Goal: Task Accomplishment & Management: Manage account settings

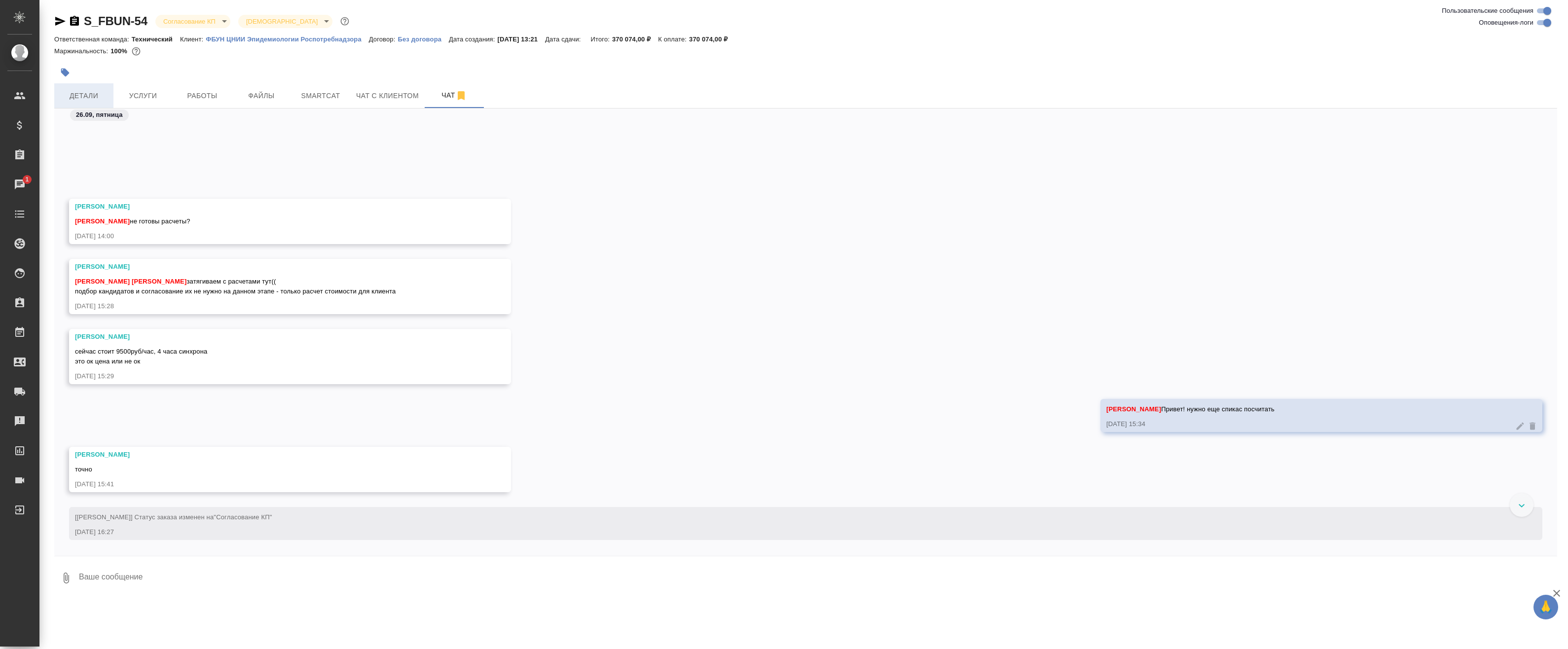
scroll to position [1009, 0]
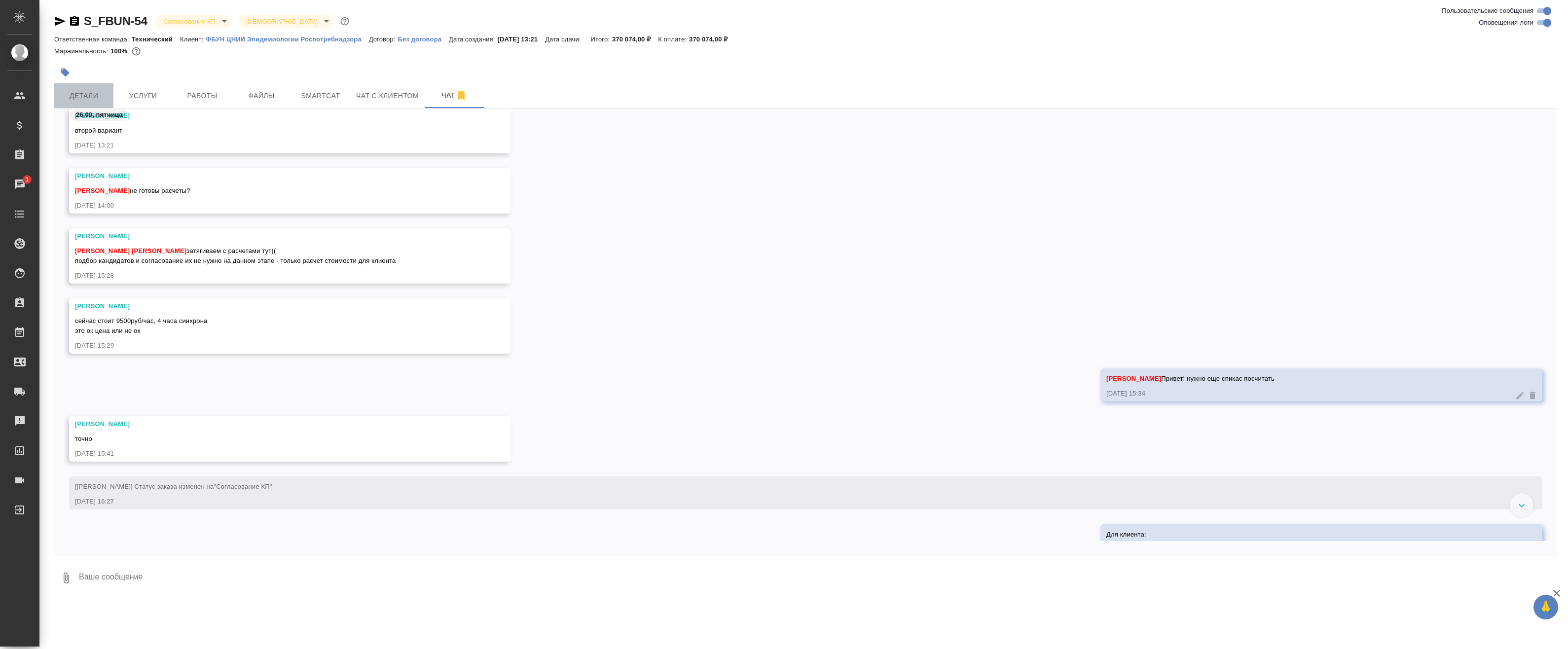
click at [81, 96] on span "Детали" at bounding box center [84, 96] width 48 height 13
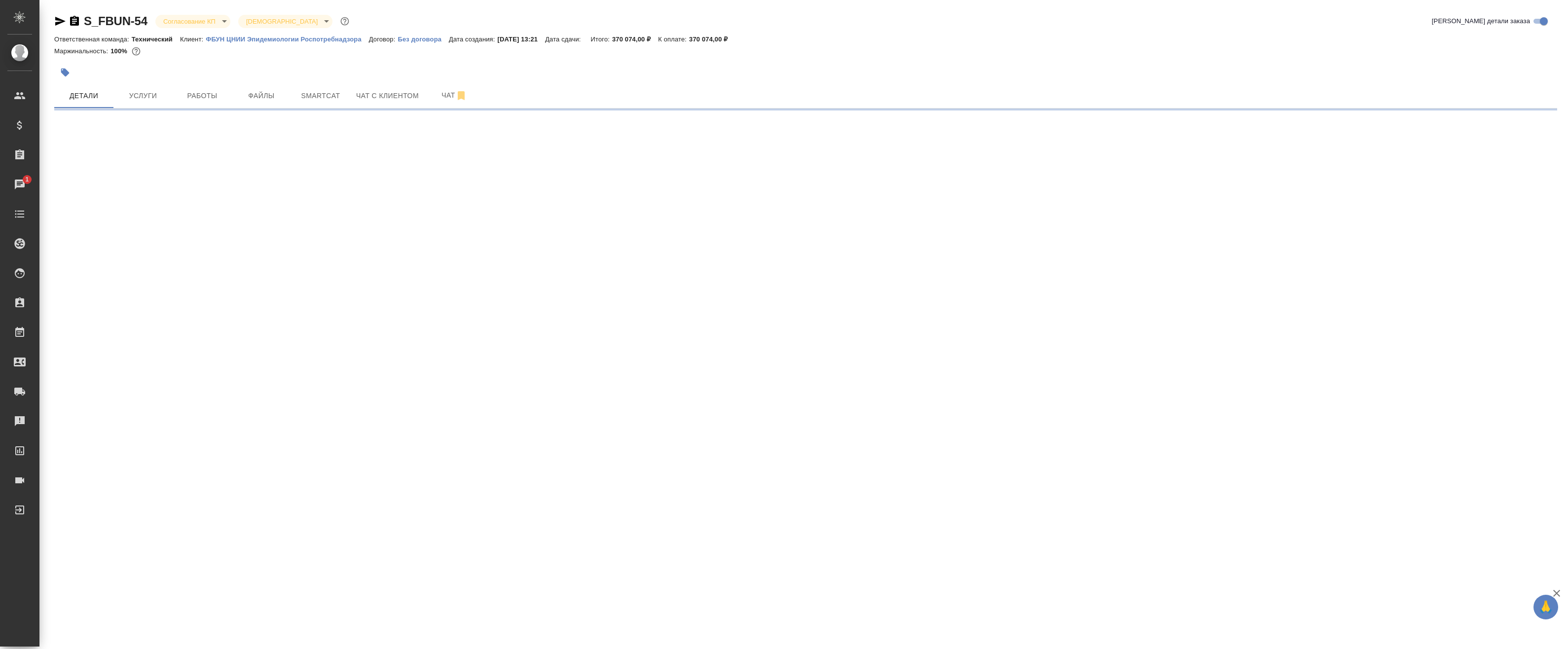
select select "RU"
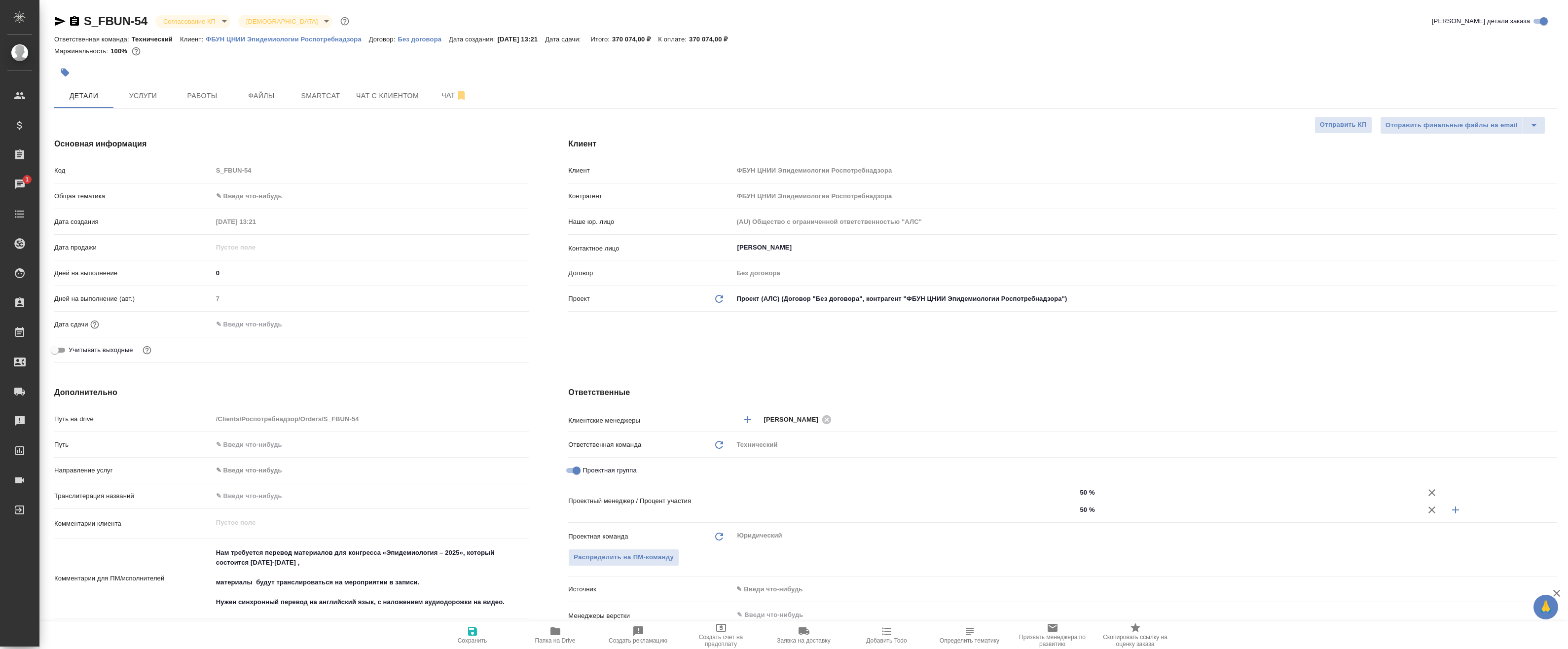
type textarea "x"
type input "Федотова Ирина"
type input "Баданян Артак"
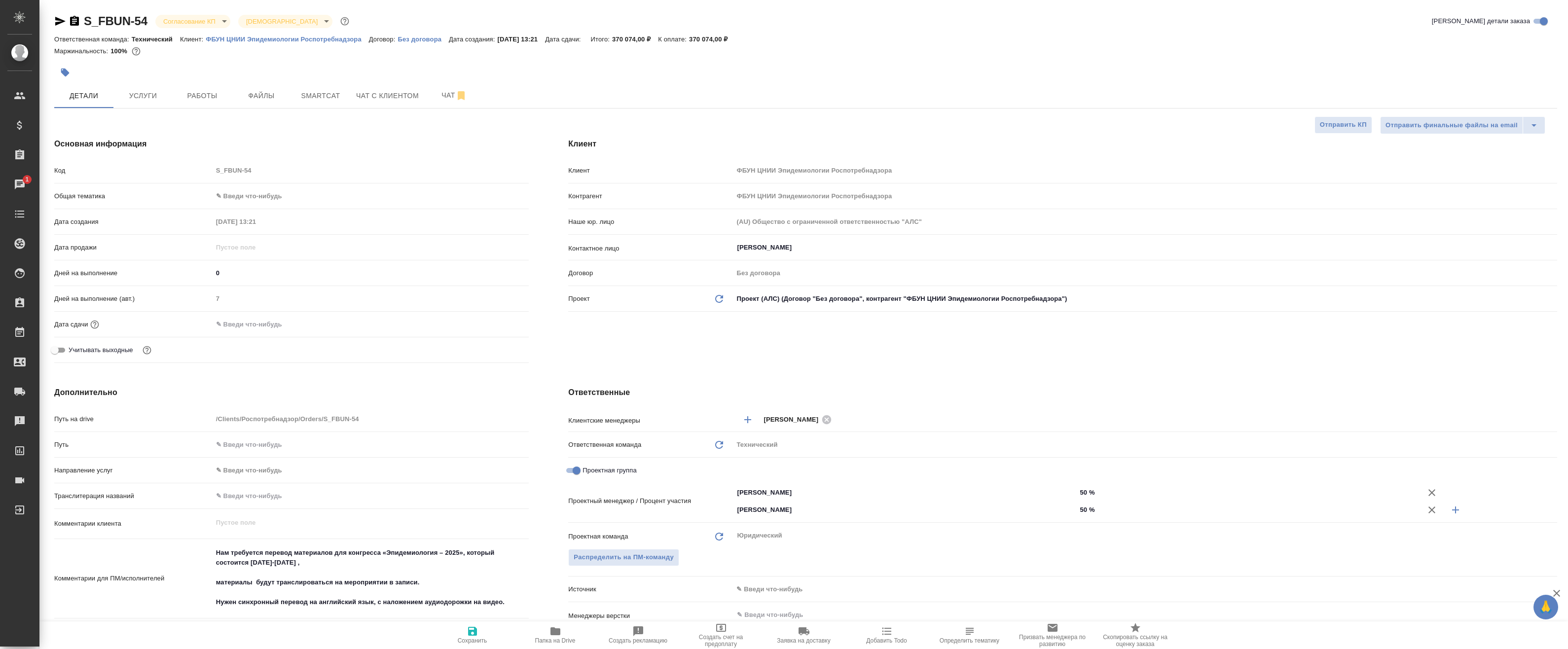
type input "Переверзева Анна a.pereverzeva"
click at [139, 96] on span "Услуги" at bounding box center [143, 96] width 48 height 13
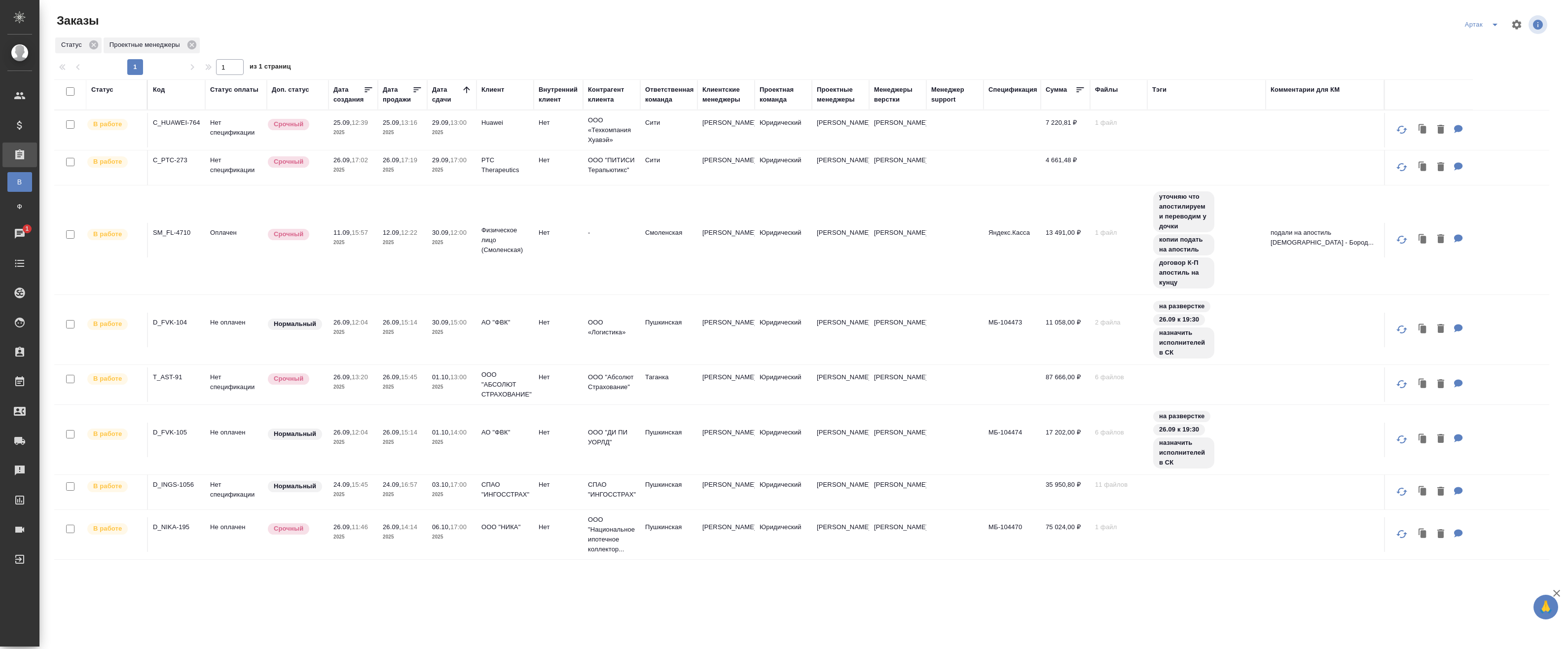
click at [570, 122] on p "Нет" at bounding box center [558, 123] width 40 height 10
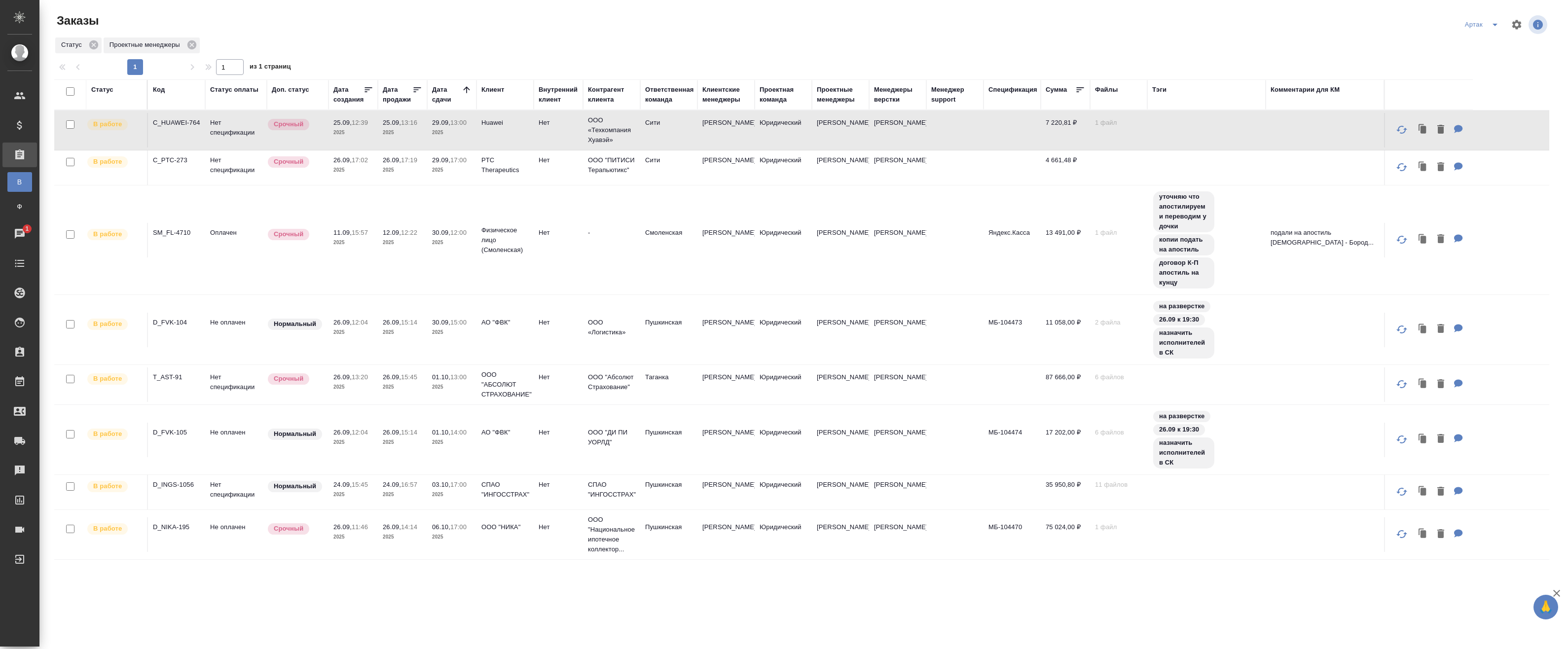
click at [534, 127] on td "Нет" at bounding box center [558, 130] width 49 height 35
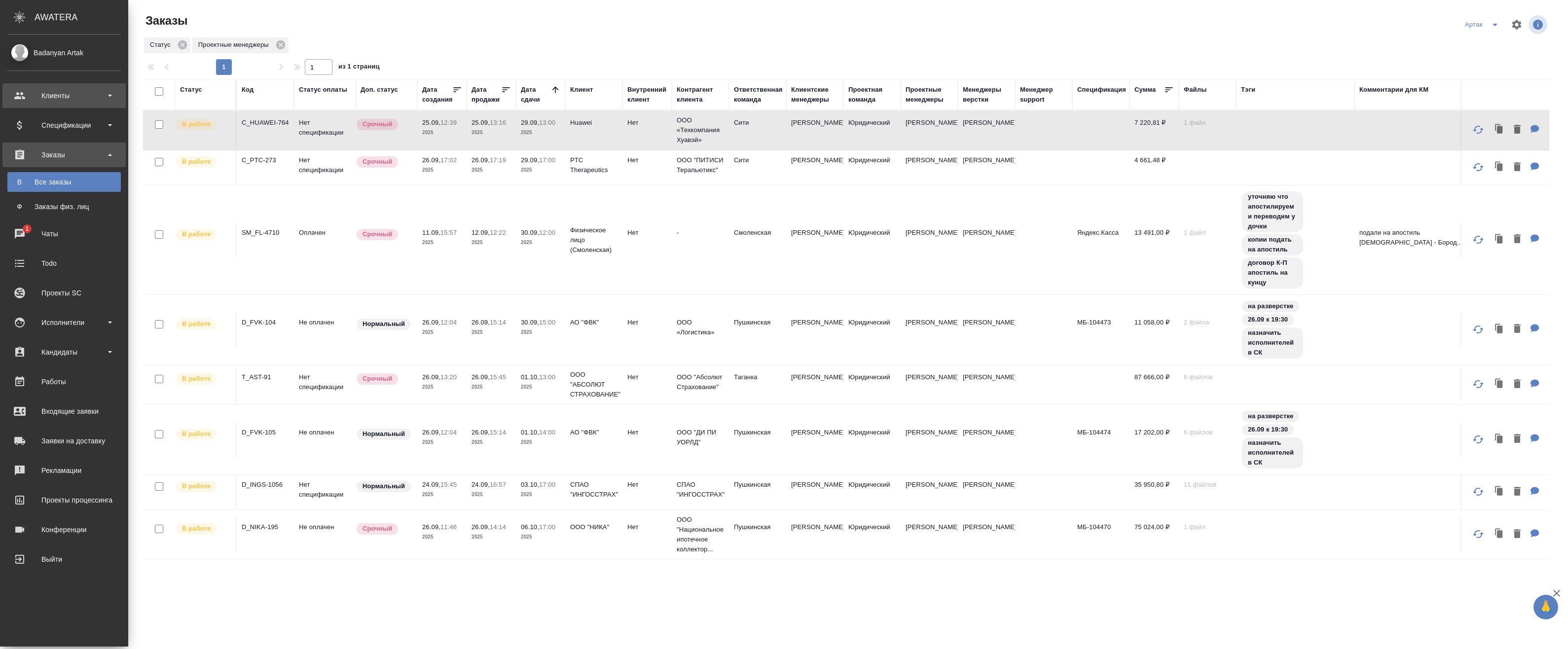
click at [40, 98] on div "Клиенты" at bounding box center [64, 95] width 114 height 14
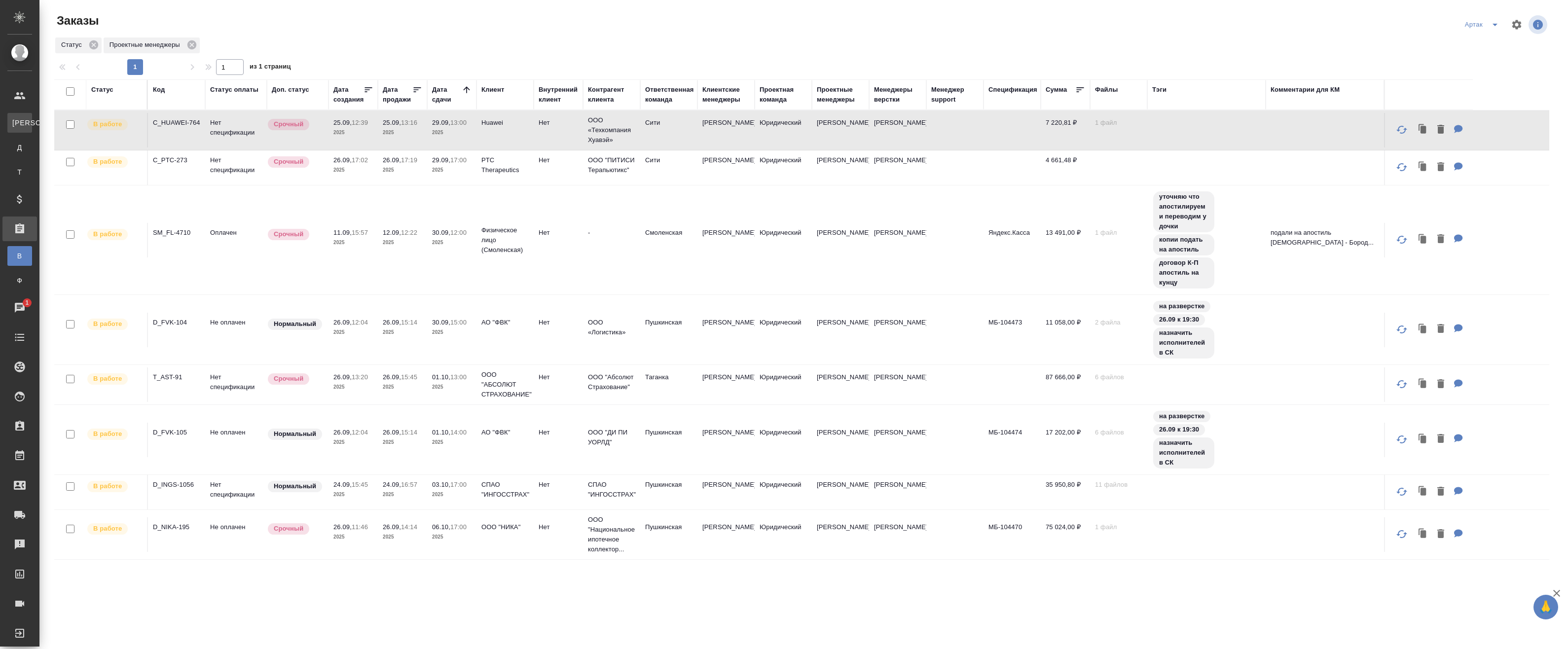
click at [14, 126] on div "Клиенты" at bounding box center [7, 123] width 14 height 10
select select "RU"
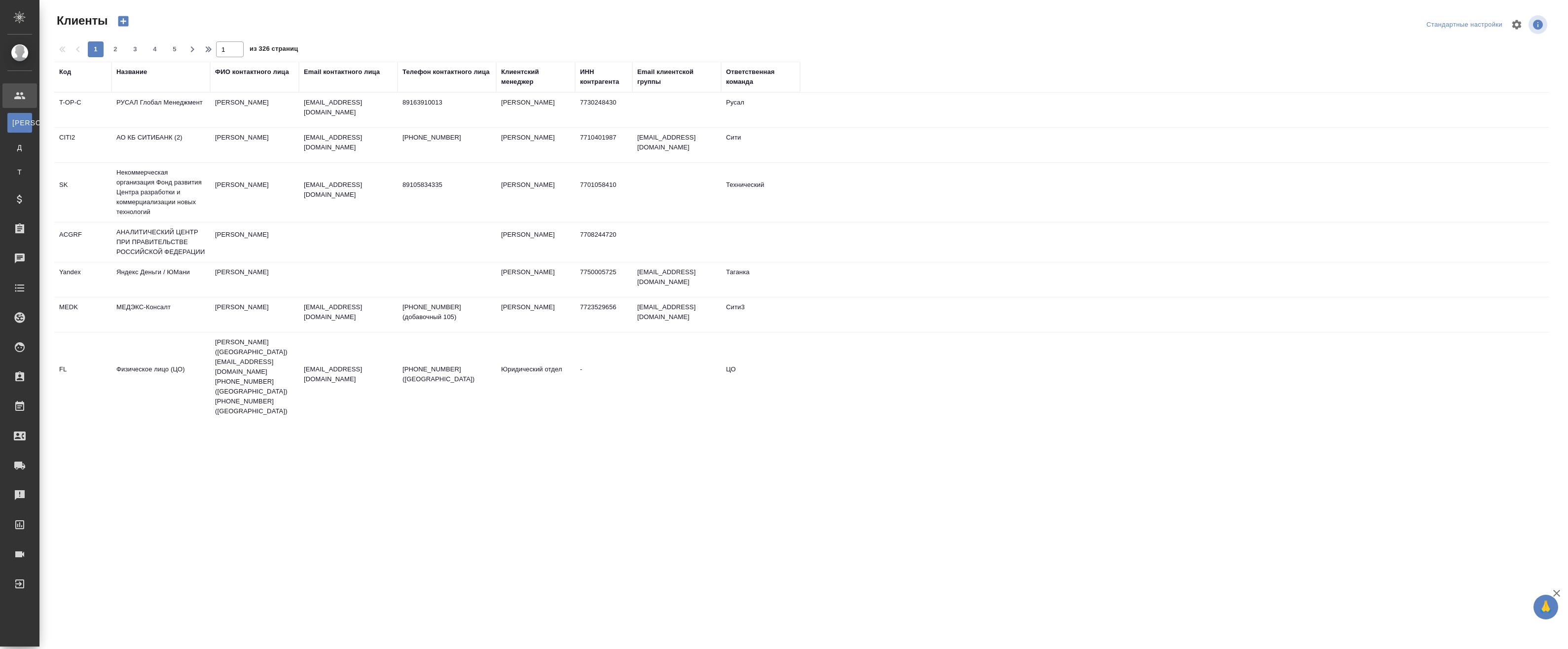
click at [123, 82] on div "Название" at bounding box center [160, 76] width 89 height 20
click at [87, 78] on div "Код" at bounding box center [83, 76] width 48 height 20
click at [75, 74] on div "Код" at bounding box center [83, 72] width 48 height 10
click at [59, 72] on th "Код" at bounding box center [82, 77] width 57 height 31
click at [69, 83] on div "Код" at bounding box center [83, 76] width 48 height 20
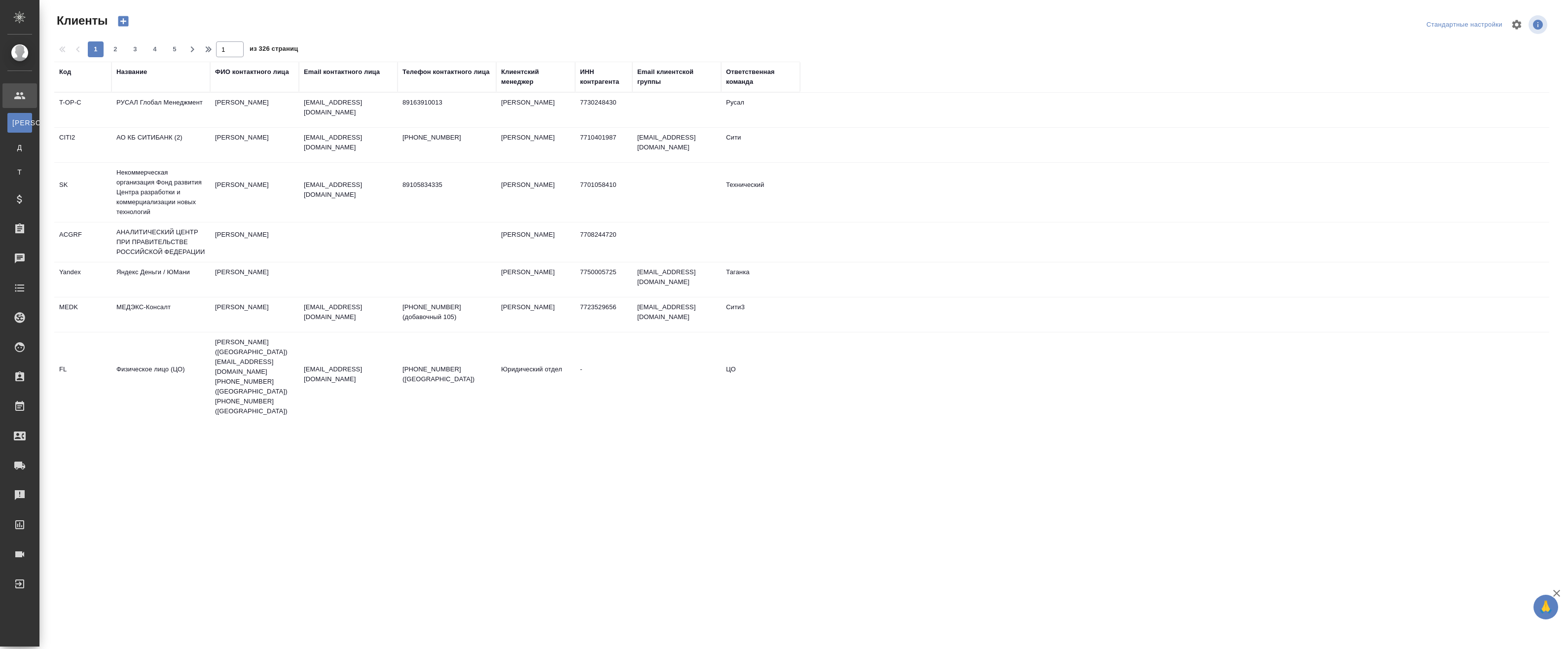
click at [63, 72] on div "Код" at bounding box center [65, 72] width 12 height 10
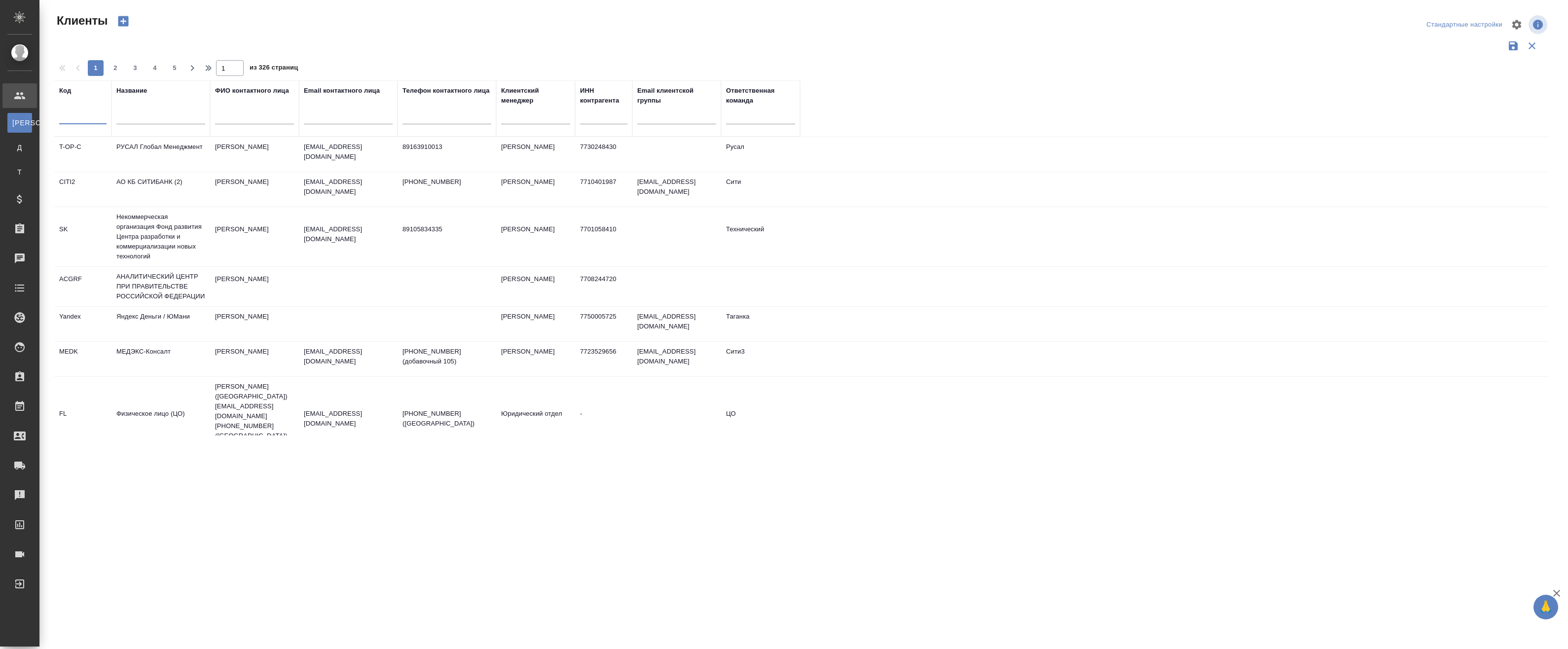
click at [70, 116] on input "text" at bounding box center [83, 118] width 48 height 13
click at [132, 110] on div at bounding box center [160, 119] width 89 height 24
click at [138, 120] on input "text" at bounding box center [160, 118] width 89 height 13
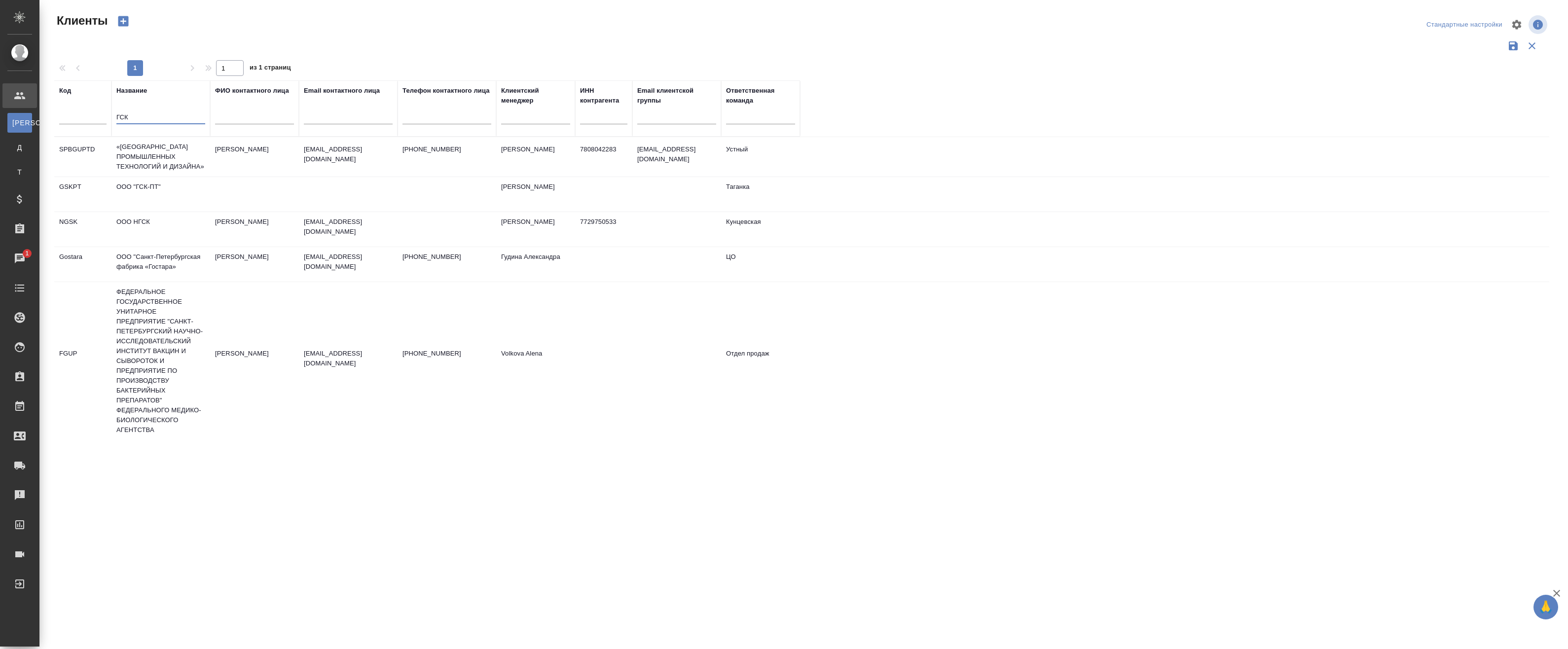
drag, startPoint x: 160, startPoint y: 114, endPoint x: 55, endPoint y: 104, distance: 105.5
click at [55, 104] on tr "Код Название ГСК ФИО контактного лица Email контактного лица Телефон контактног…" at bounding box center [427, 109] width 746 height 56
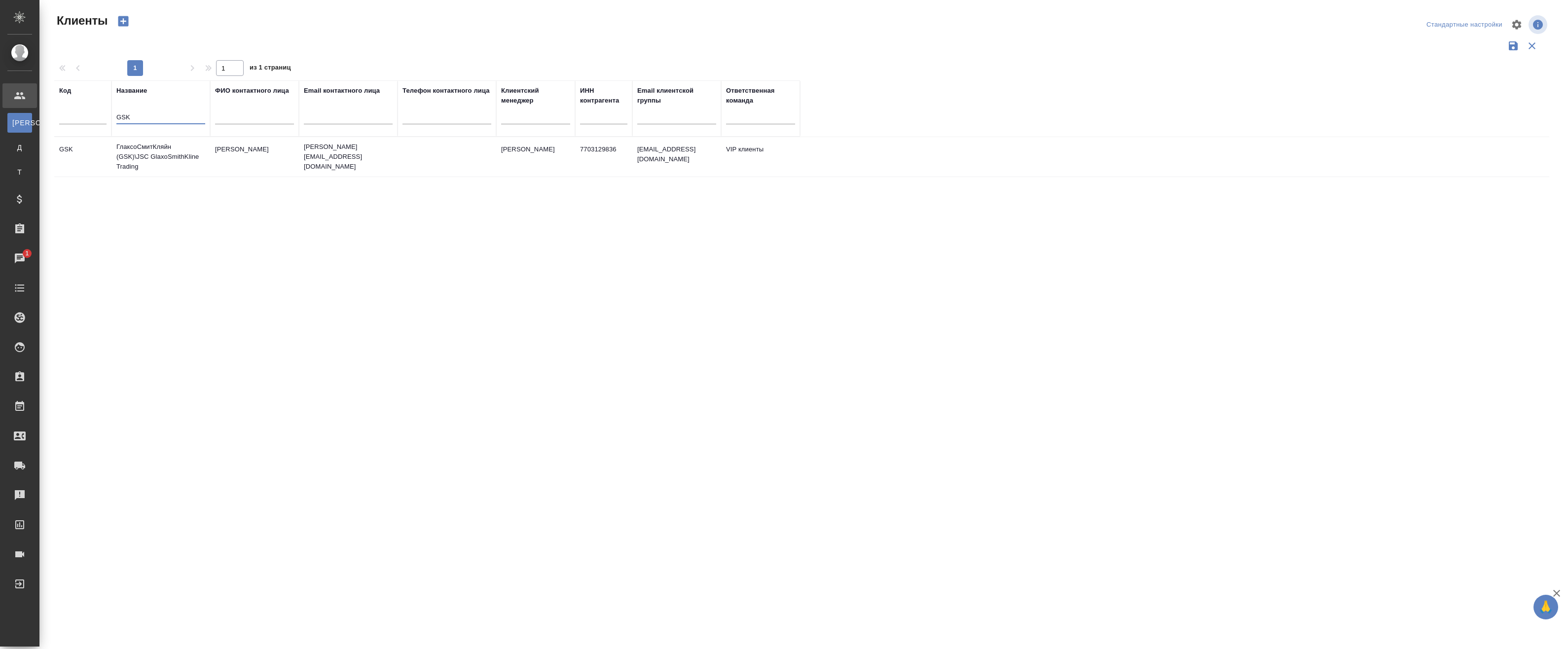
type input "GSK"
click at [249, 160] on td "Топоркова Ирина" at bounding box center [255, 157] width 89 height 35
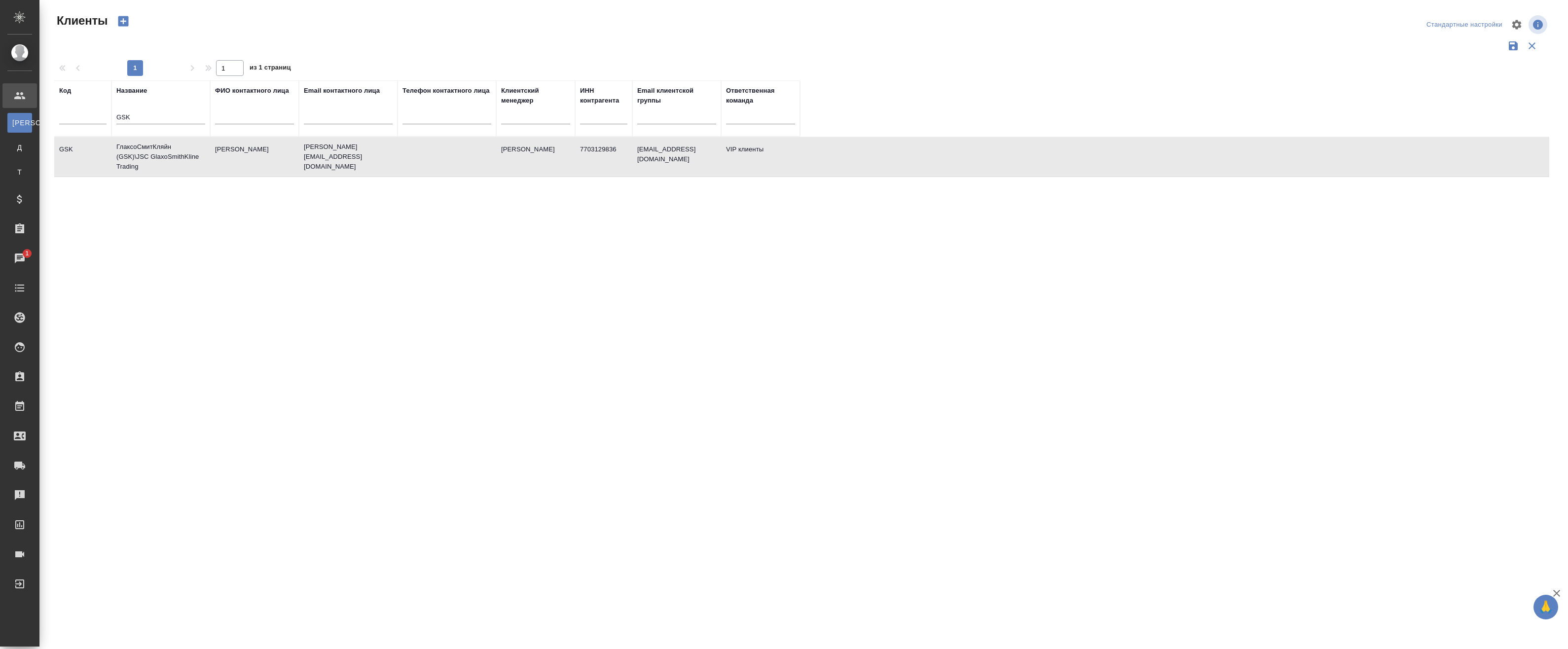
click at [202, 172] on td "ГлаксоСмитКляйн (GSK)\JSC GlaxoSmithKline Trading" at bounding box center [160, 157] width 98 height 40
click at [185, 161] on td "ГлаксоСмитКляйн (GSK)\JSC GlaxoSmithKline Trading" at bounding box center [160, 157] width 98 height 40
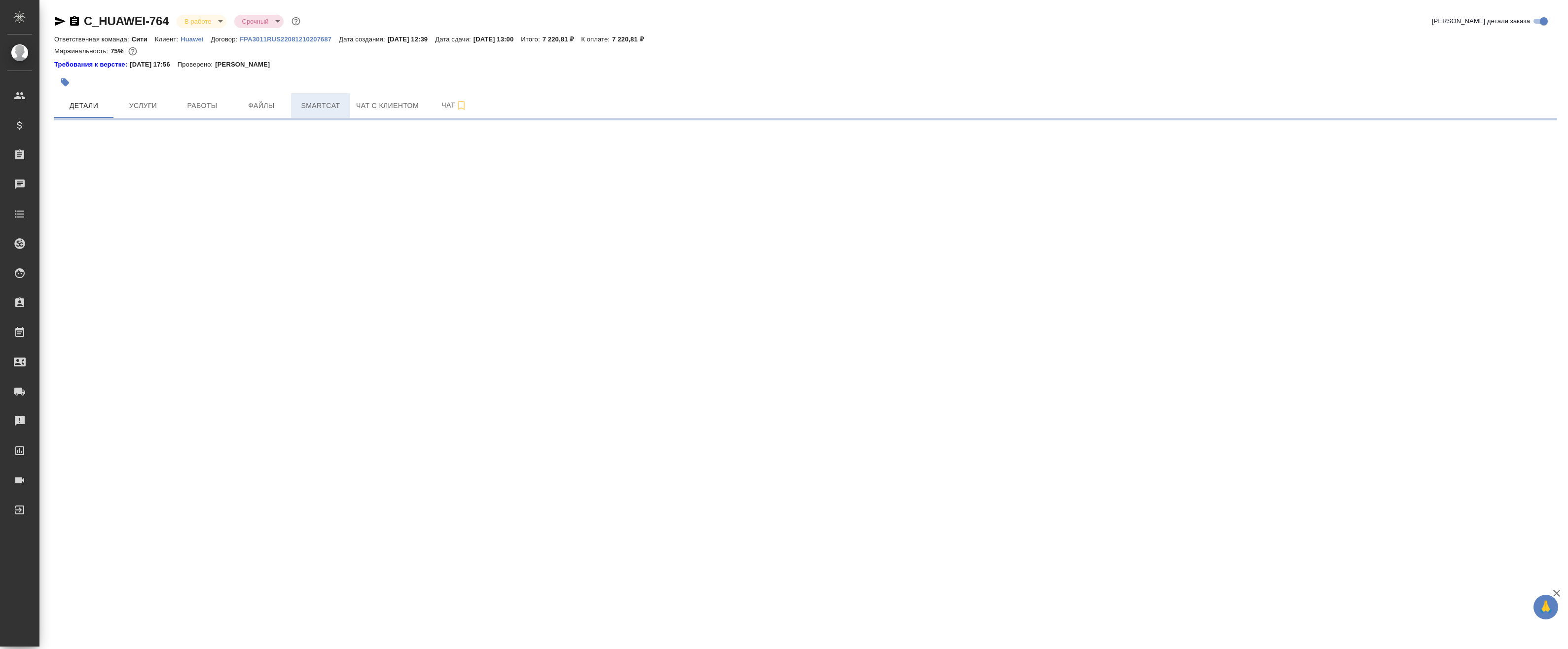
select select "RU"
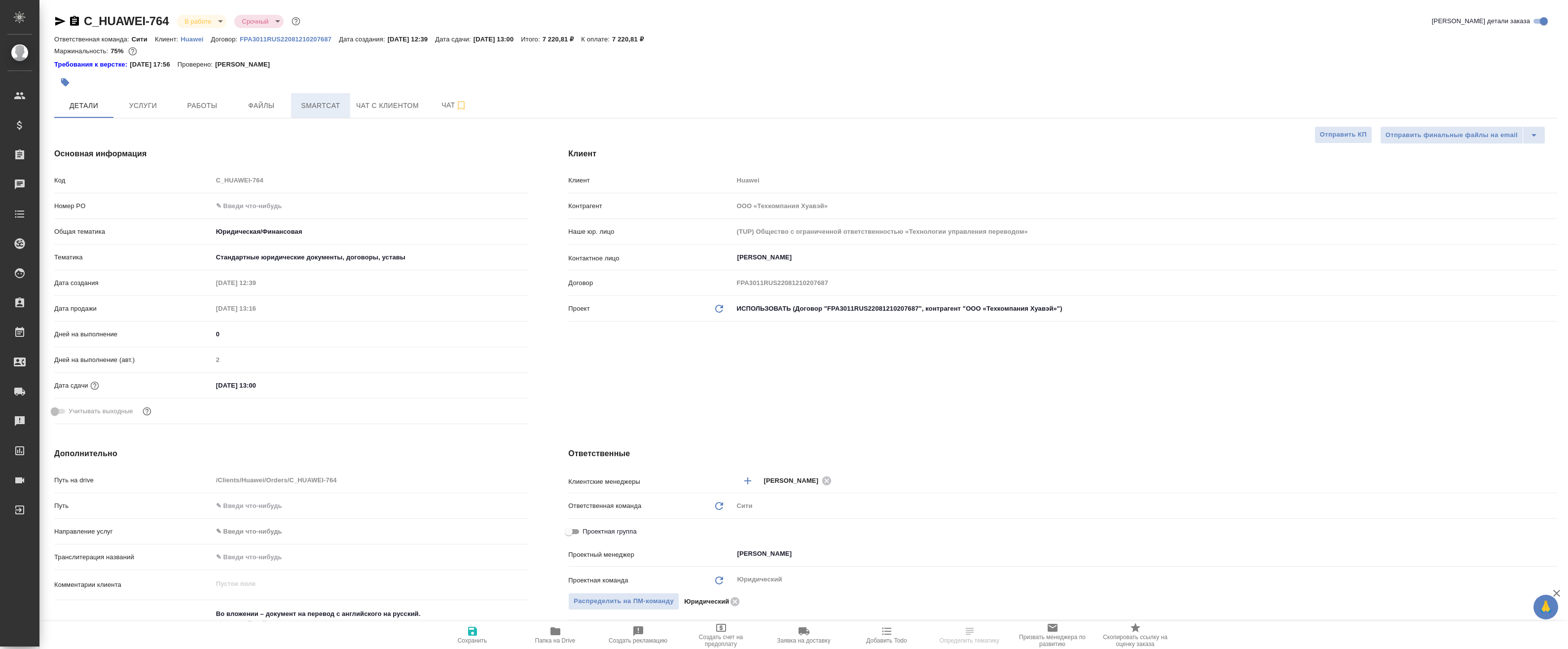
click at [304, 106] on span "Smartcat" at bounding box center [321, 105] width 48 height 13
type textarea "x"
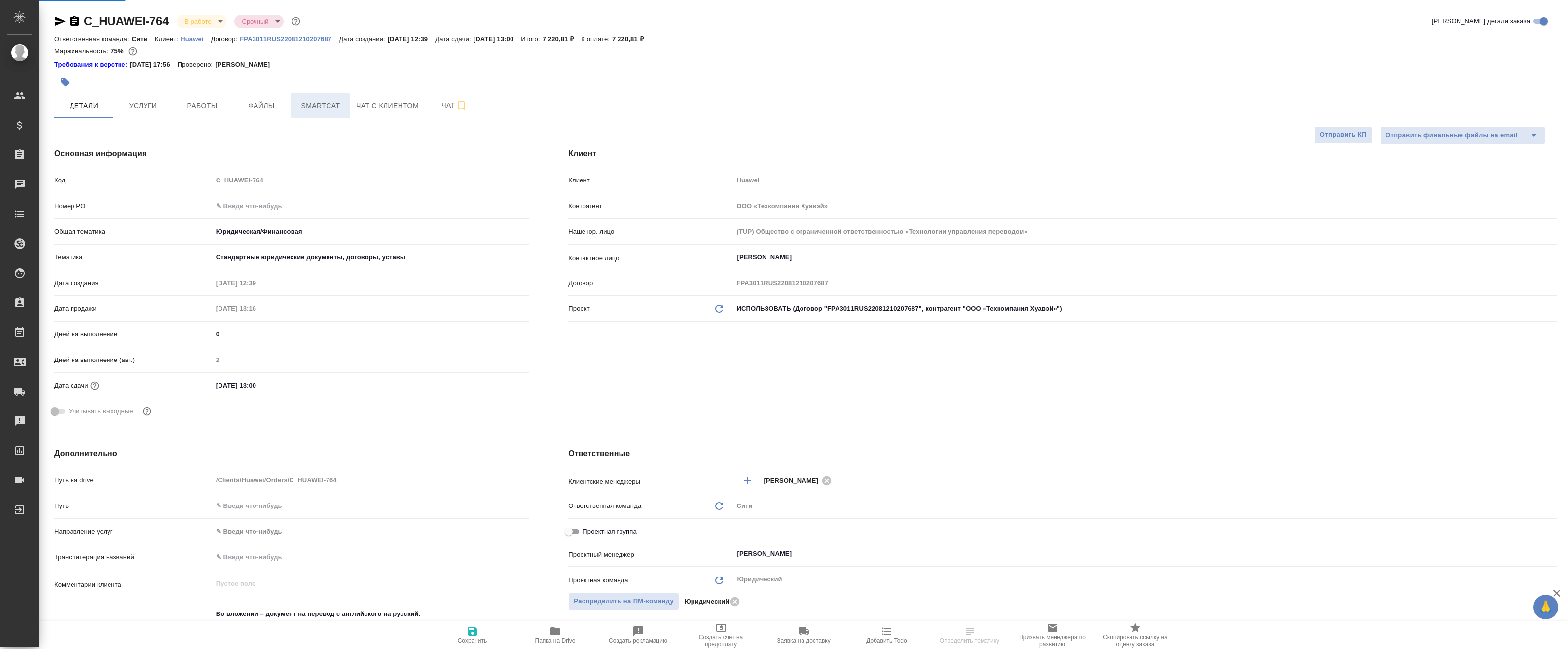
type textarea "x"
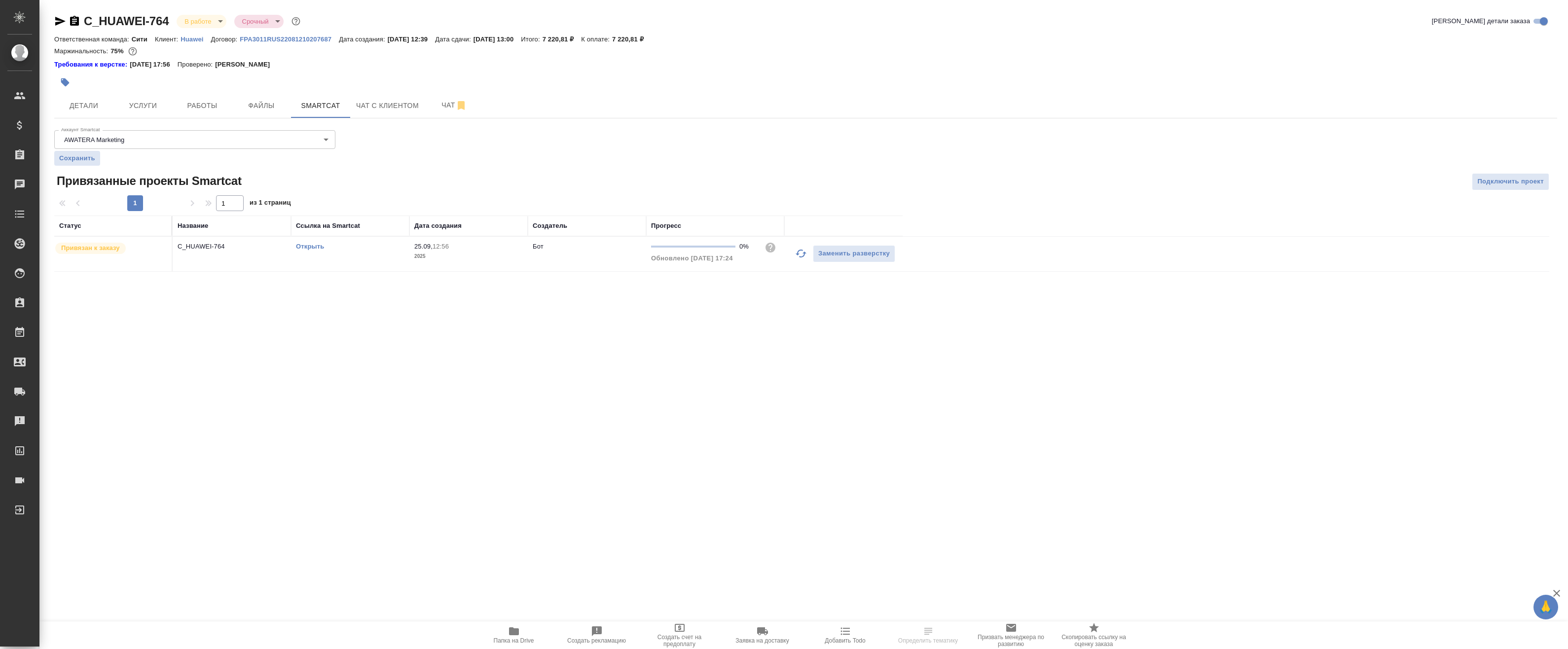
click at [308, 247] on link "Открыть" at bounding box center [310, 246] width 28 height 8
click at [190, 93] on button "Работы" at bounding box center [203, 105] width 59 height 25
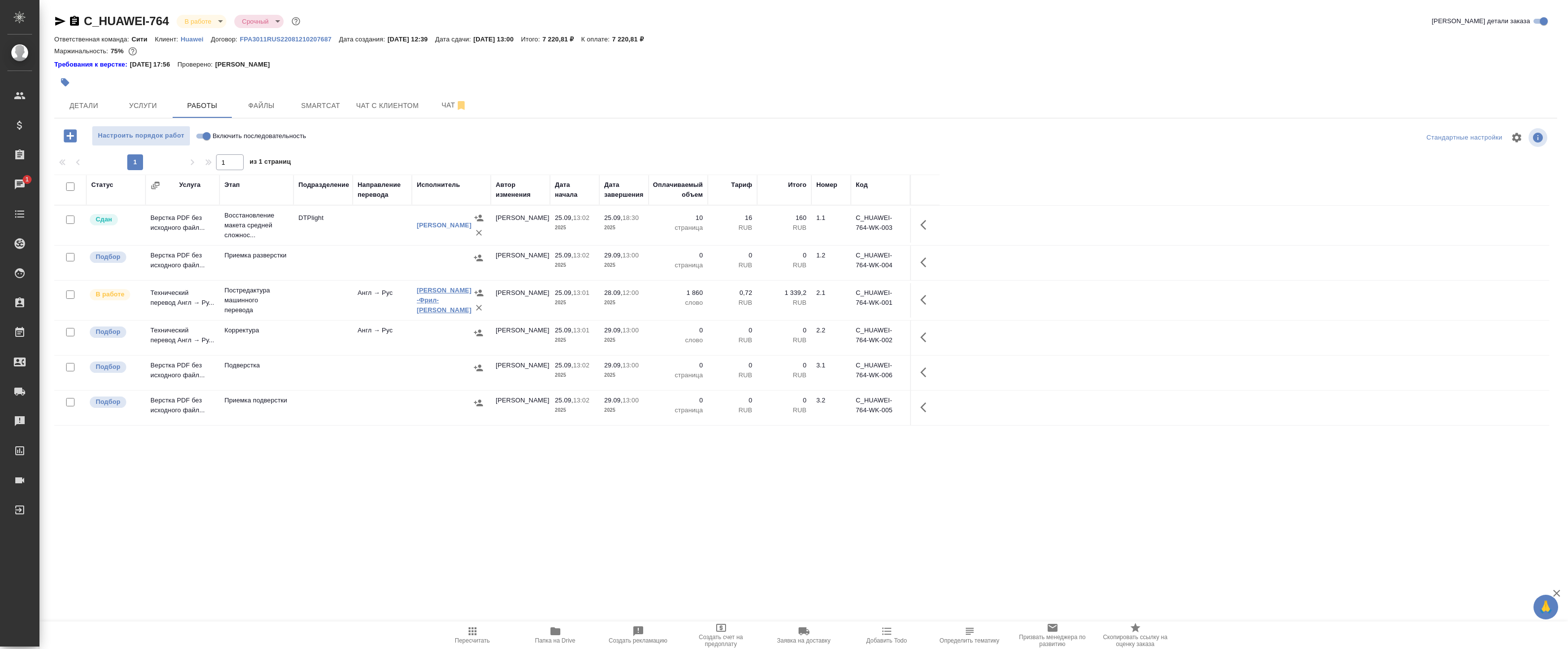
click at [427, 290] on link "Аржанова -Фрил- Екатерина" at bounding box center [444, 300] width 55 height 27
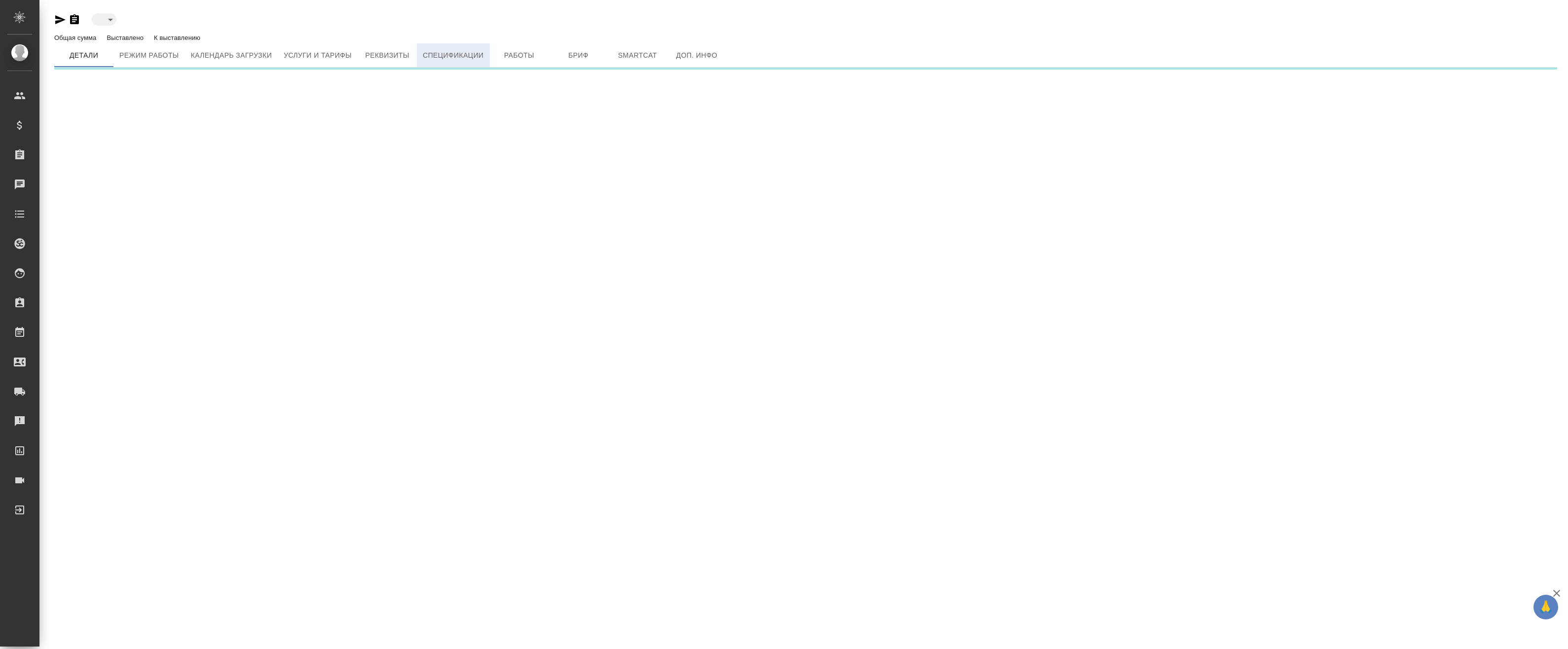
type input "active"
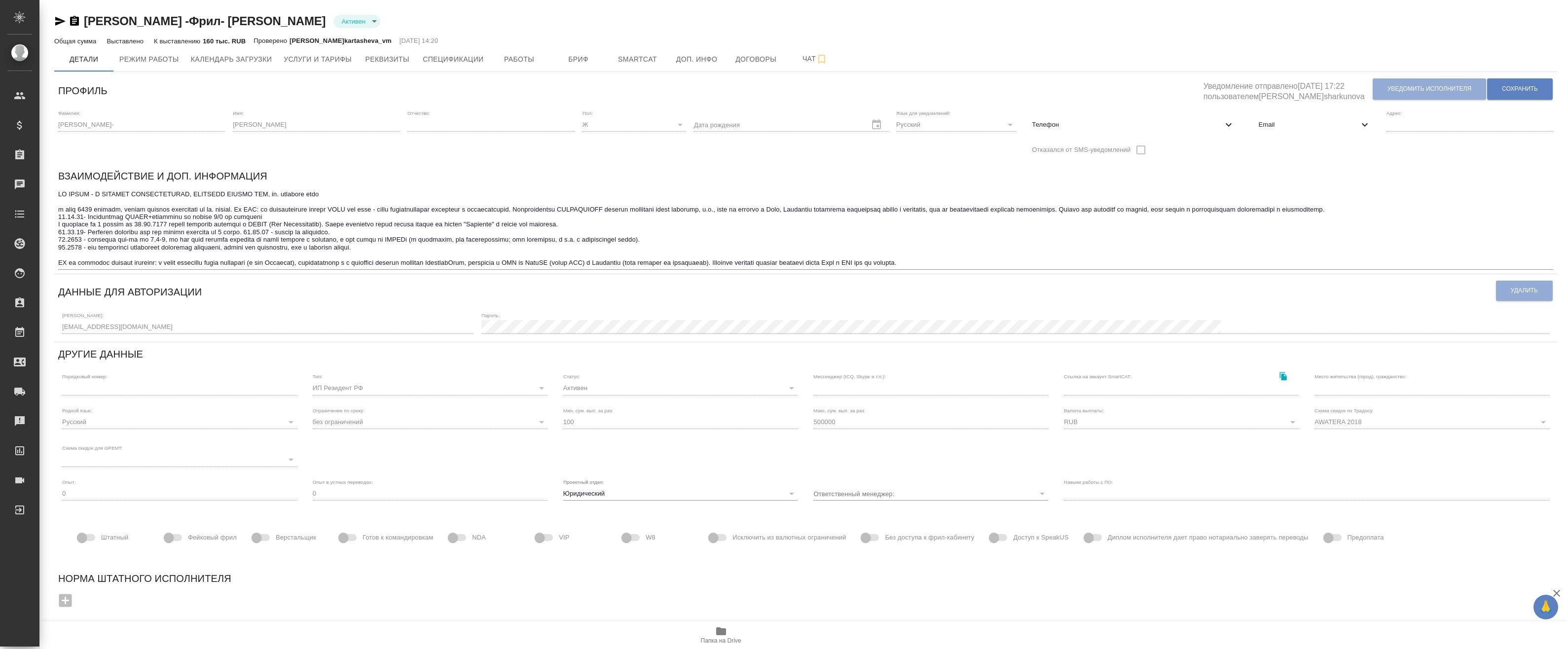
click at [1352, 128] on span "Email" at bounding box center [1308, 125] width 100 height 10
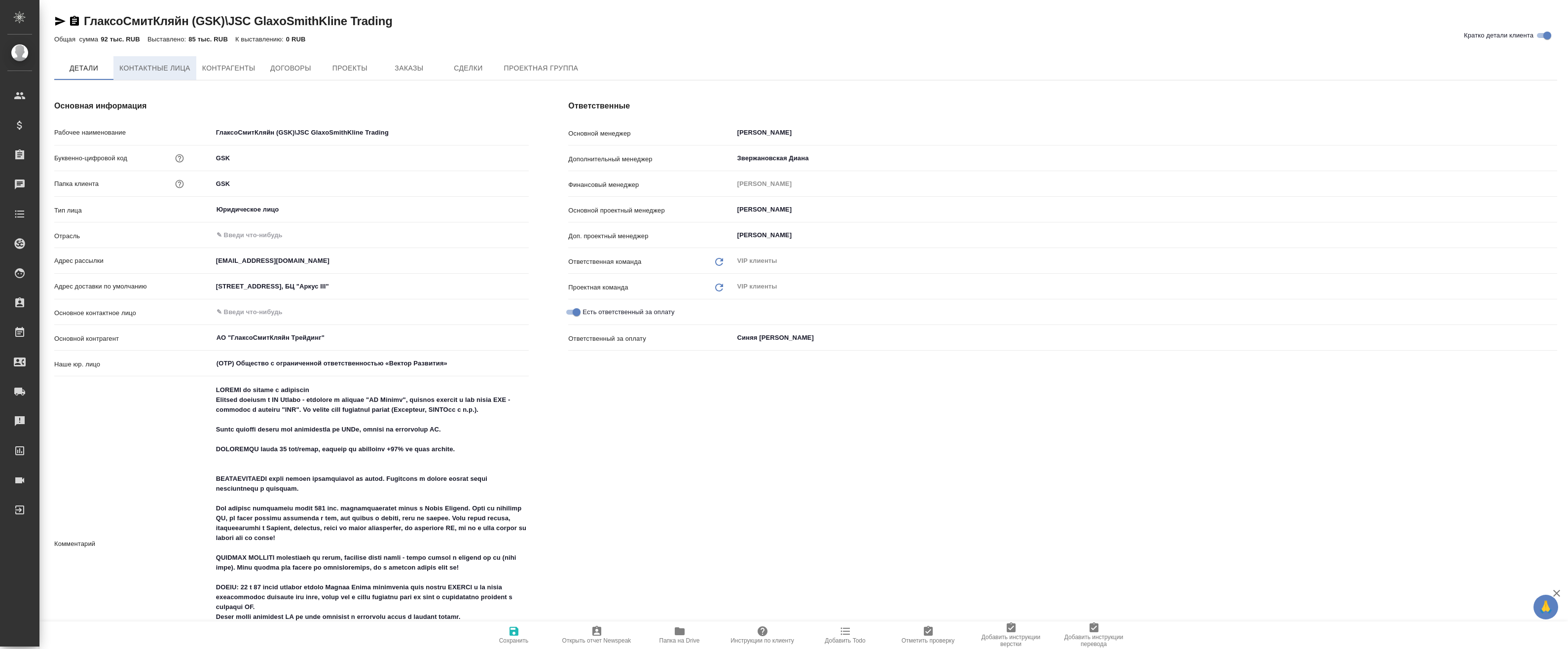
type textarea "x"
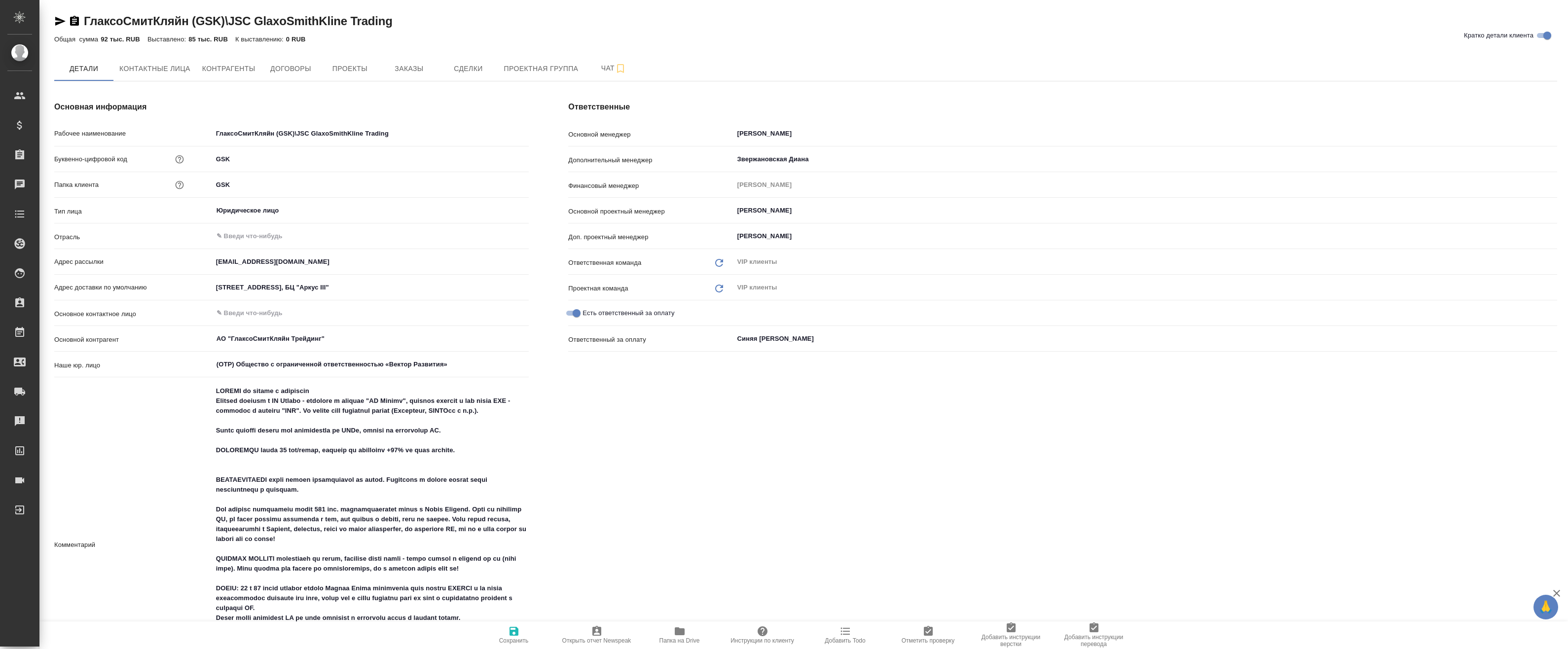
type textarea "x"
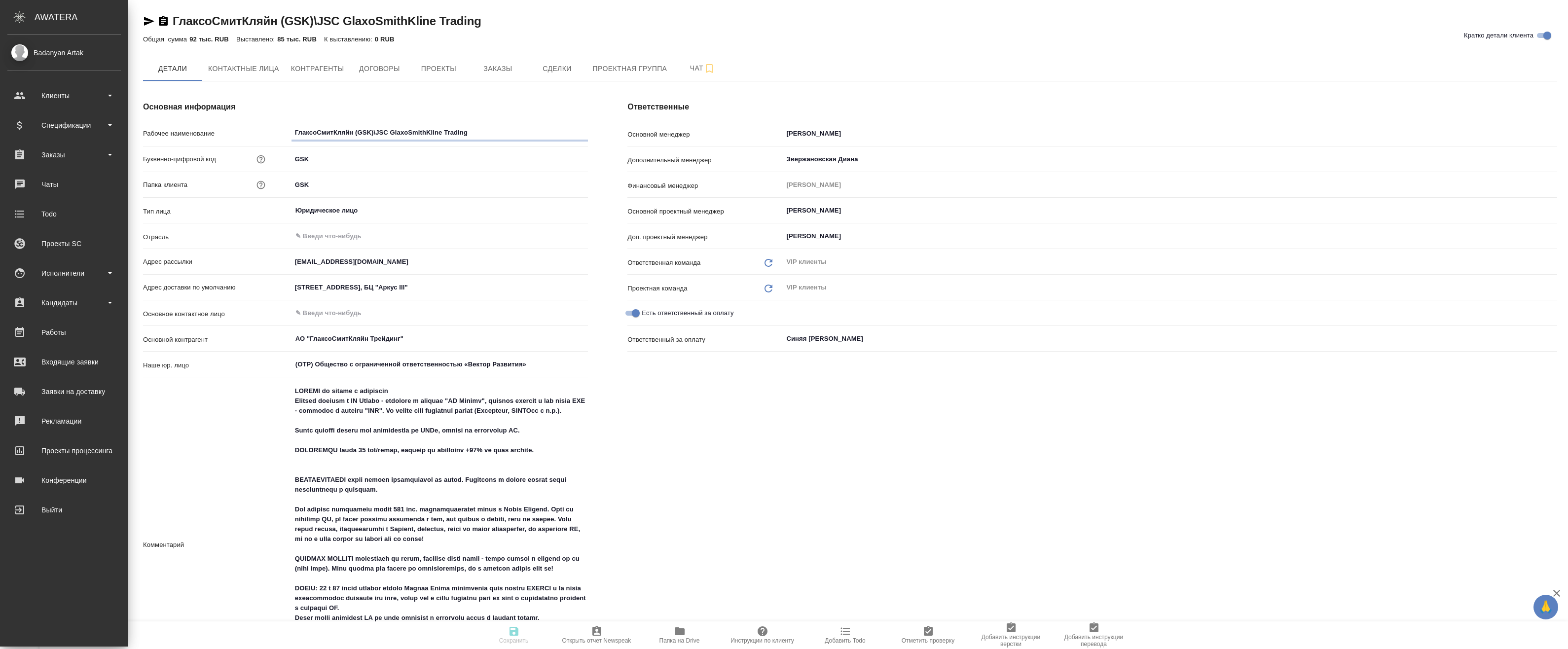
type textarea "x"
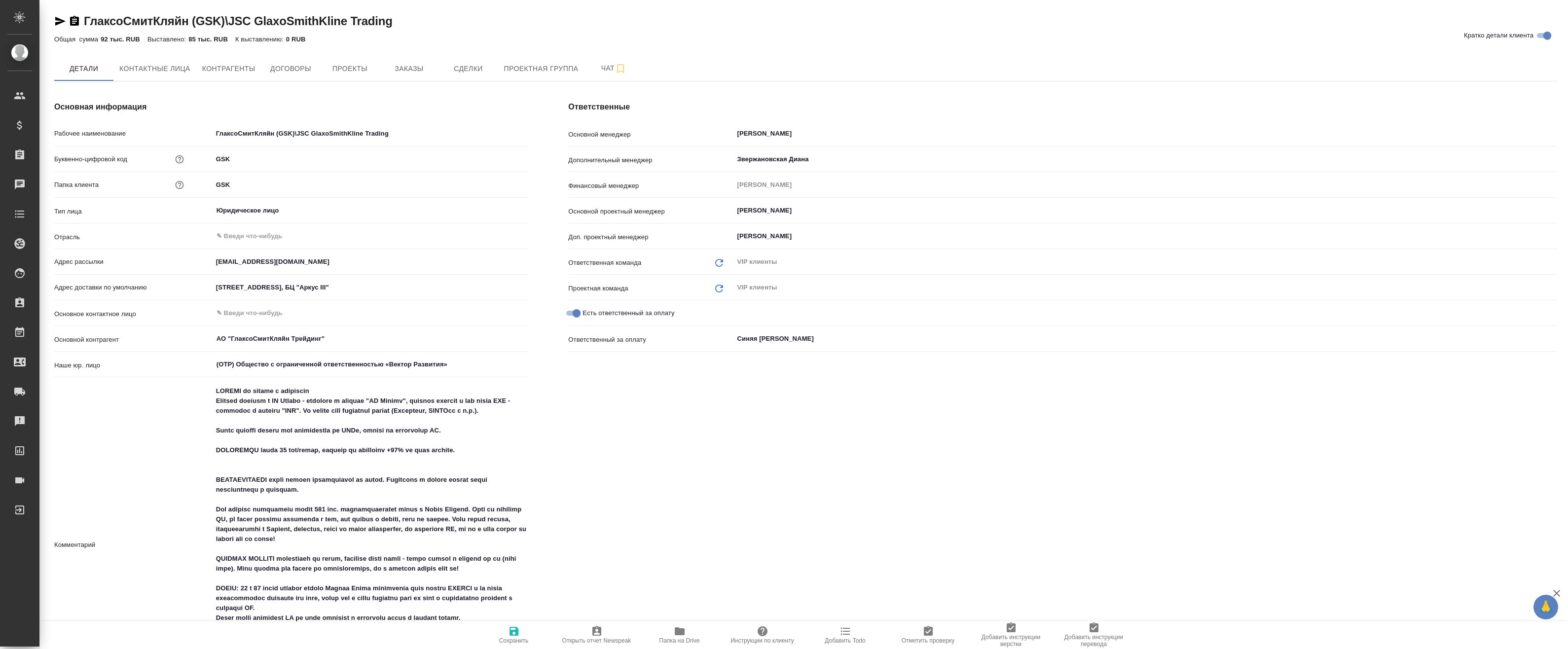
type textarea "x"
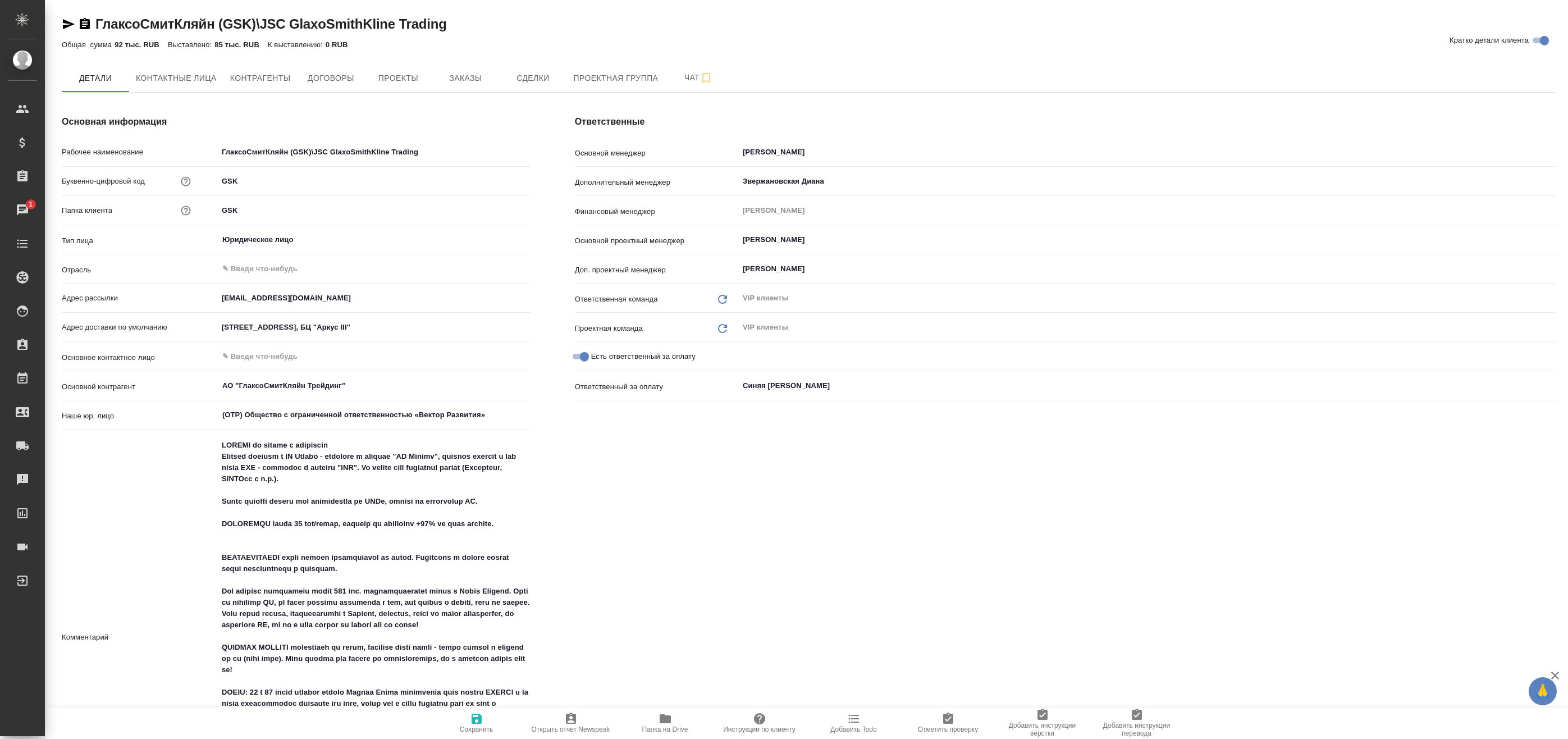
type textarea "x"
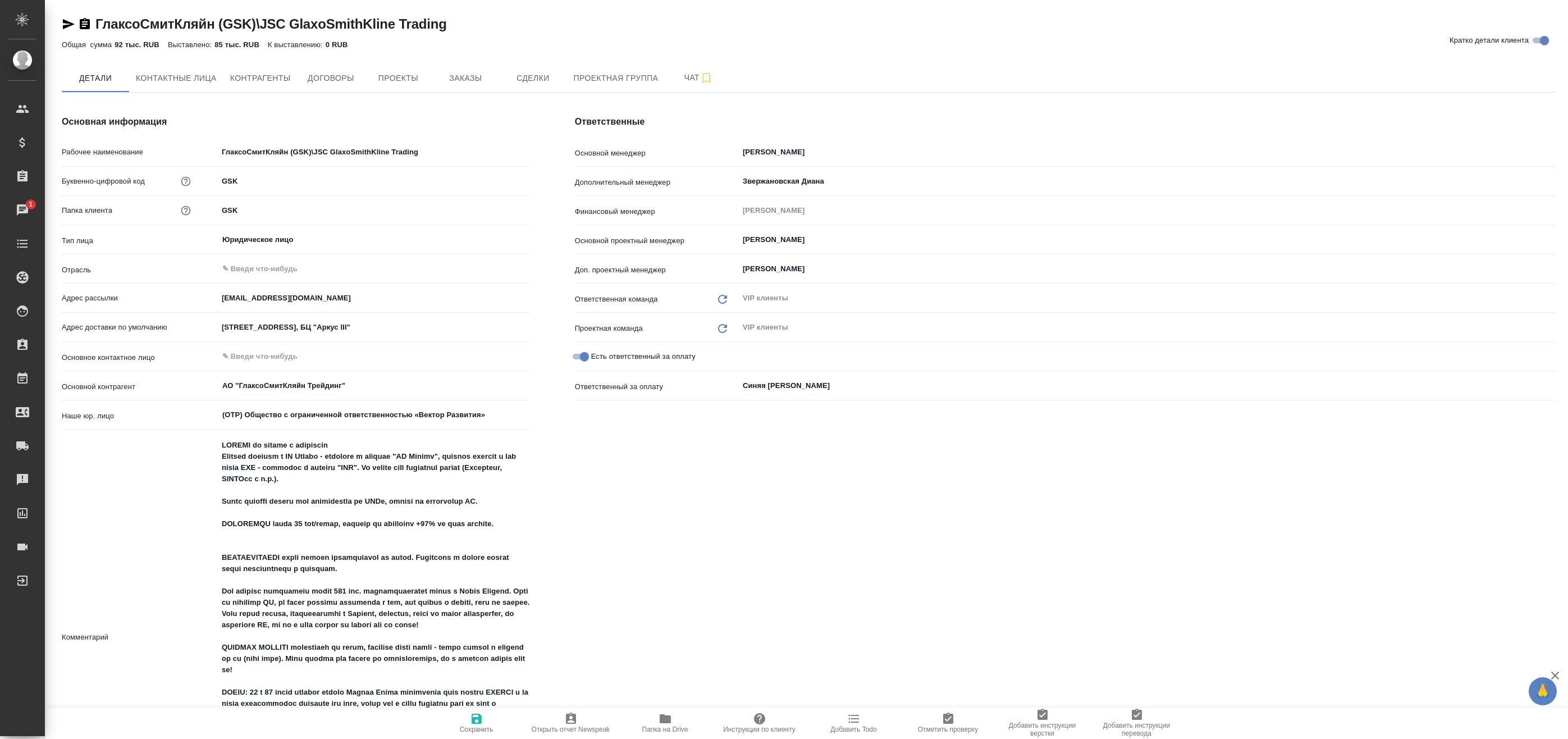
type textarea "x"
drag, startPoint x: 247, startPoint y: 181, endPoint x: 202, endPoint y: 181, distance: 45.0
click at [202, 181] on div "Буквенно-цифровой код GSK" at bounding box center [295, 181] width 468 height 19
click at [463, 75] on span "Заказы" at bounding box center [465, 78] width 54 height 14
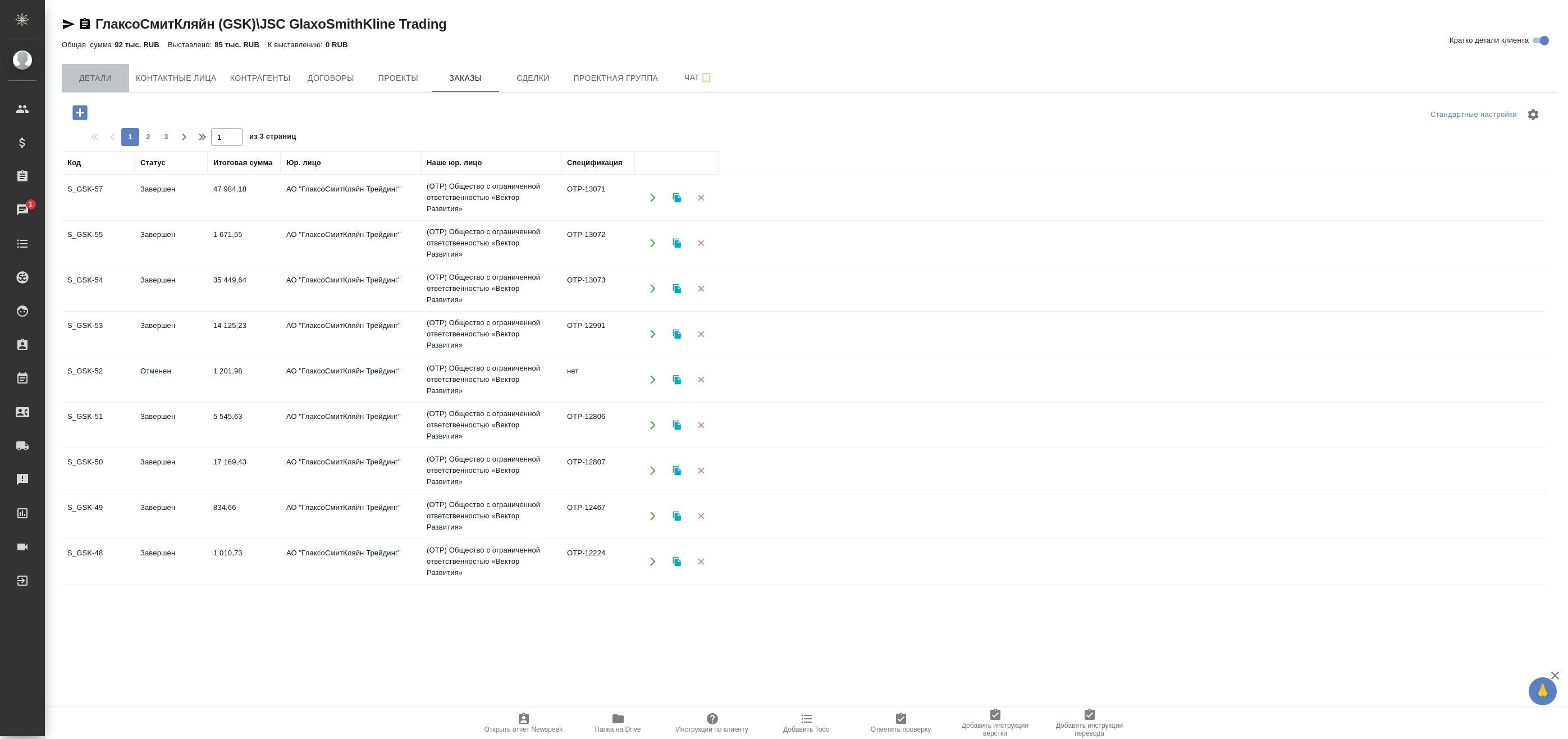
click at [99, 80] on span "Детали" at bounding box center [96, 78] width 54 height 14
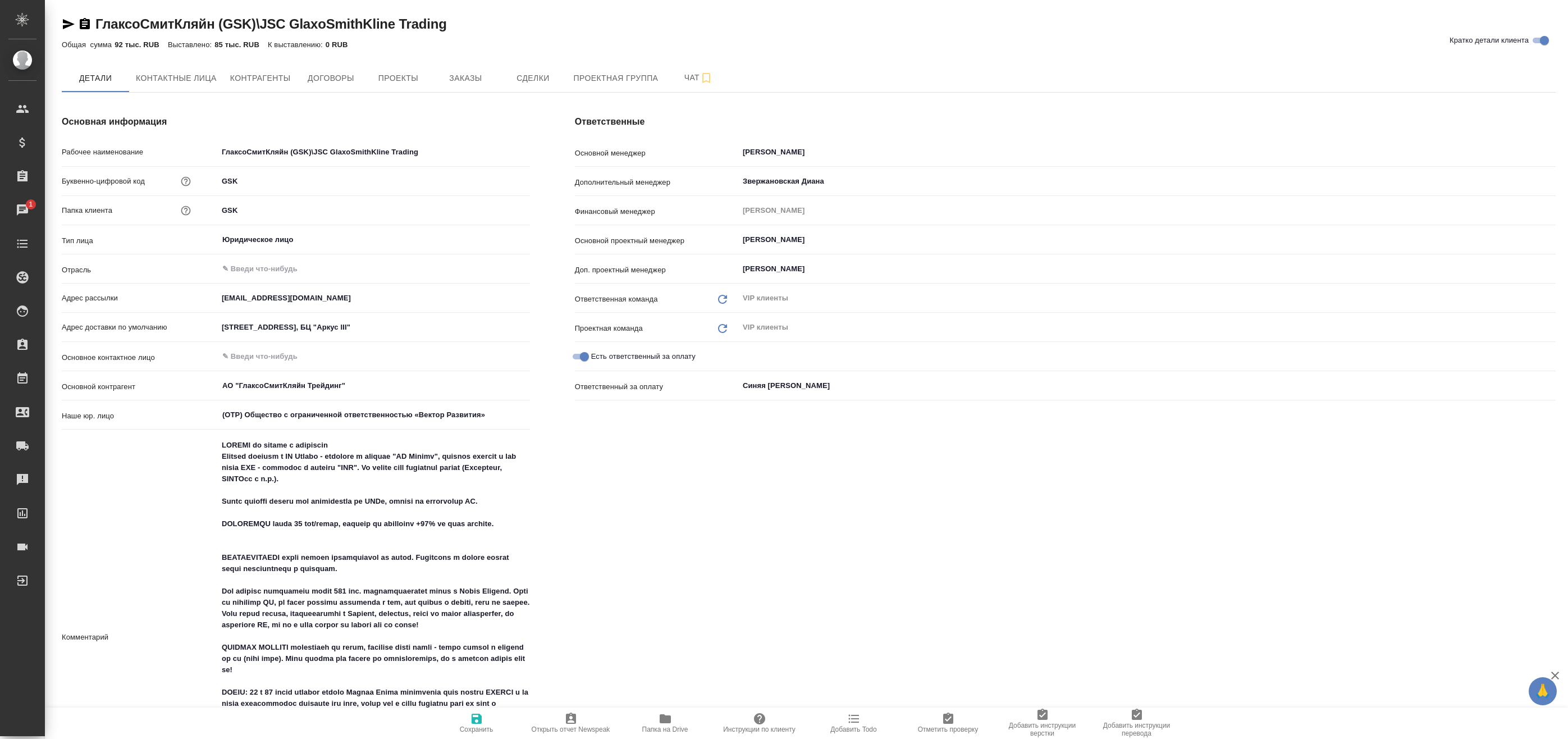
type textarea "x"
click at [449, 80] on span "Заказы" at bounding box center [465, 78] width 54 height 14
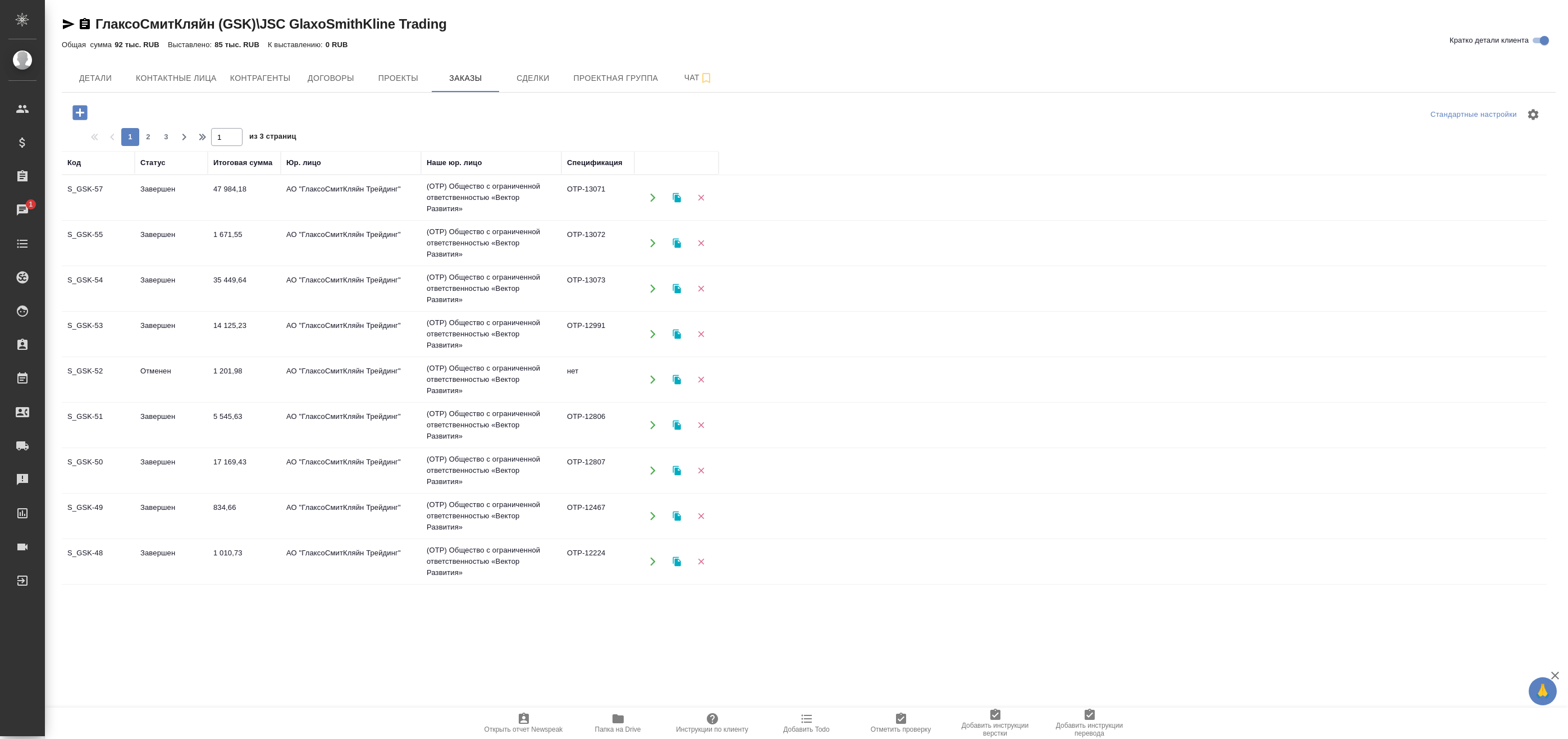
click at [267, 242] on td "1 671,55" at bounding box center [244, 242] width 73 height 40
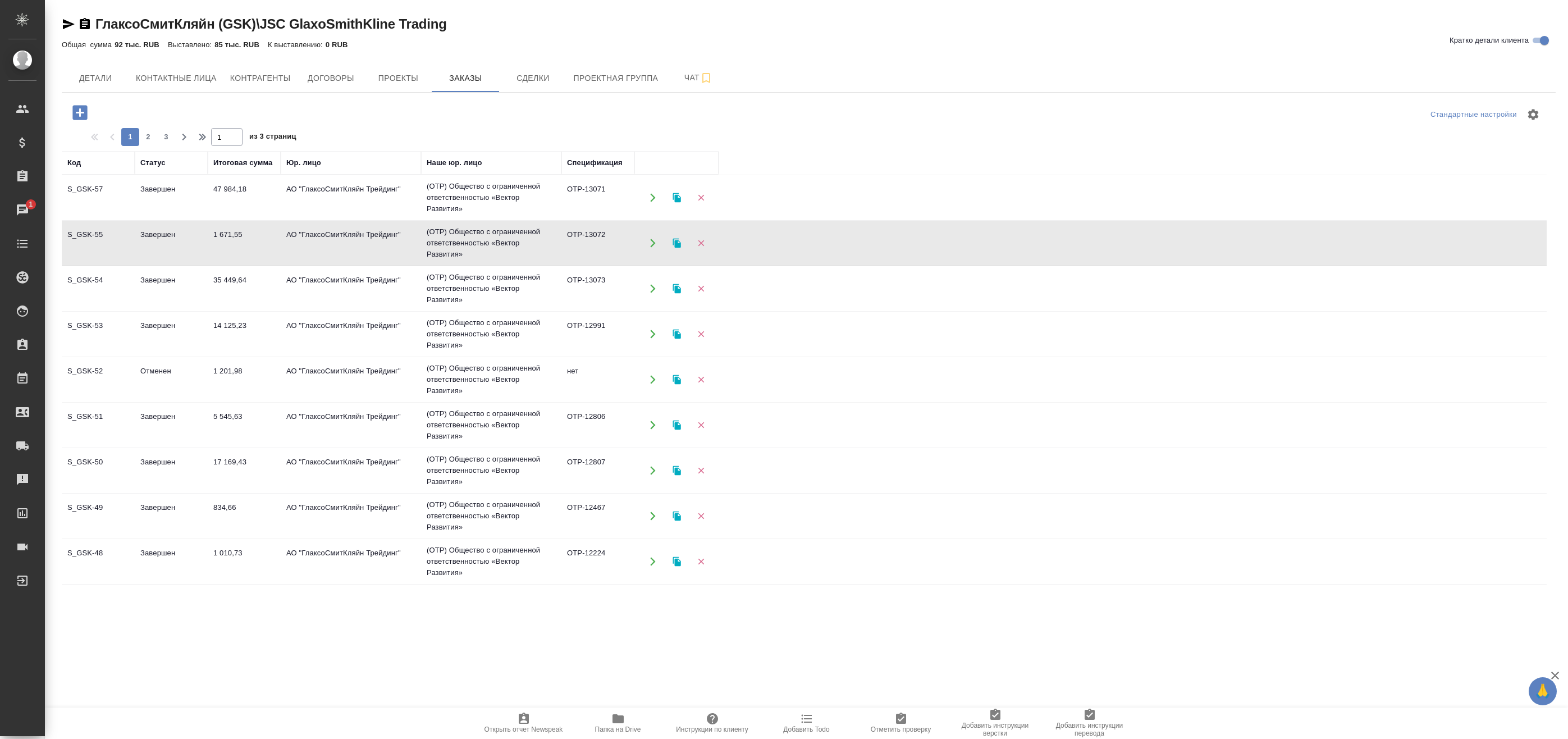
click at [283, 243] on td "АО "ГлаксоСмитКляйн Трейдинг"" at bounding box center [350, 242] width 140 height 40
click at [287, 289] on td "АО "ГлаксоСмитКляйн Трейдинг"" at bounding box center [350, 289] width 140 height 40
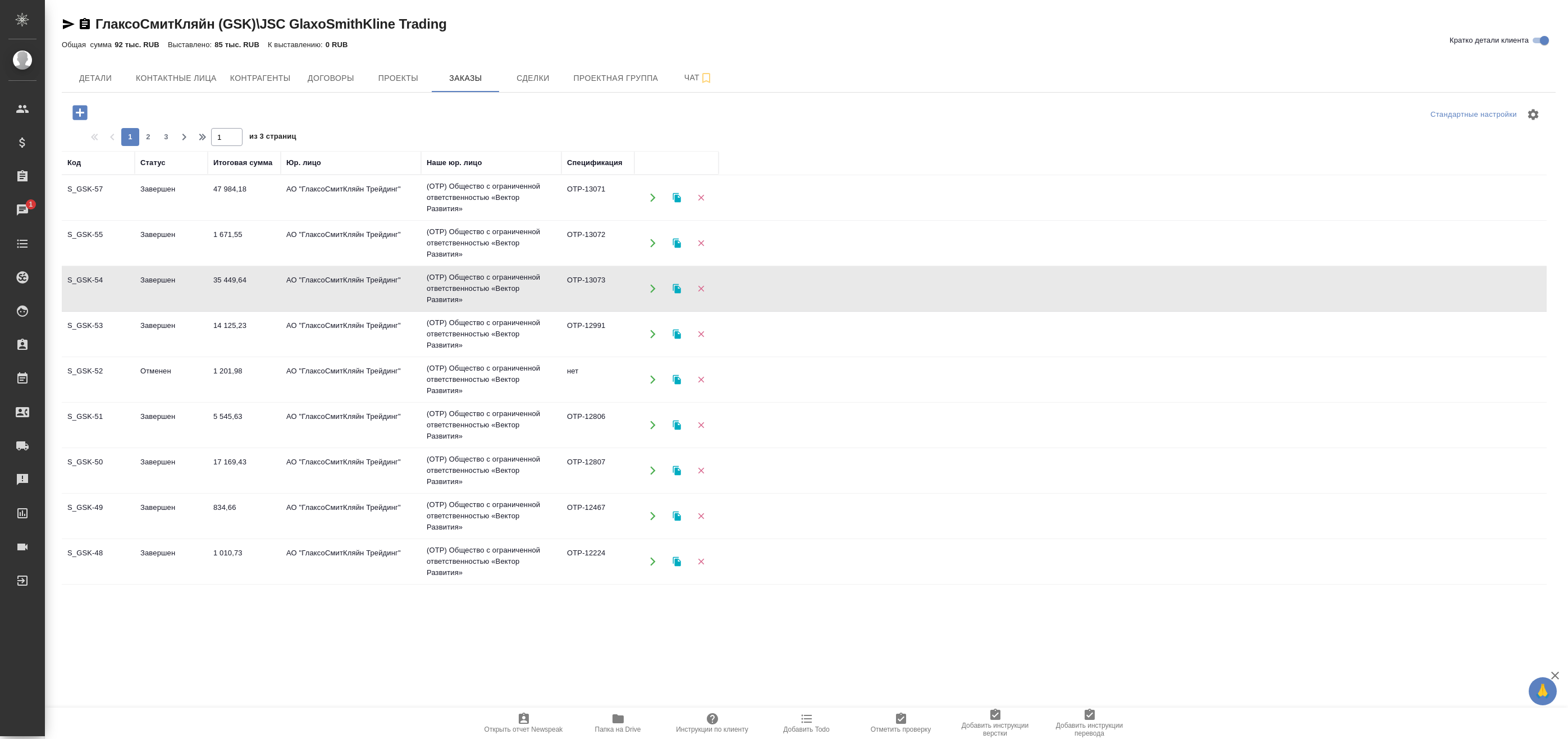
click at [321, 294] on td "АО "ГлаксоСмитКляйн Трейдинг"" at bounding box center [350, 289] width 140 height 40
click at [74, 112] on icon "button" at bounding box center [79, 112] width 14 height 14
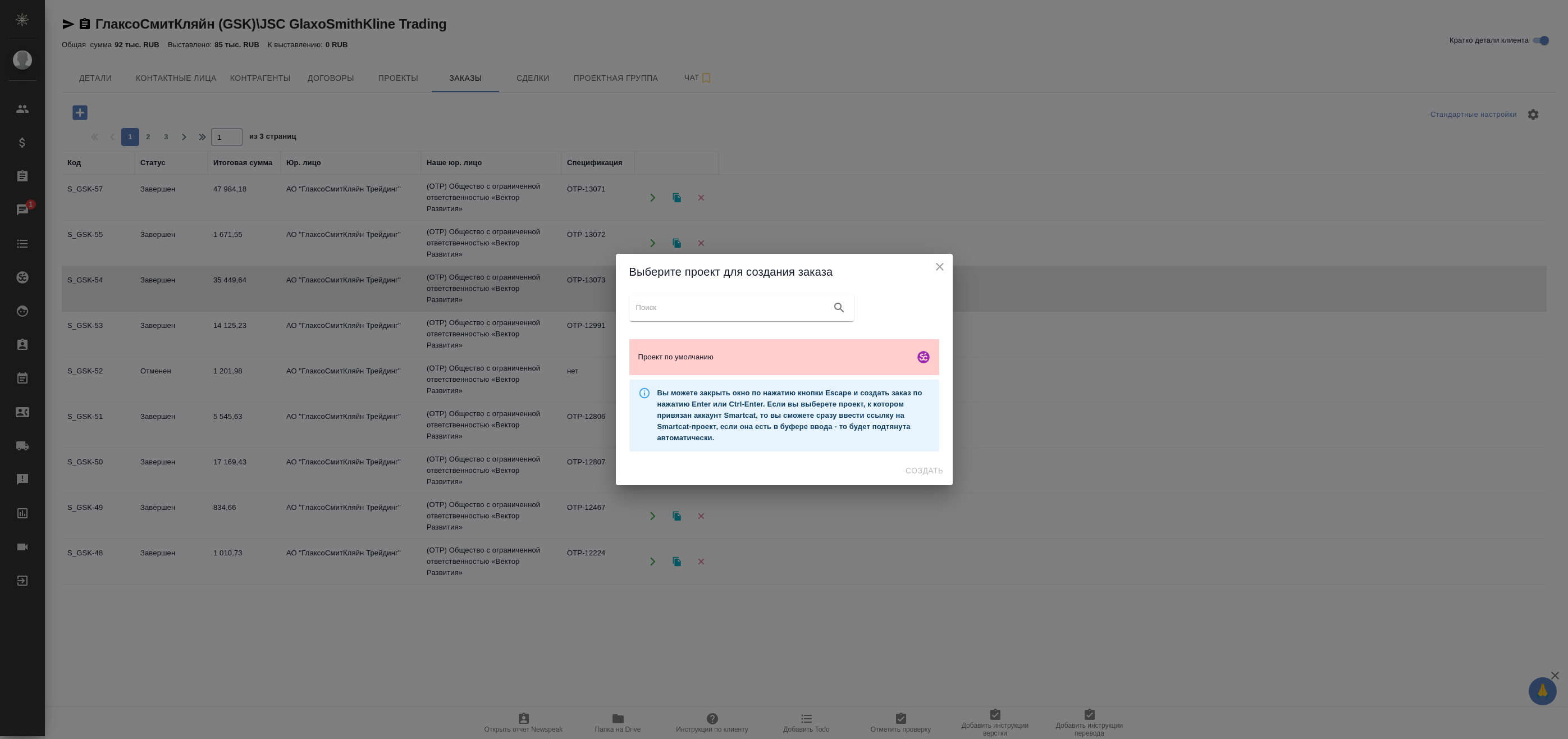
click at [696, 301] on input "search google maps" at bounding box center [732, 307] width 191 height 15
click at [749, 350] on div "Проект по умолчанию" at bounding box center [784, 356] width 310 height 36
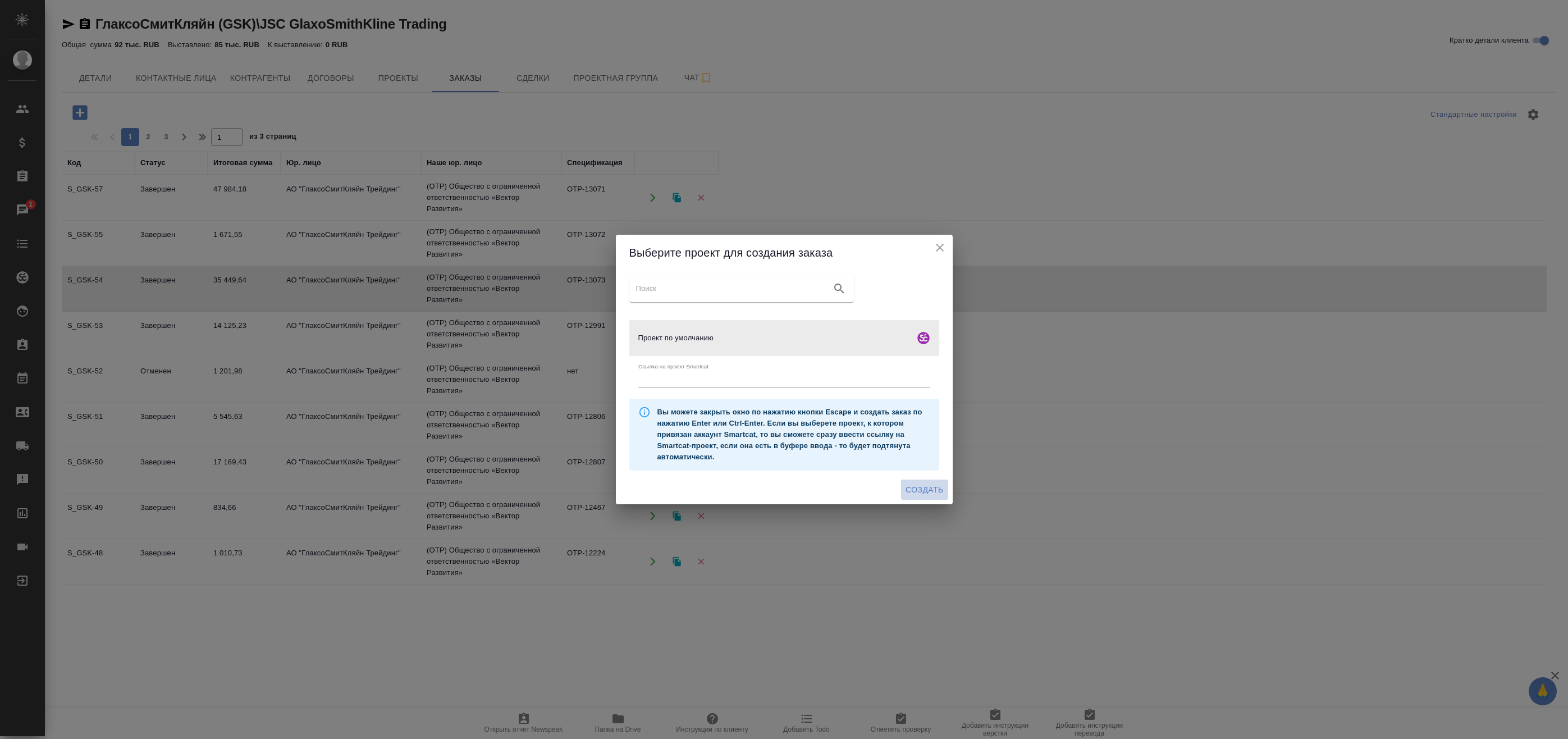
click at [926, 494] on span "Создать" at bounding box center [924, 490] width 38 height 14
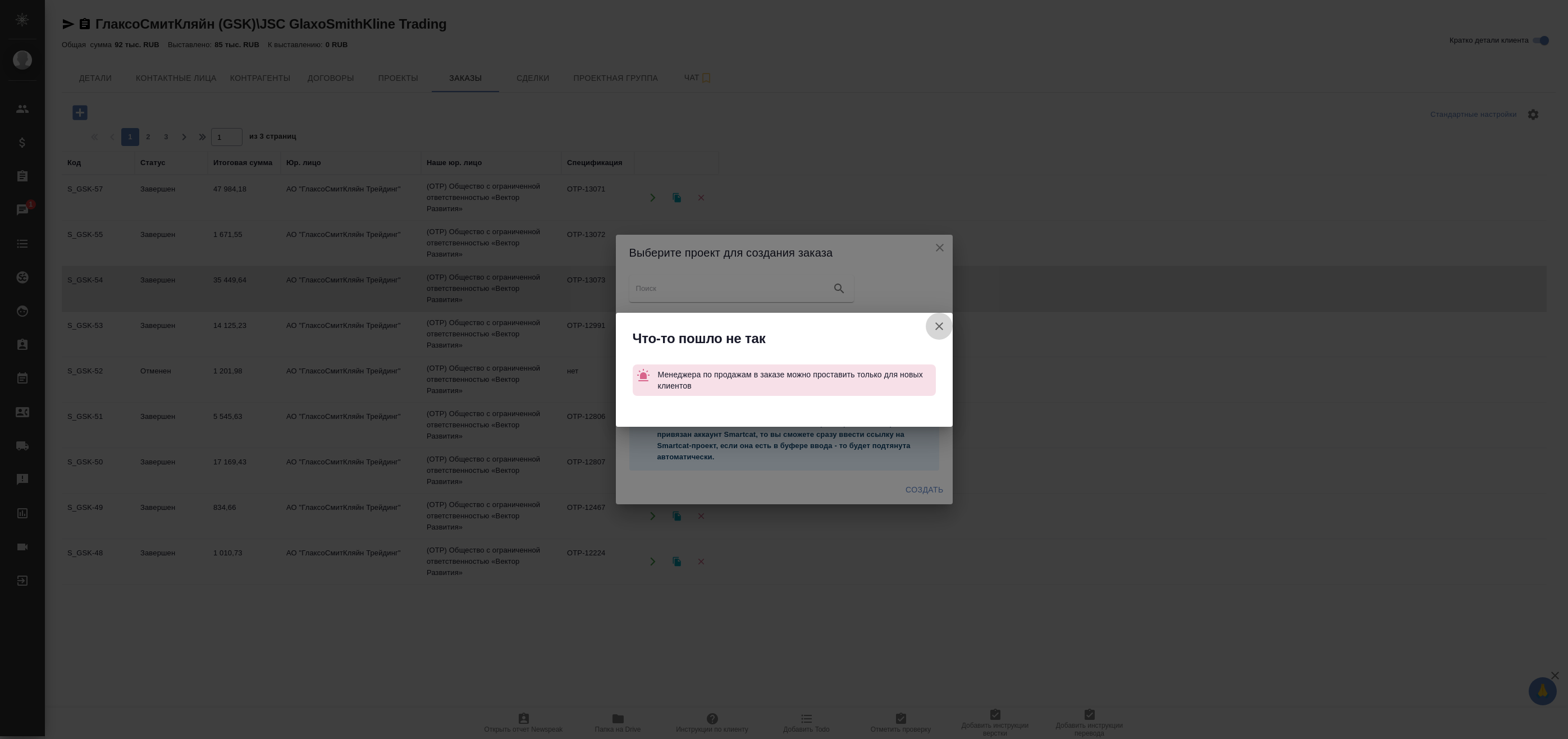
click at [937, 328] on icon "button" at bounding box center [939, 327] width 8 height 8
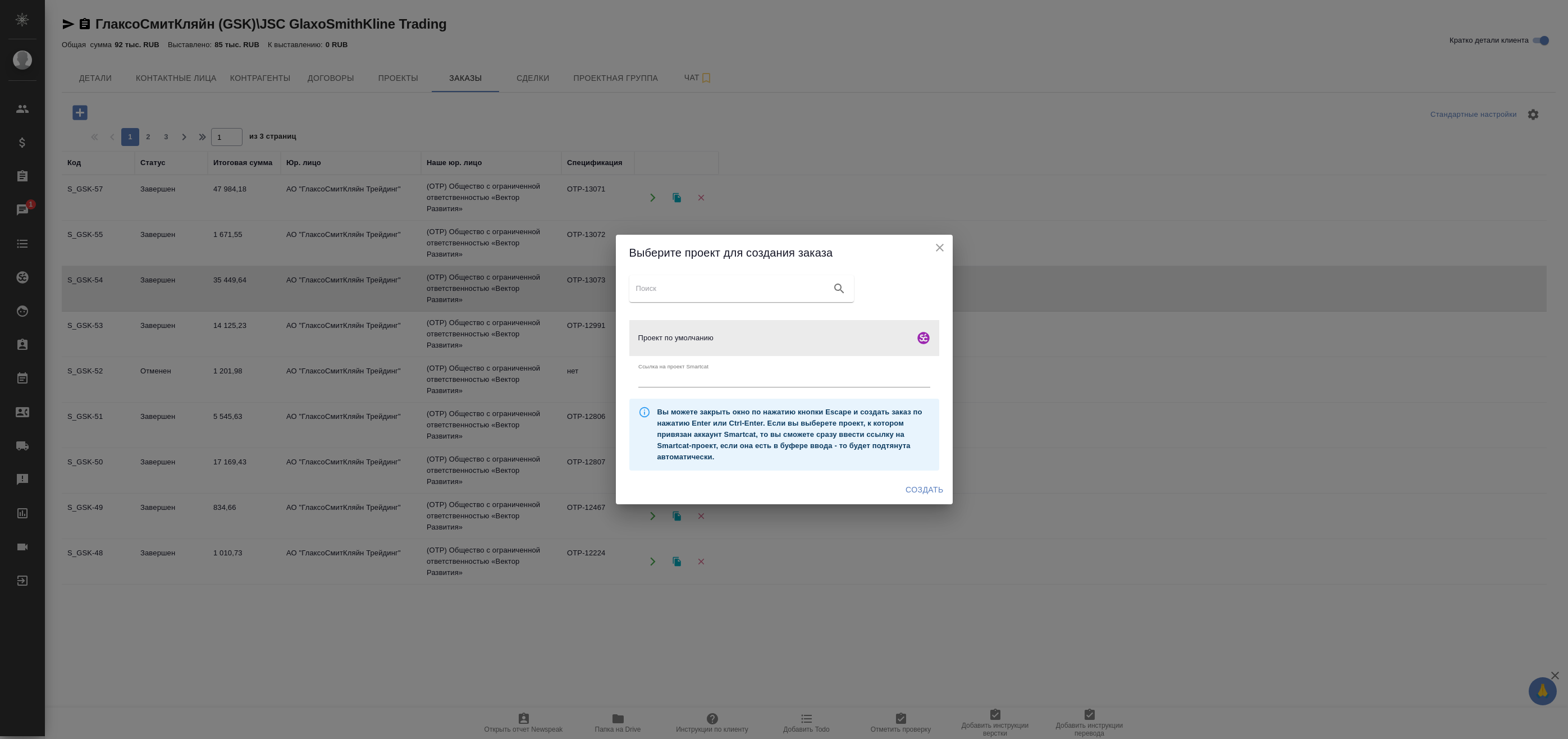
click at [819, 378] on input "text" at bounding box center [784, 380] width 292 height 15
click at [758, 316] on ul "Проект по умолчанию Ссылка на проект Smartcat" at bounding box center [784, 357] width 310 height 83
drag, startPoint x: 776, startPoint y: 426, endPoint x: 766, endPoint y: 416, distance: 14.1
click at [775, 426] on div "Вы можете закрыть окно по нажатию кнопки Escape и создать заказ по нажатию Ente…" at bounding box center [794, 434] width 273 height 65
click at [732, 336] on span "Проект по умолчанию" at bounding box center [773, 338] width 271 height 12
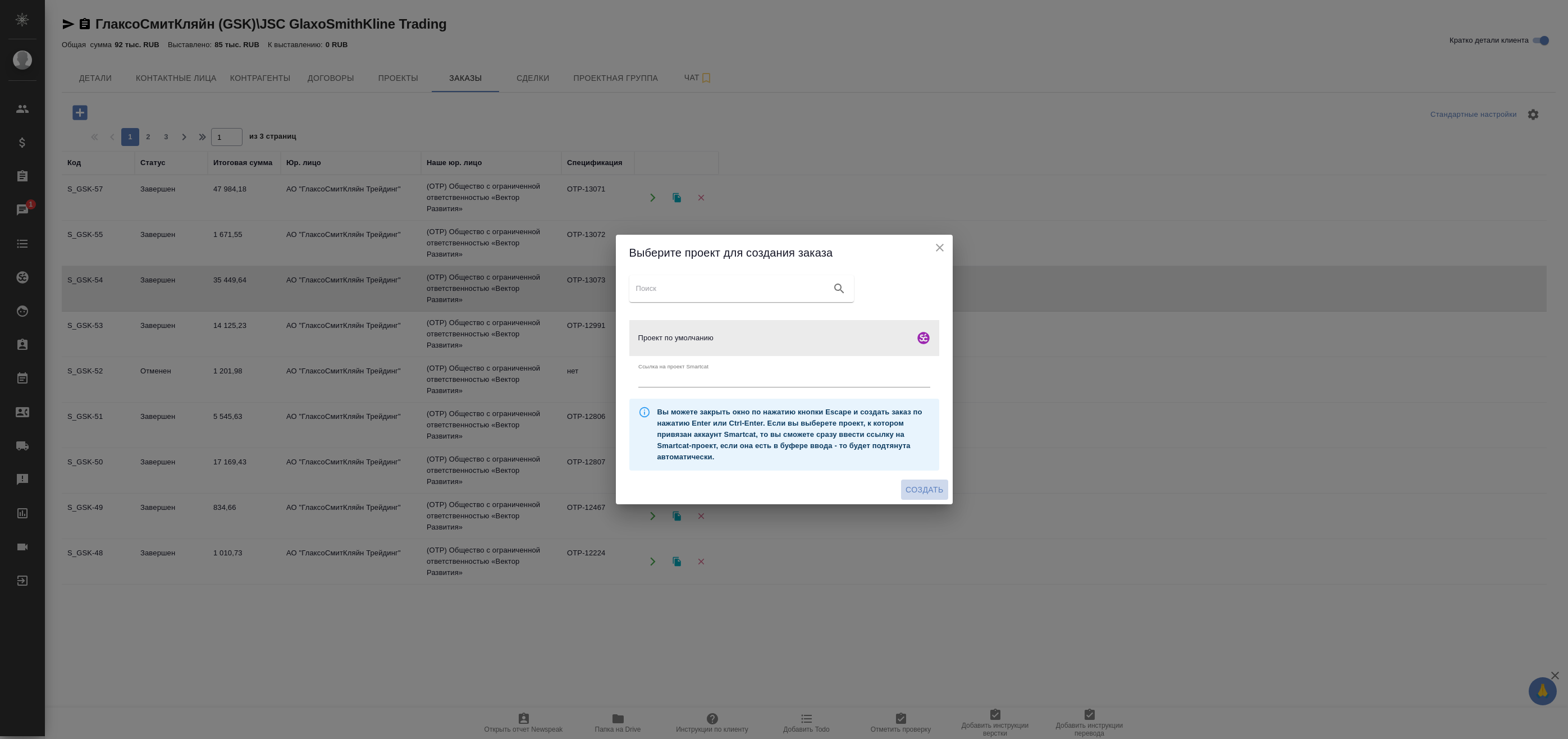
click at [914, 488] on span "Создать" at bounding box center [924, 490] width 38 height 14
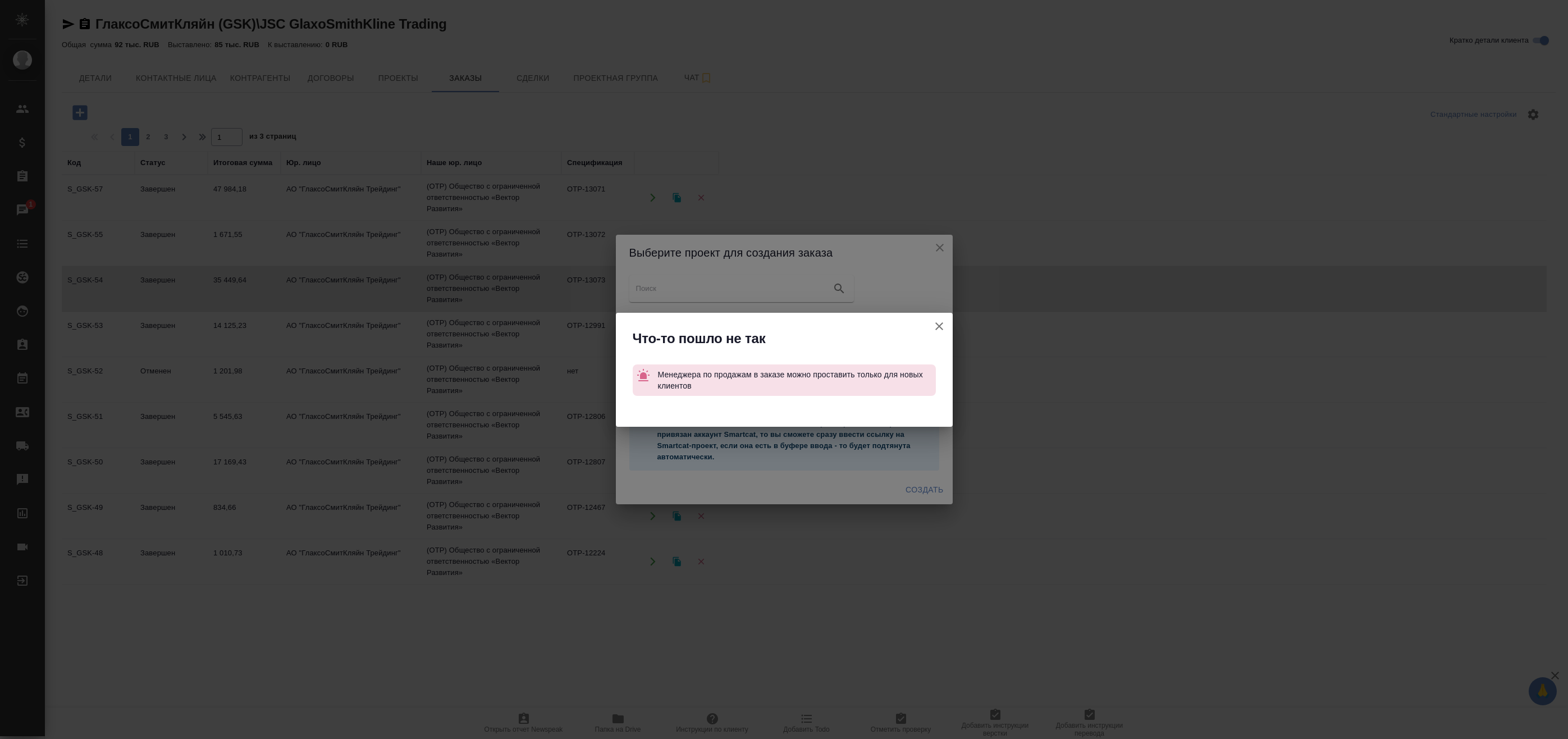
click at [938, 324] on icon "button" at bounding box center [939, 327] width 8 height 8
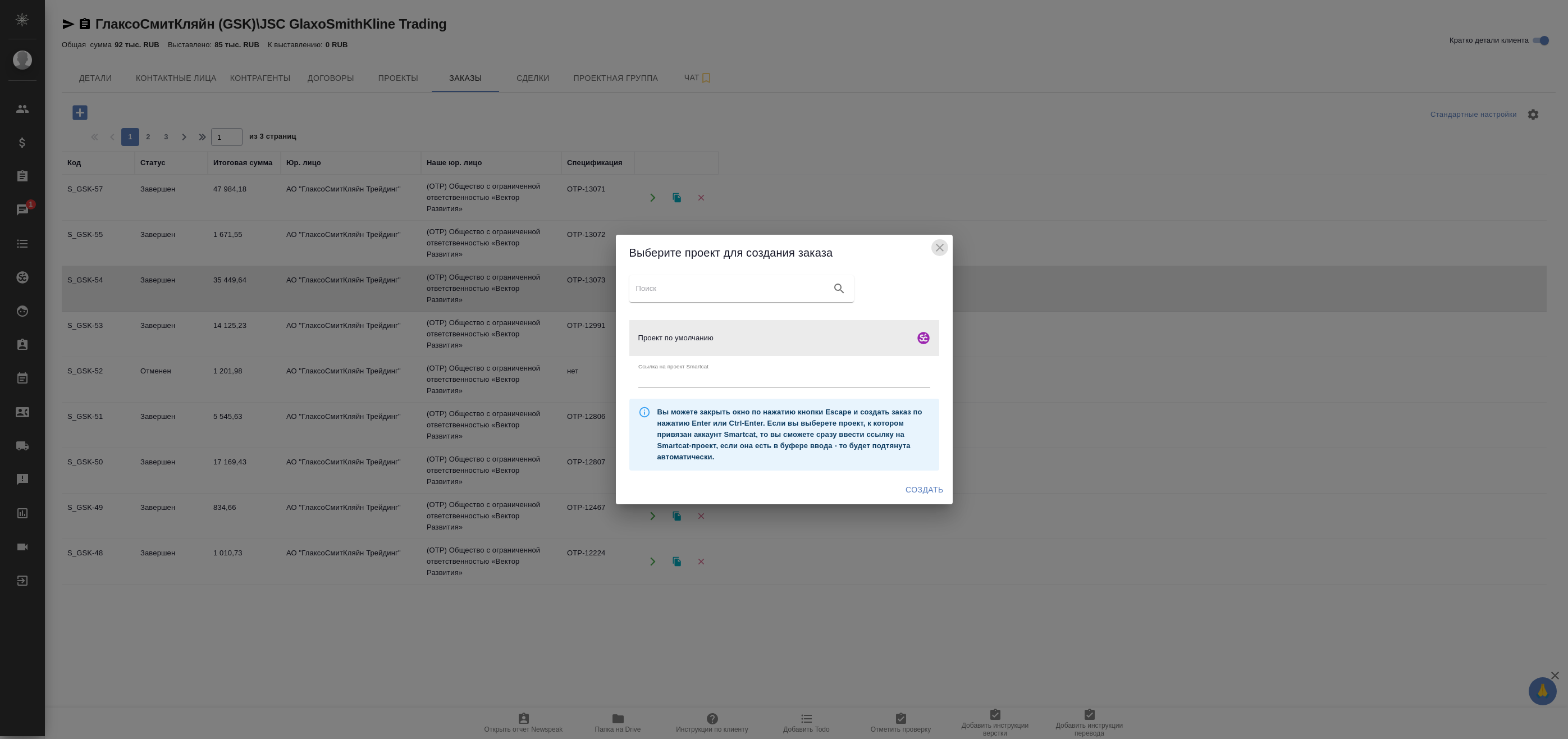
click at [933, 249] on icon "close" at bounding box center [939, 247] width 14 height 14
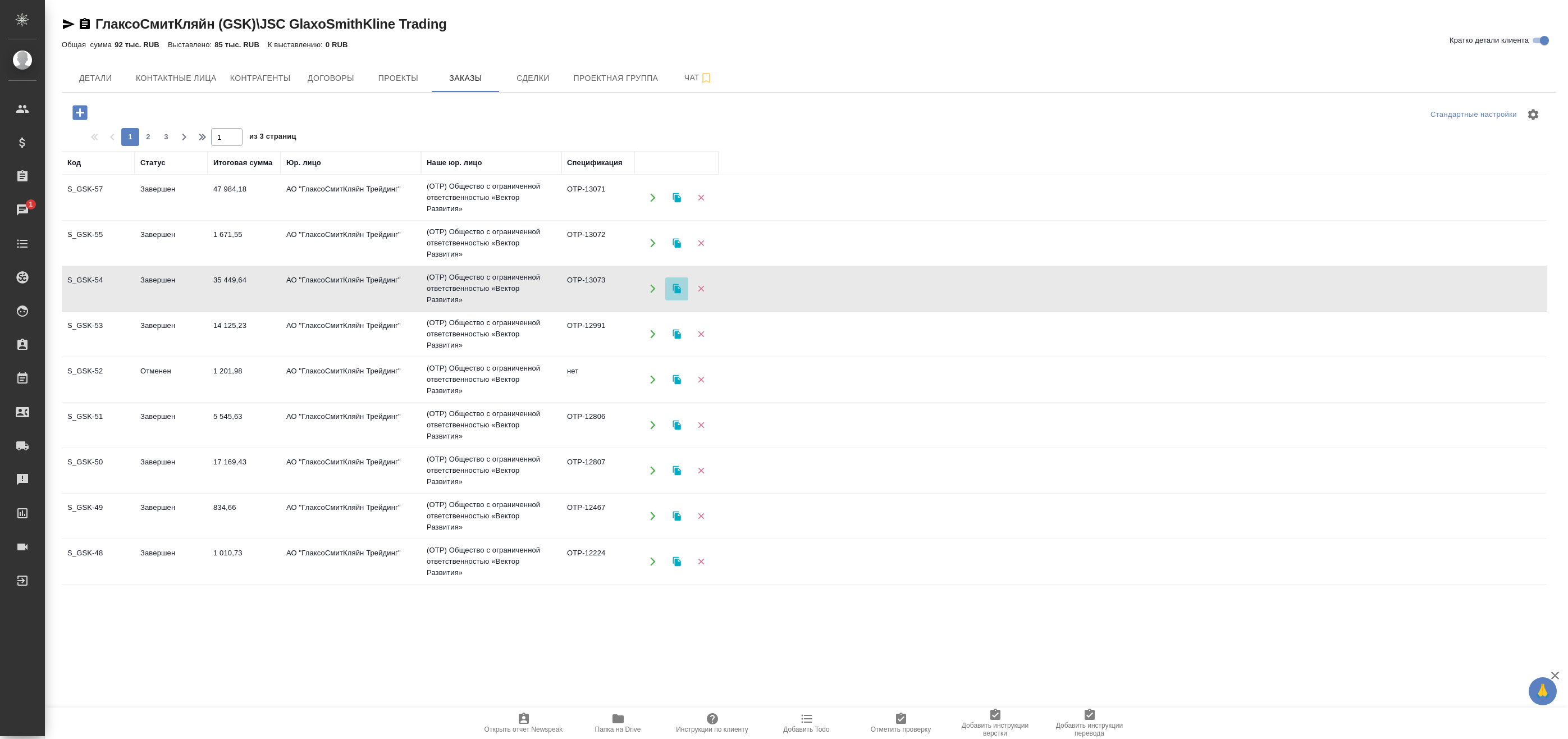
click at [677, 287] on icon "button" at bounding box center [677, 289] width 8 height 10
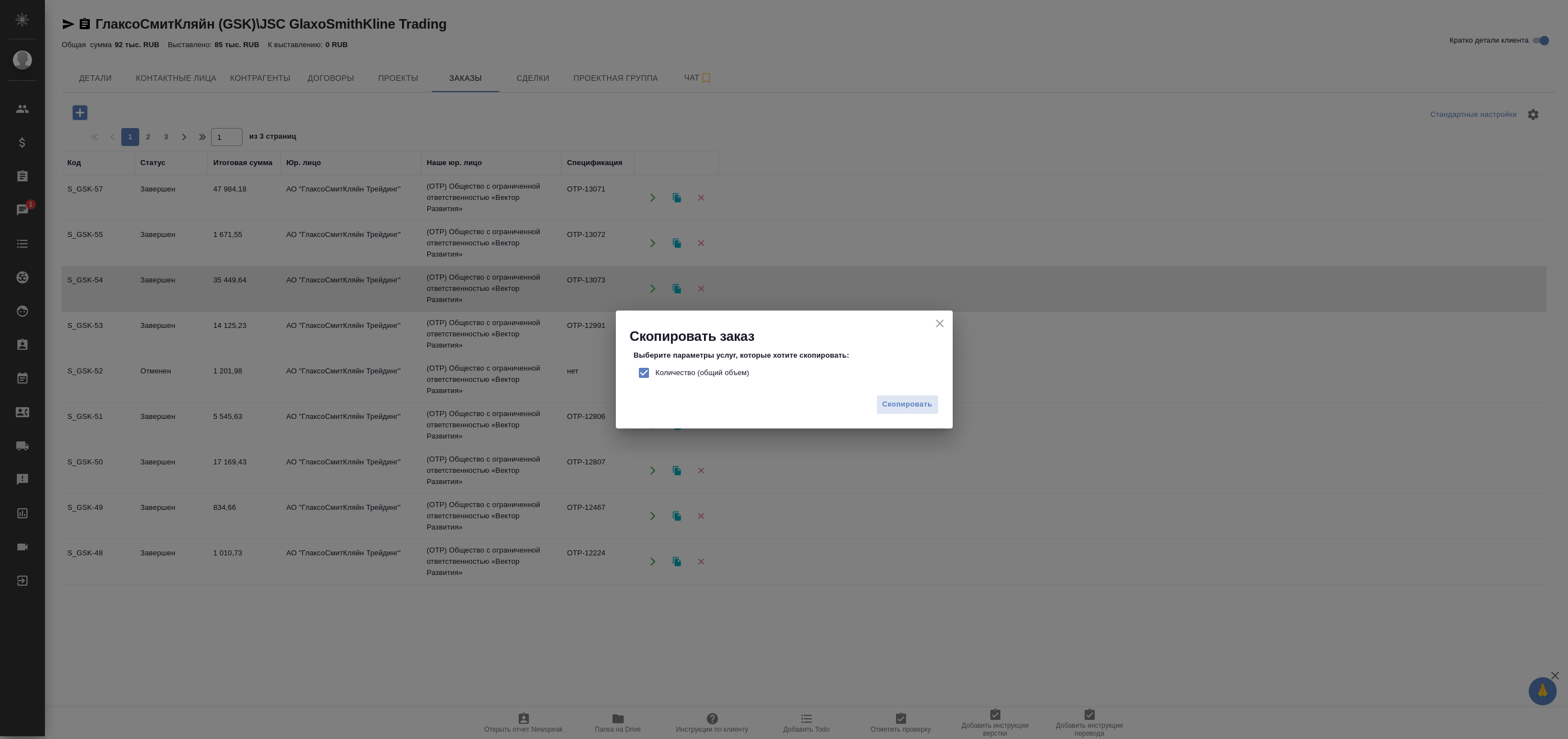
click at [713, 377] on span "Количество (общий объем)" at bounding box center [702, 373] width 94 height 12
click at [656, 377] on input "Количество (общий объем)" at bounding box center [644, 373] width 23 height 23
checkbox input "false"
click at [903, 405] on span "Скопировать" at bounding box center [908, 404] width 50 height 13
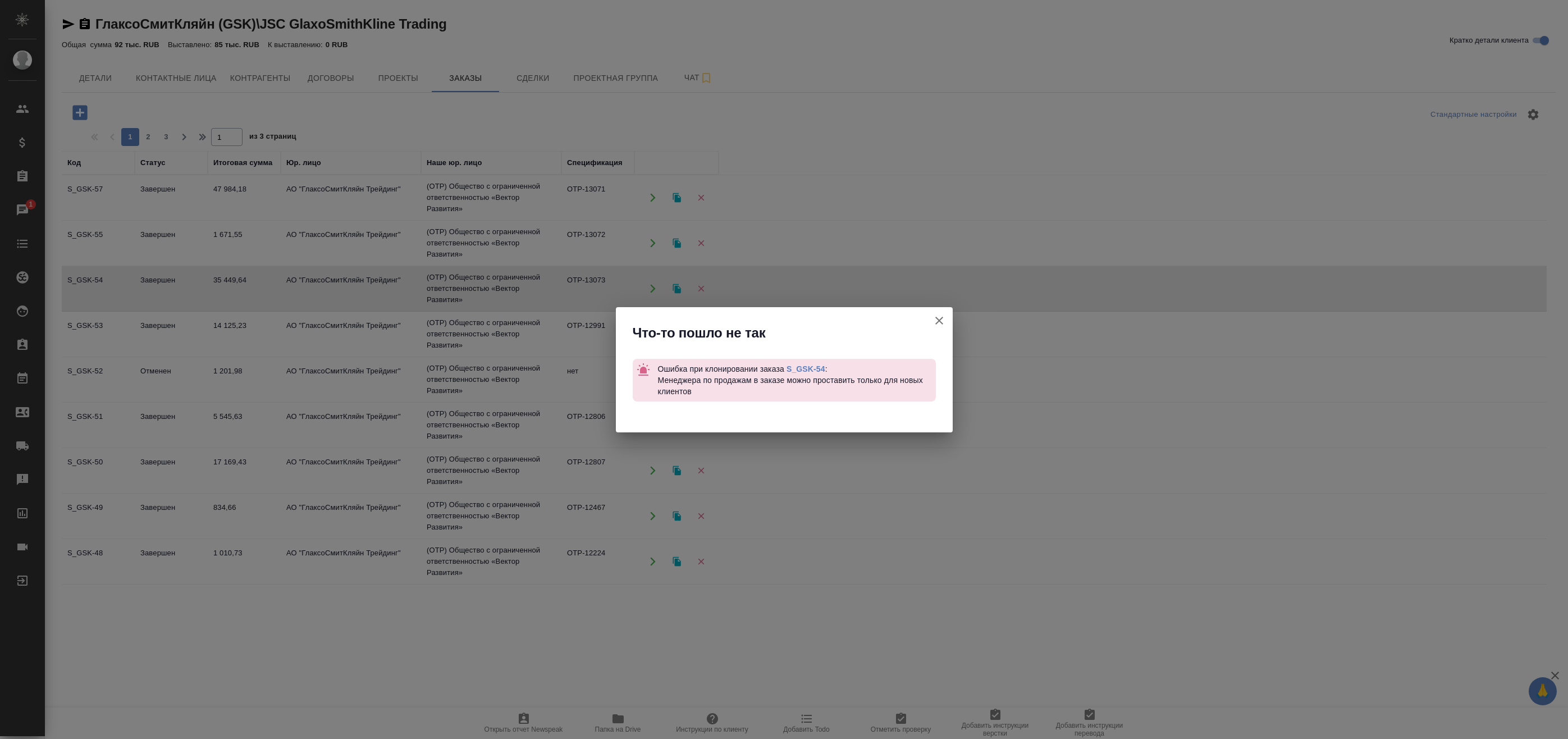
click at [938, 320] on icon "button" at bounding box center [939, 321] width 8 height 8
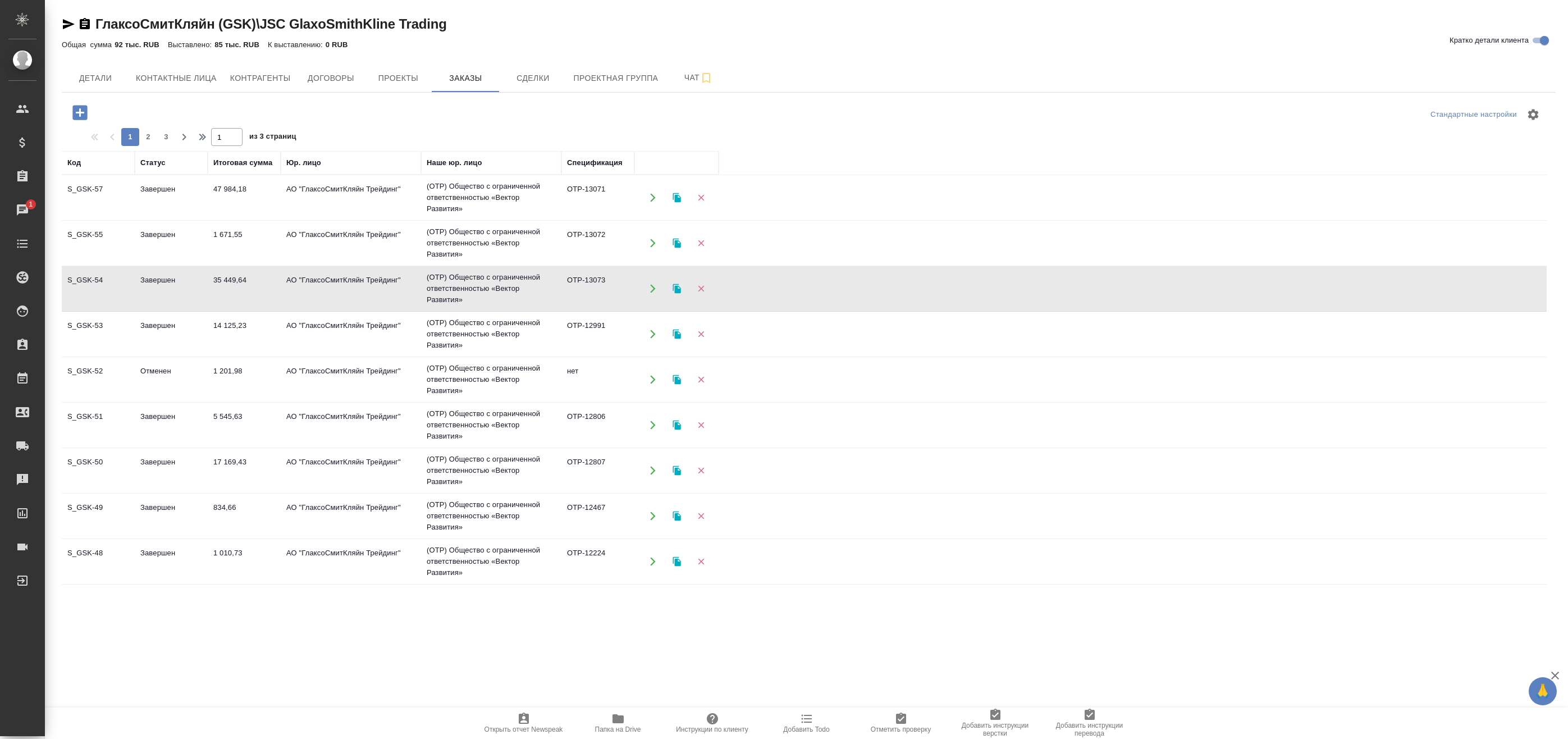
click at [80, 112] on icon "button" at bounding box center [80, 112] width 19 height 19
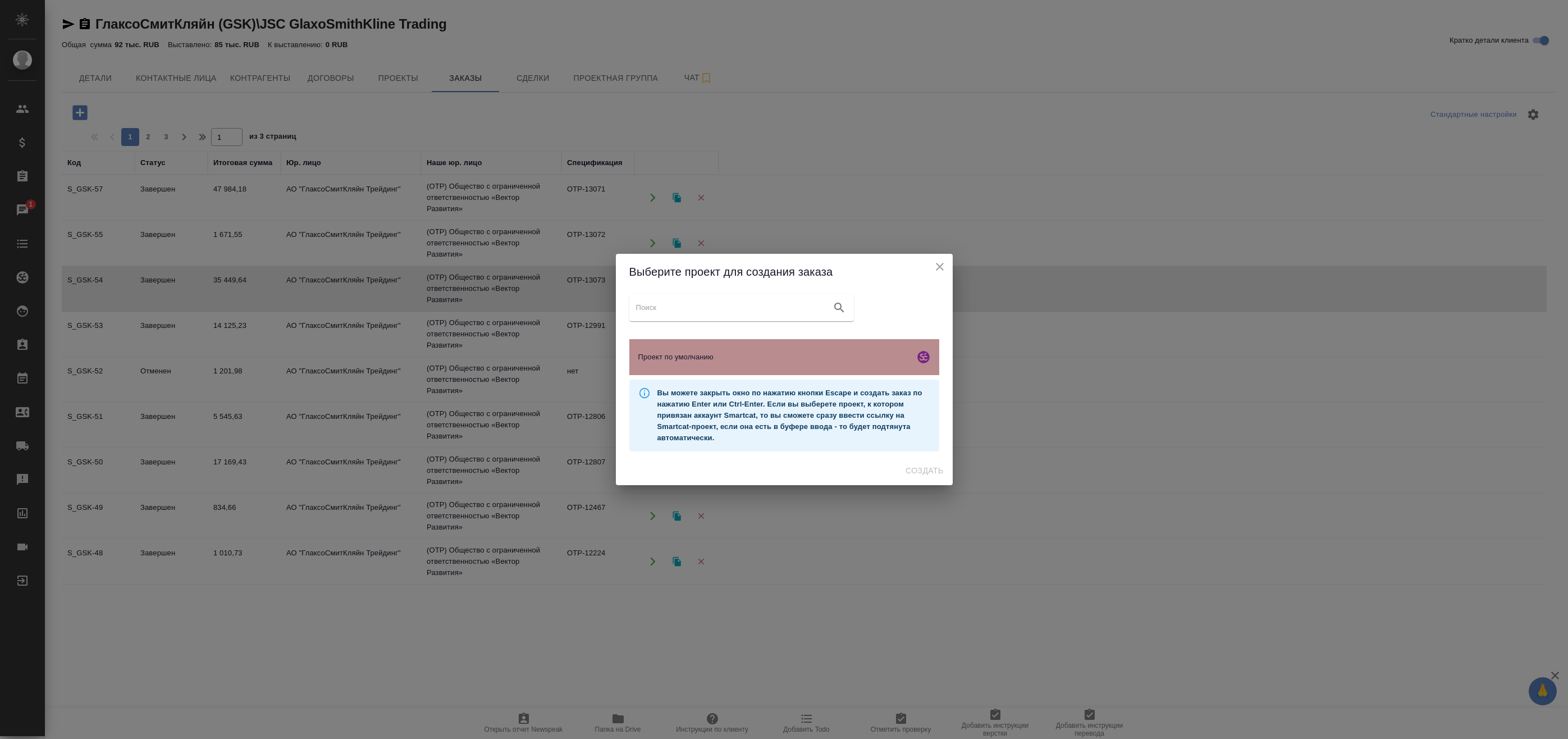
click at [754, 360] on span "Проект по умолчанию" at bounding box center [773, 357] width 271 height 12
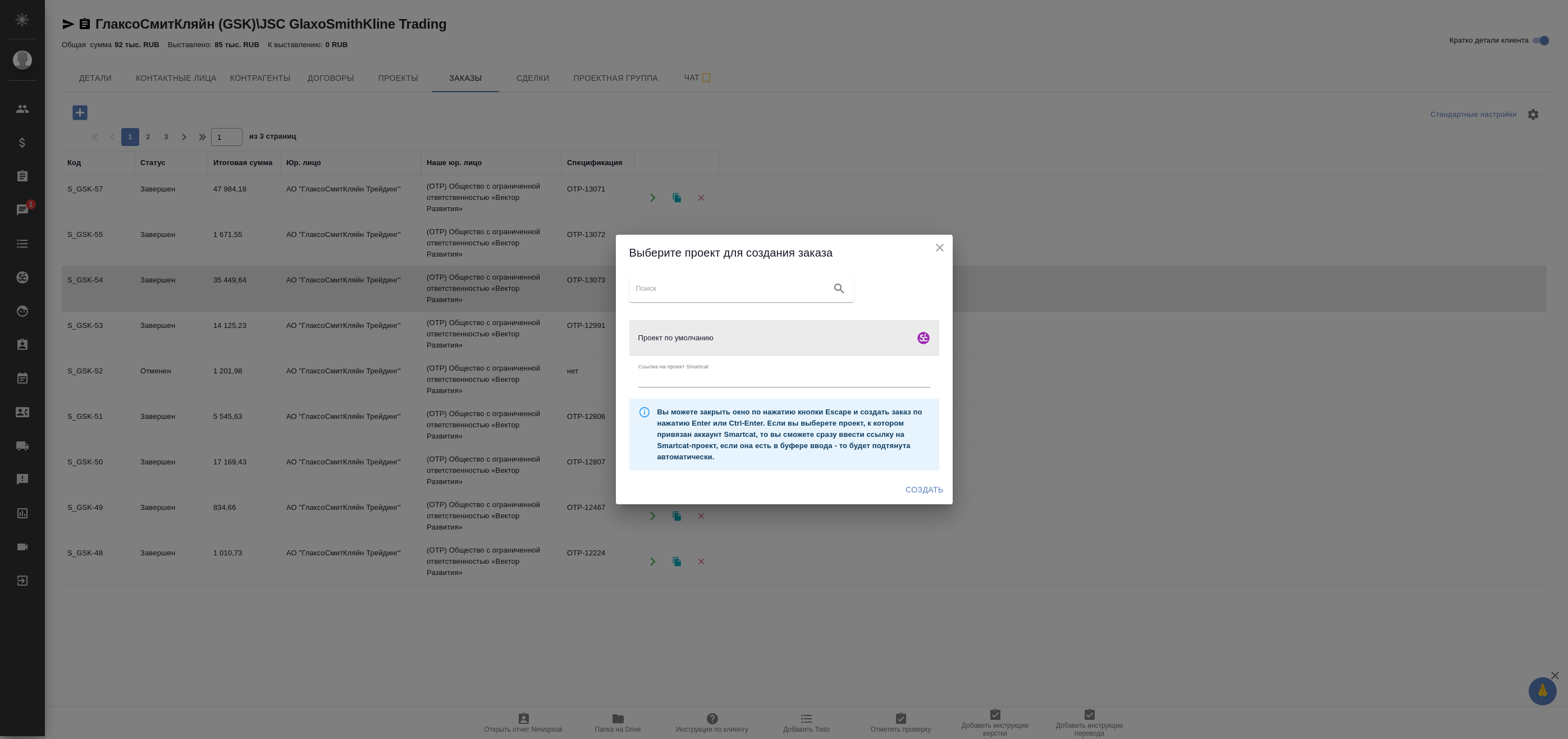
click at [916, 333] on icon "smartcat" at bounding box center [923, 338] width 14 height 14
click at [810, 344] on div "Проект по умолчанию" at bounding box center [784, 337] width 310 height 36
click at [923, 487] on span "Создать" at bounding box center [924, 490] width 38 height 14
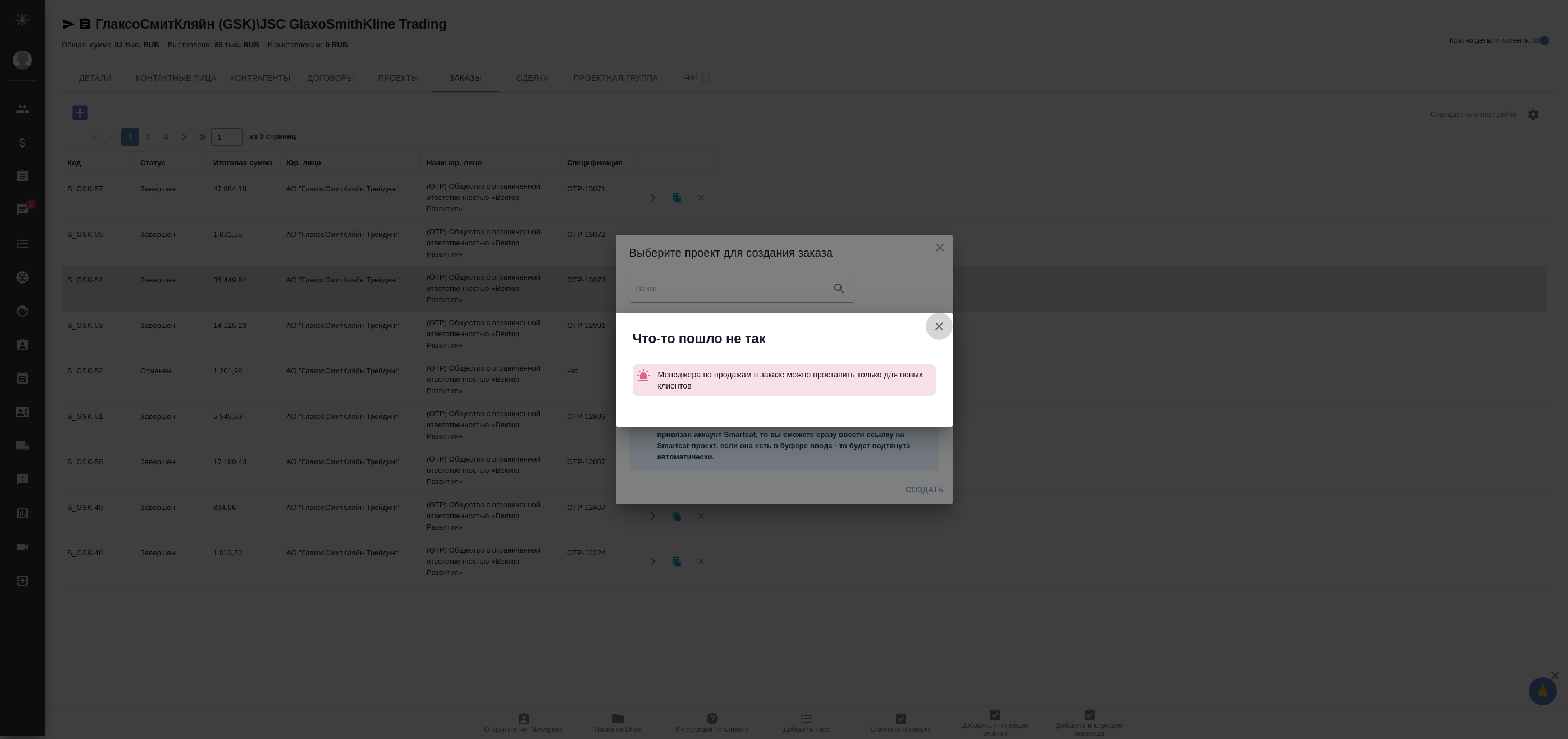
click at [939, 324] on icon "button" at bounding box center [939, 327] width 14 height 14
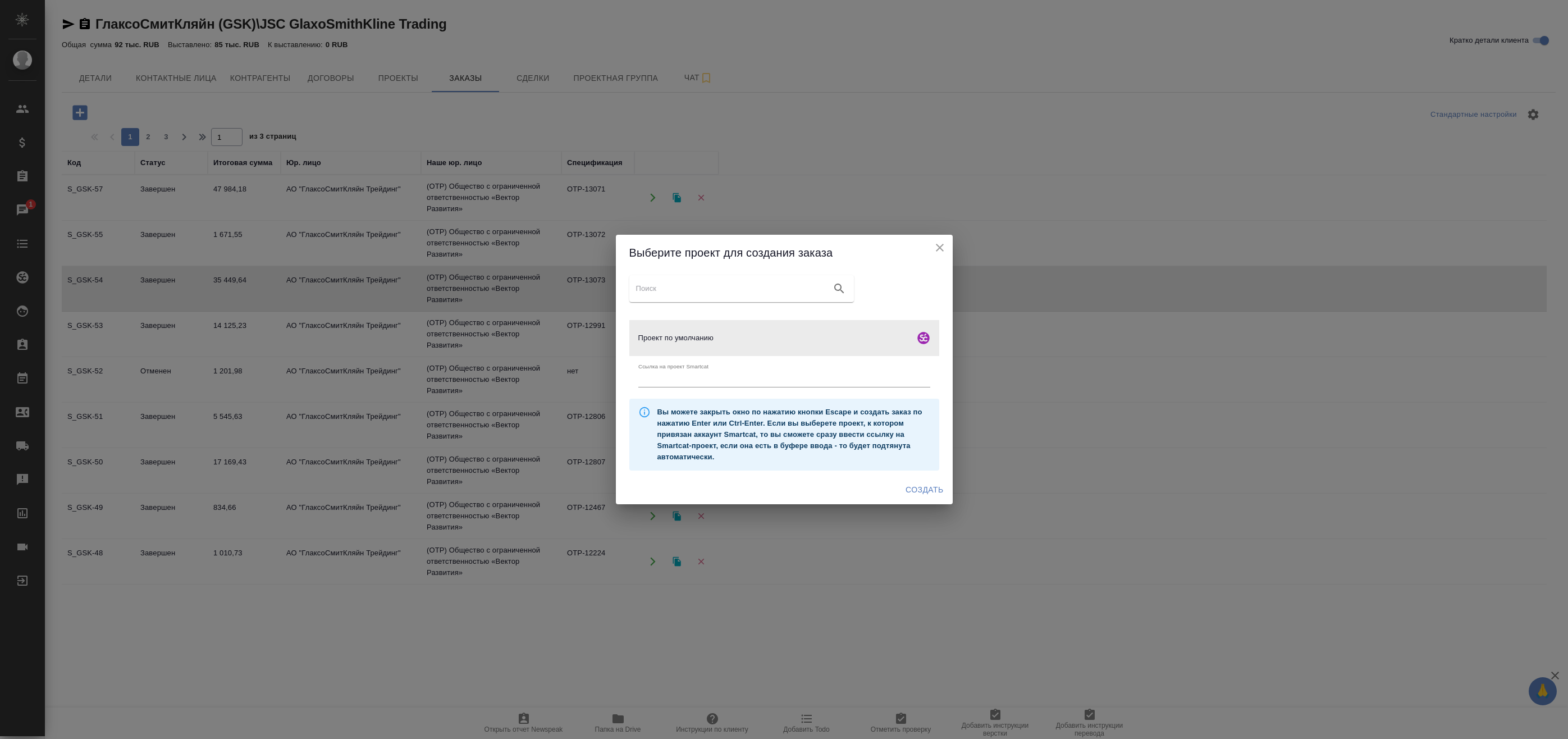
click at [938, 256] on h2 "Выберите проект для создания заказа" at bounding box center [784, 252] width 310 height 18
click at [939, 249] on icon "close" at bounding box center [939, 247] width 14 height 14
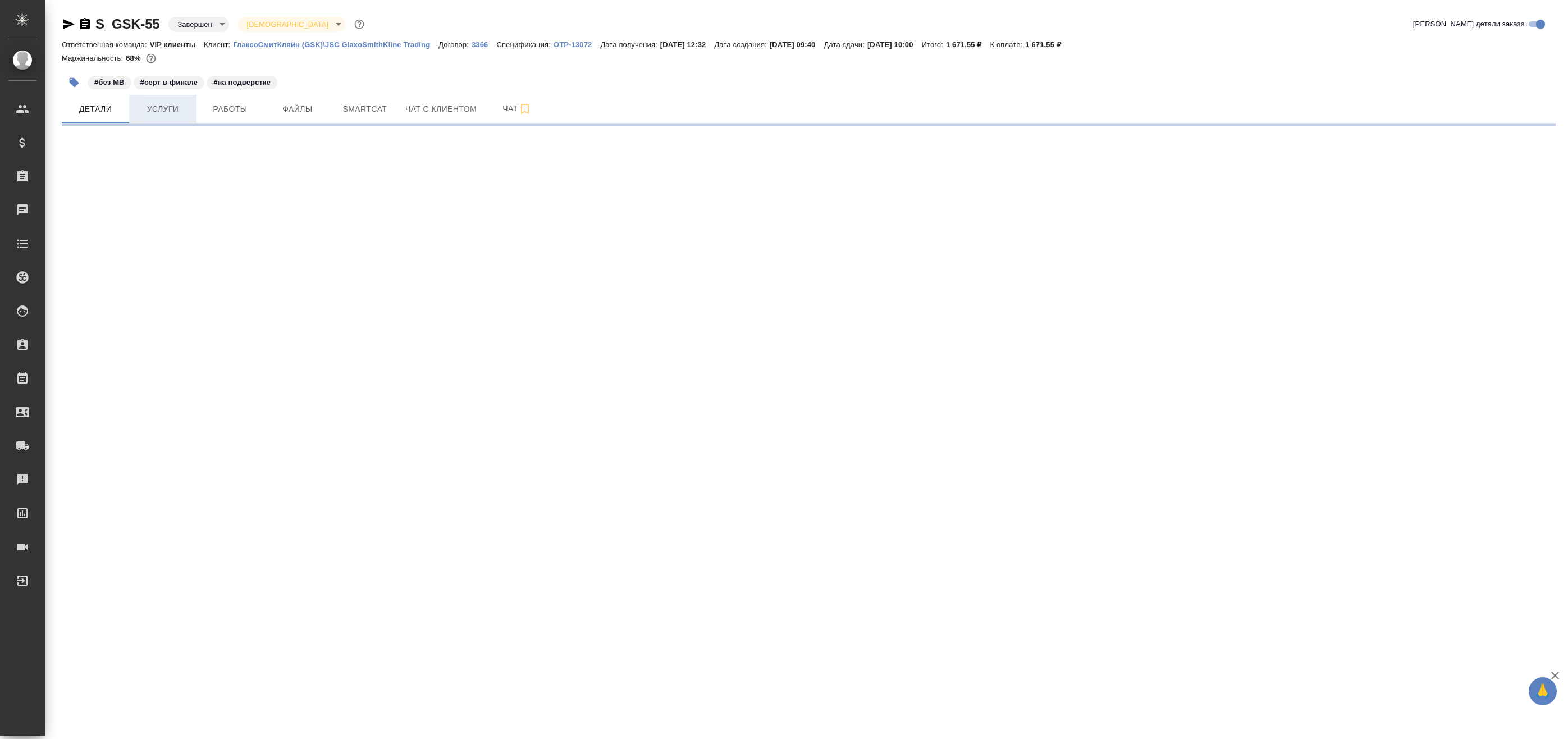
select select "RU"
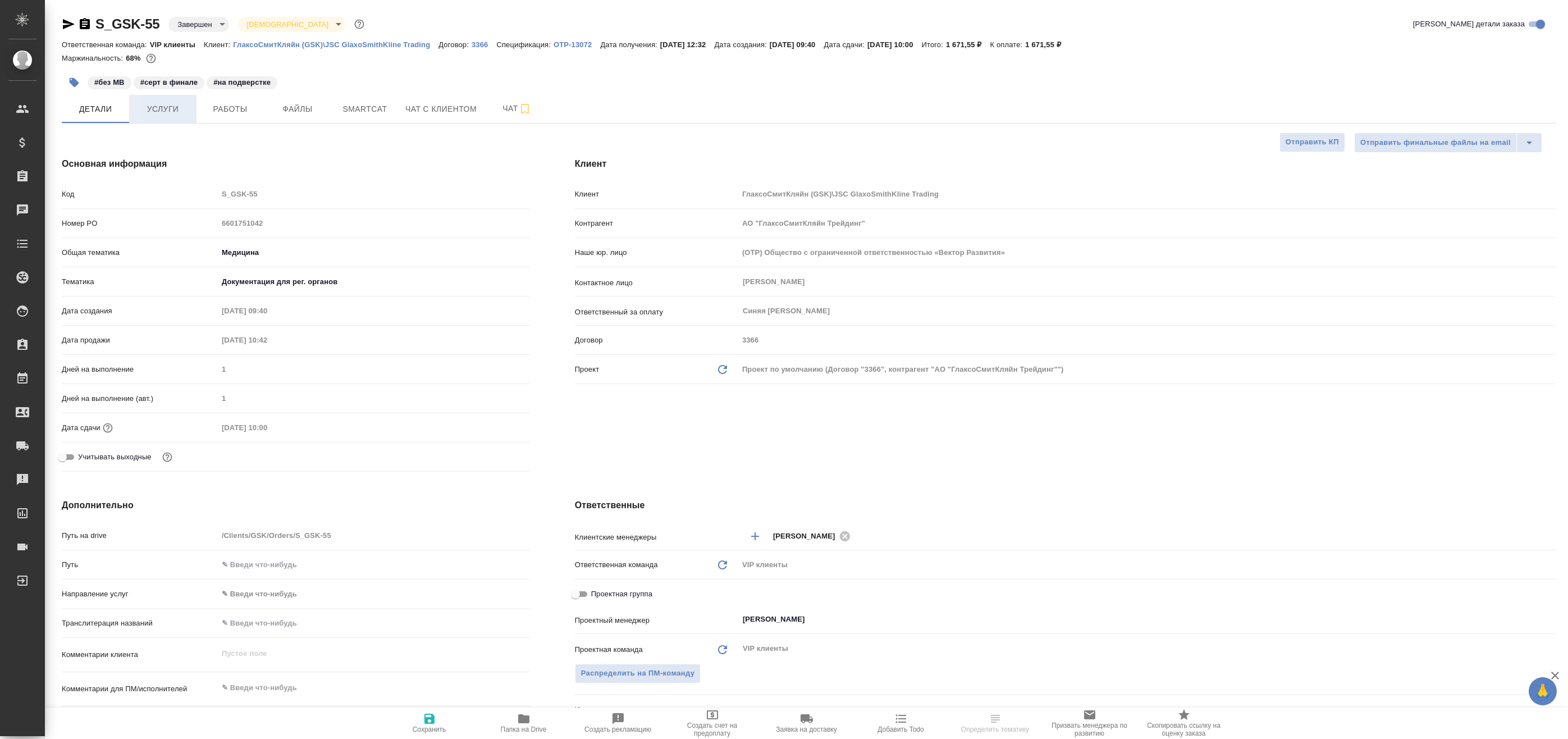
type textarea "x"
click at [177, 112] on span "Услуги" at bounding box center [163, 109] width 54 height 14
type textarea "x"
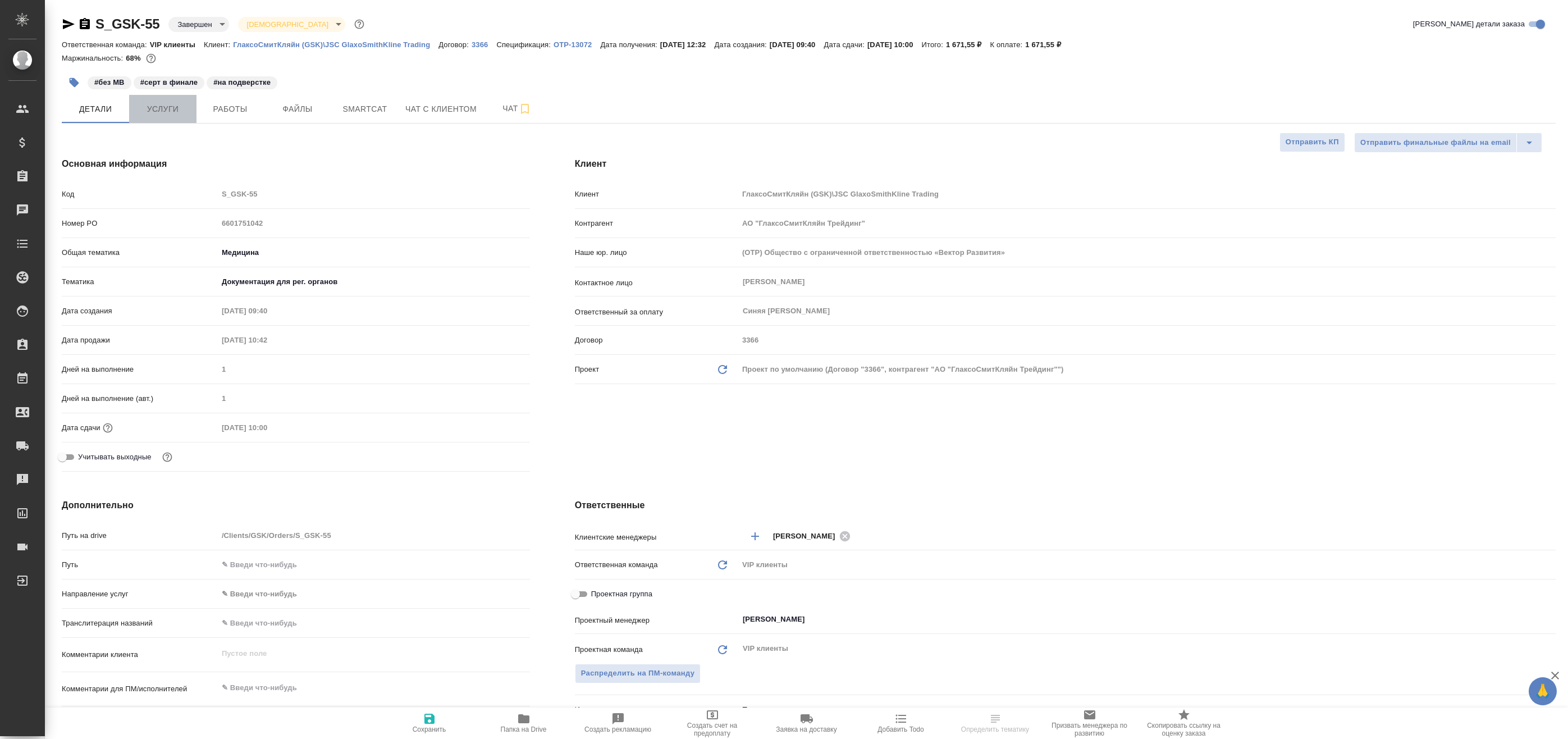
type textarea "x"
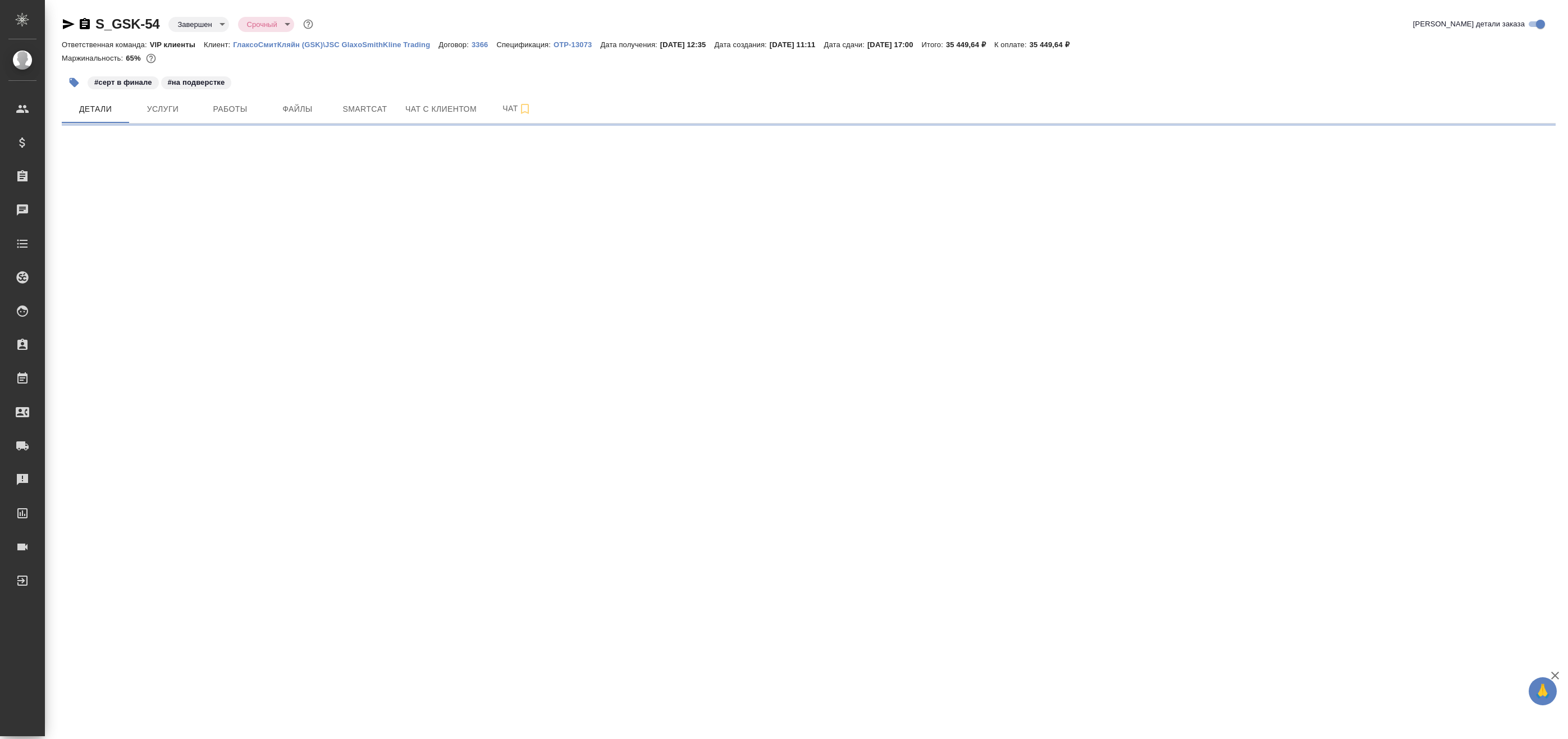
select select "RU"
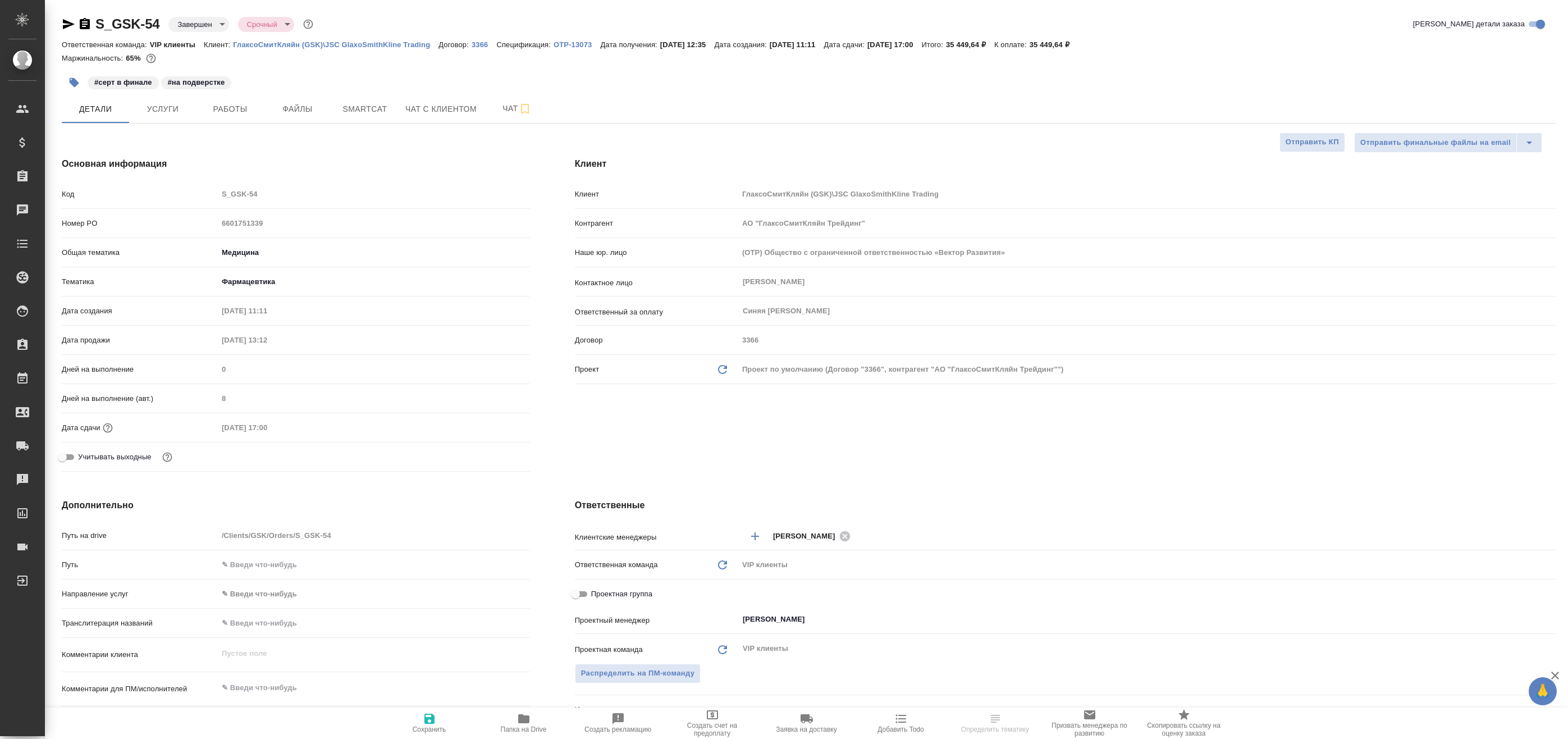
type textarea "x"
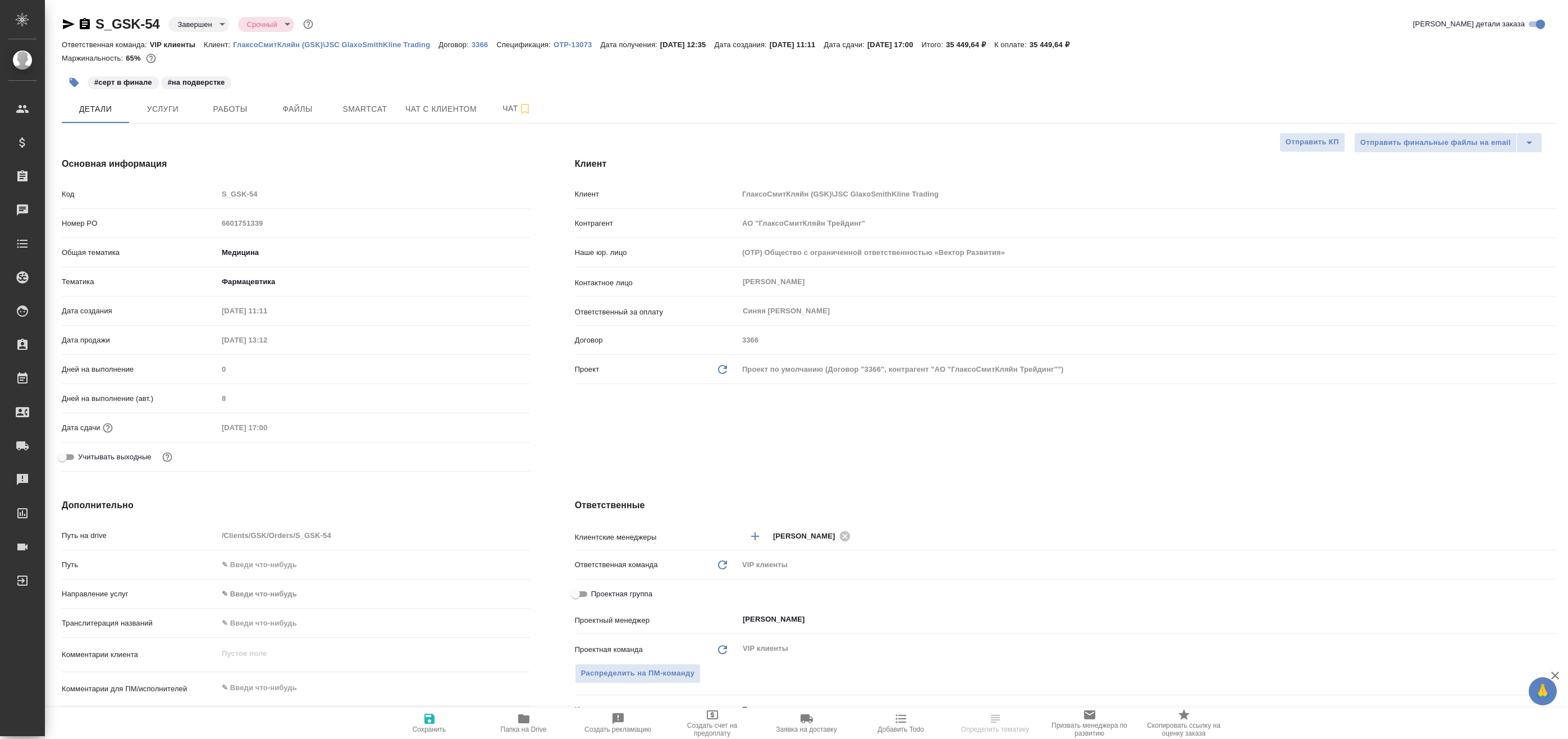
type textarea "x"
click at [161, 113] on span "Услуги" at bounding box center [163, 109] width 54 height 14
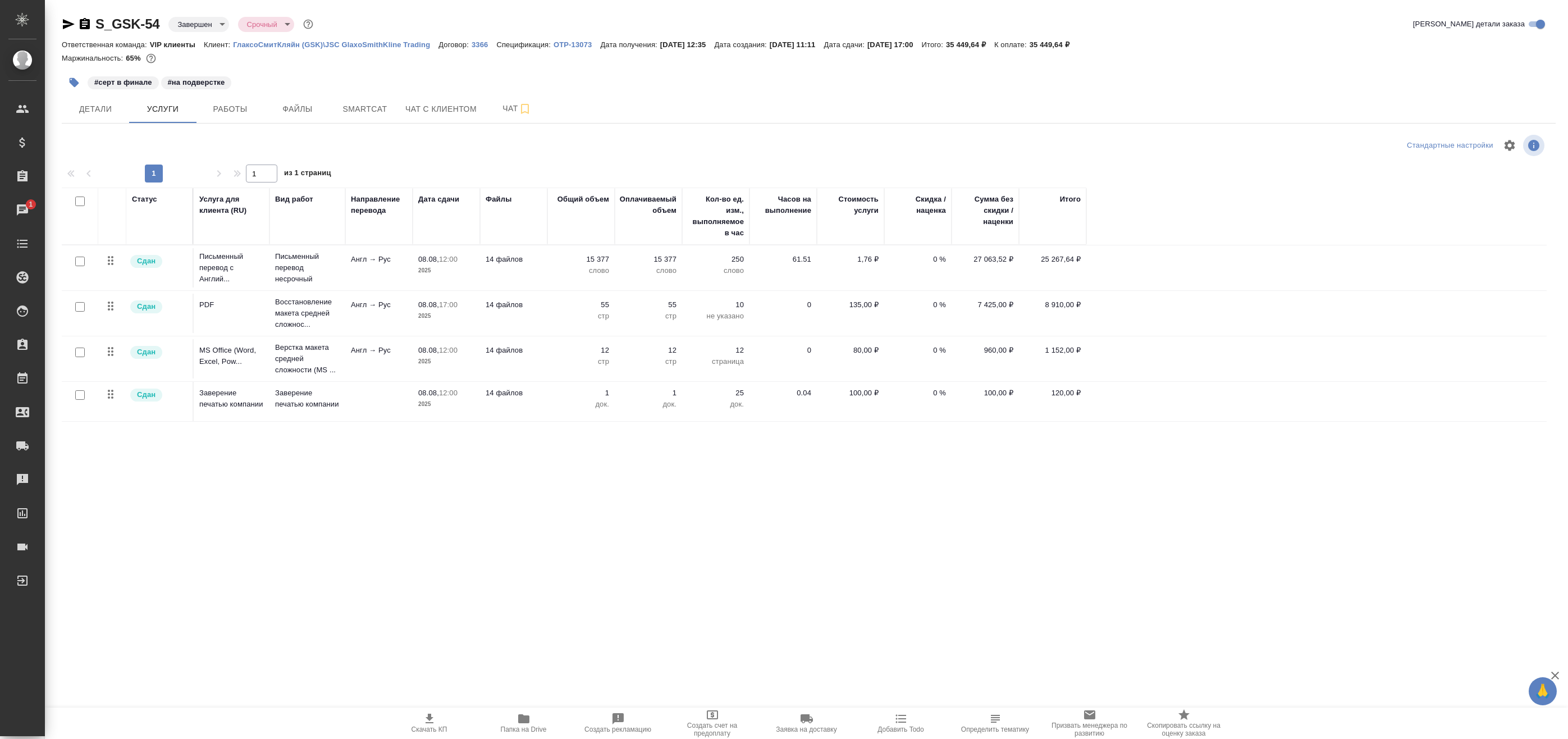
click at [526, 735] on button "Папка на Drive" at bounding box center [524, 724] width 95 height 32
click at [308, 110] on span "Файлы" at bounding box center [297, 109] width 54 height 14
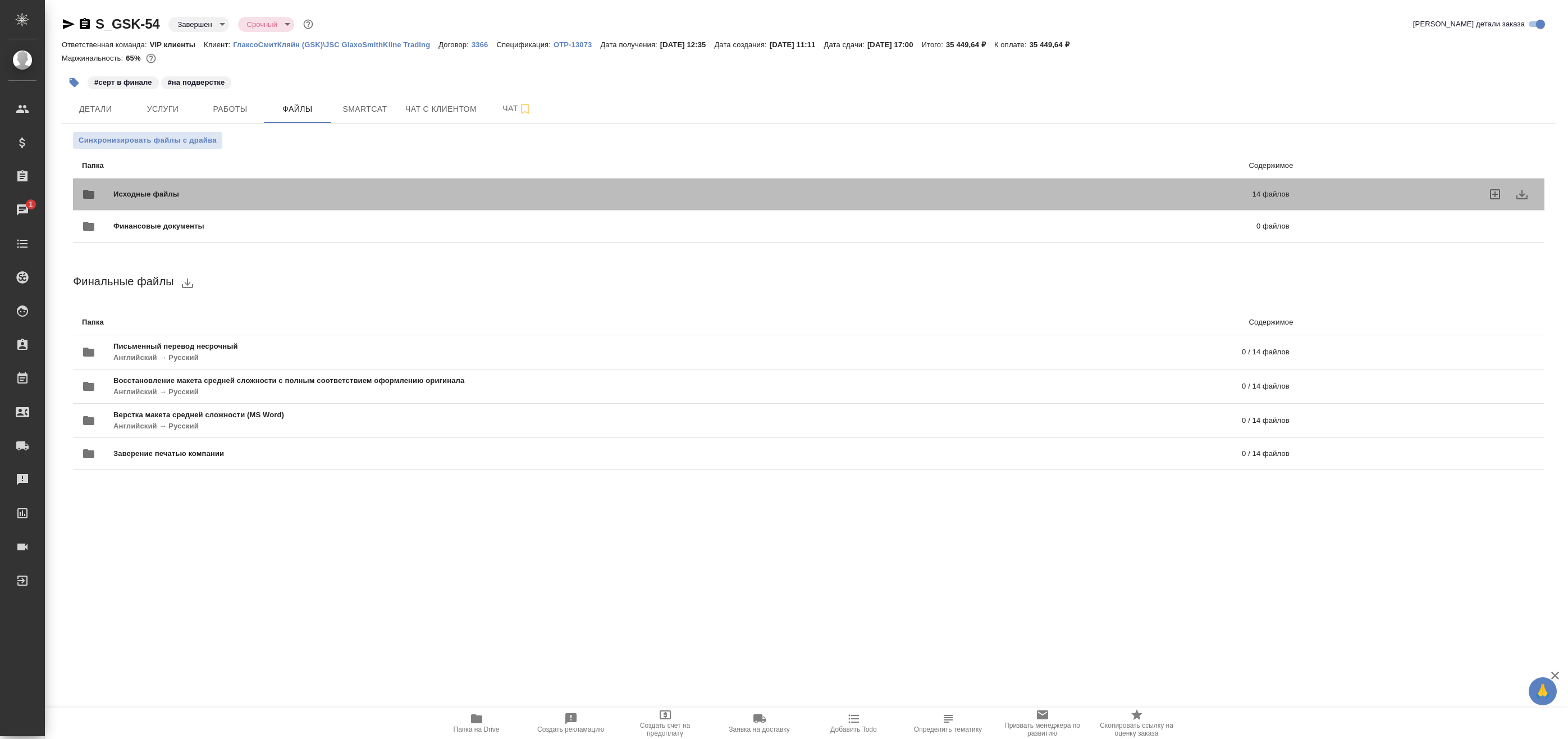
click at [516, 191] on span "Исходные файлы" at bounding box center [414, 194] width 602 height 12
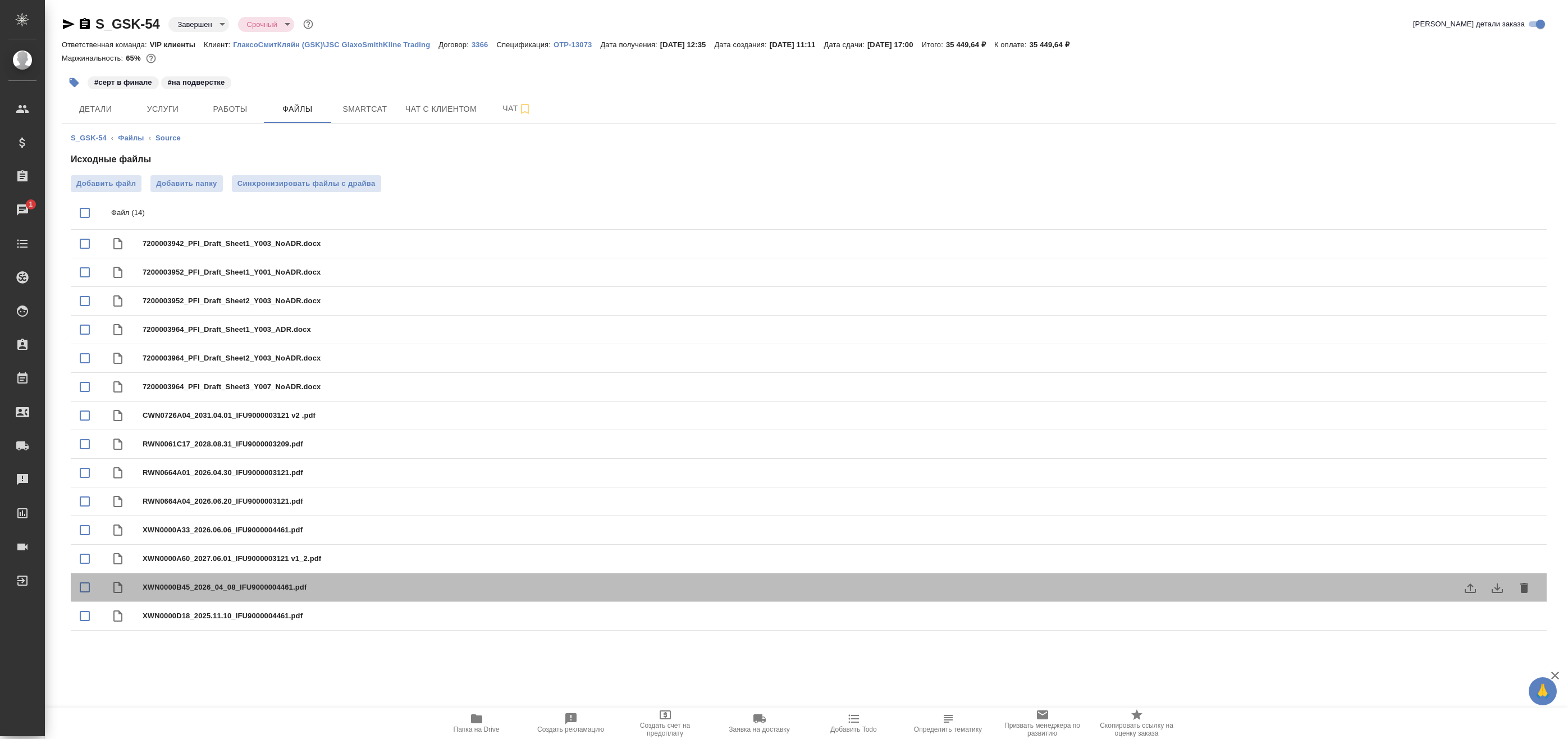
click at [281, 586] on span "XWN0000B45_2026_04_08_IFU9000004461.pdf" at bounding box center [831, 587] width 1377 height 12
checkbox input "true"
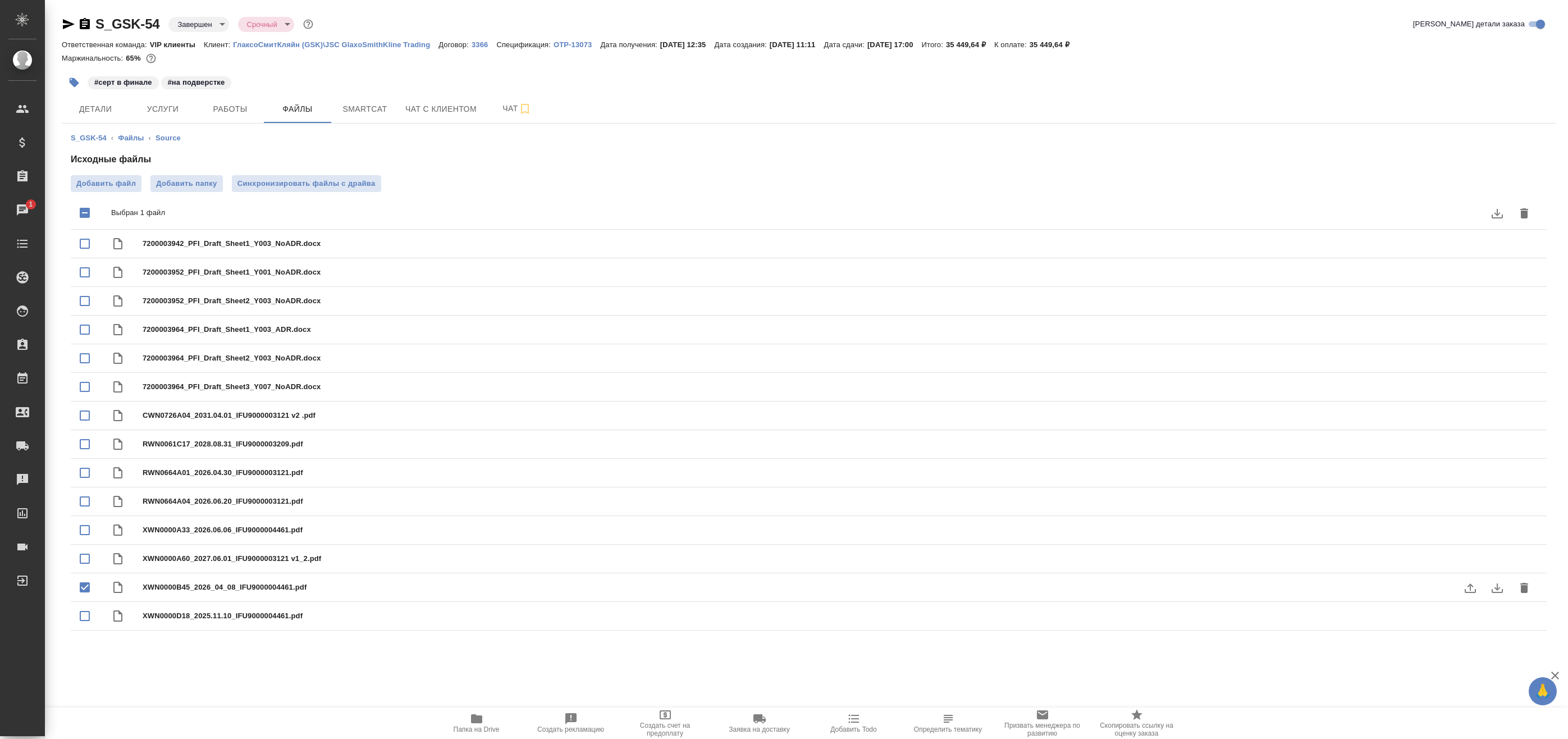
click at [146, 589] on span "XWN0000B45_2026_04_08_IFU9000004461.pdf" at bounding box center [831, 587] width 1377 height 12
checkbox input "false"
click at [168, 107] on span "Услуги" at bounding box center [163, 109] width 54 height 14
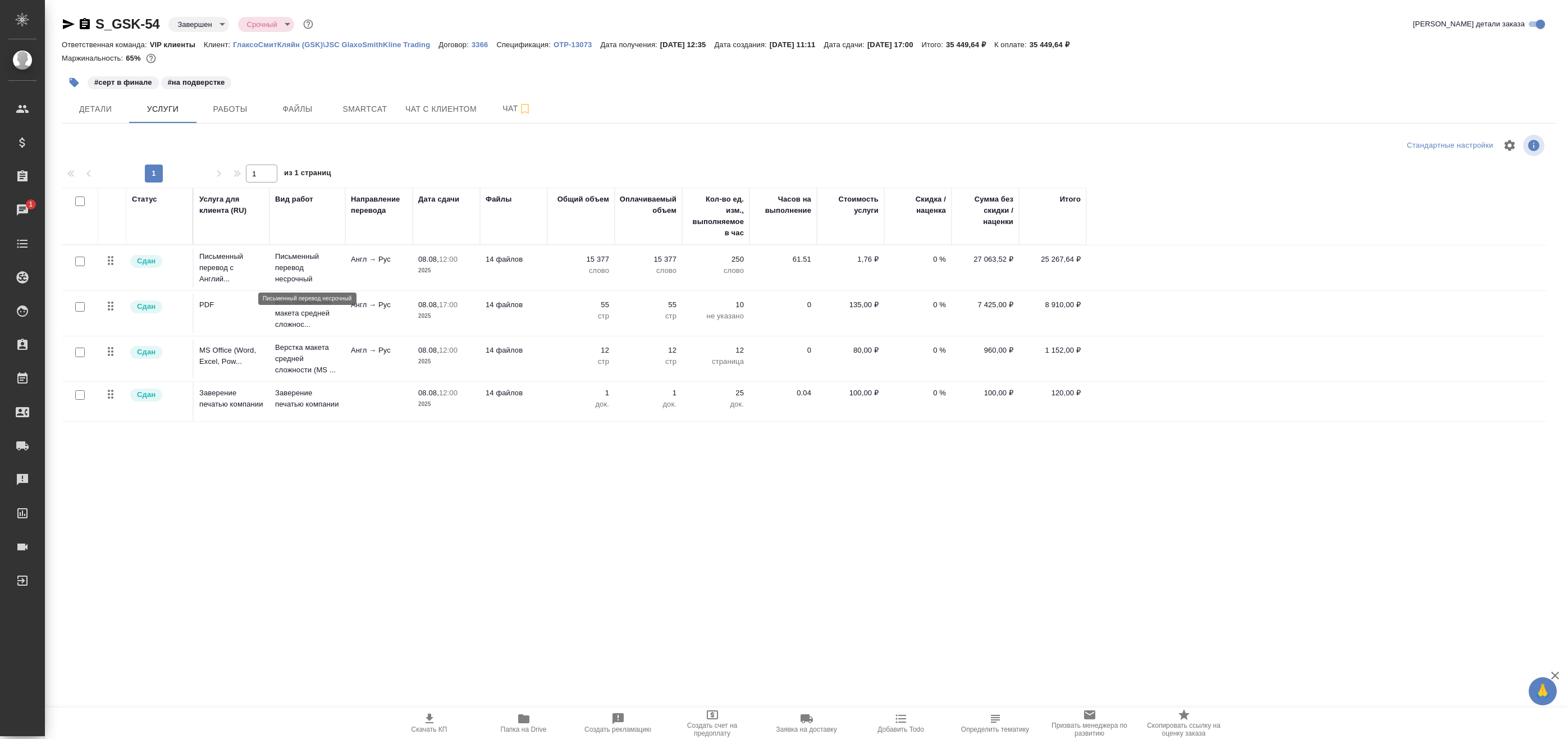
click at [299, 270] on p "Письменный перевод несрочный" at bounding box center [307, 268] width 65 height 34
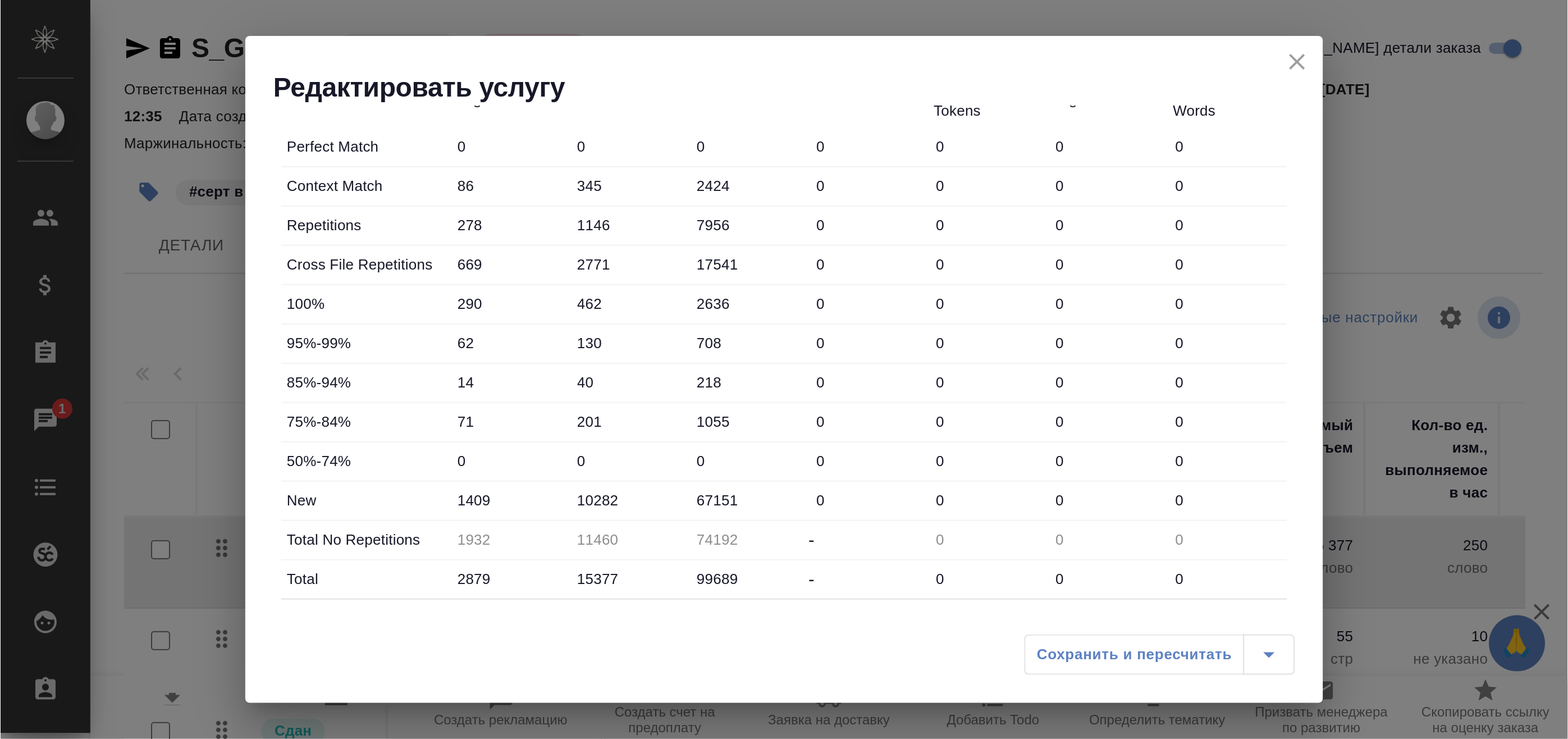
scroll to position [27, 0]
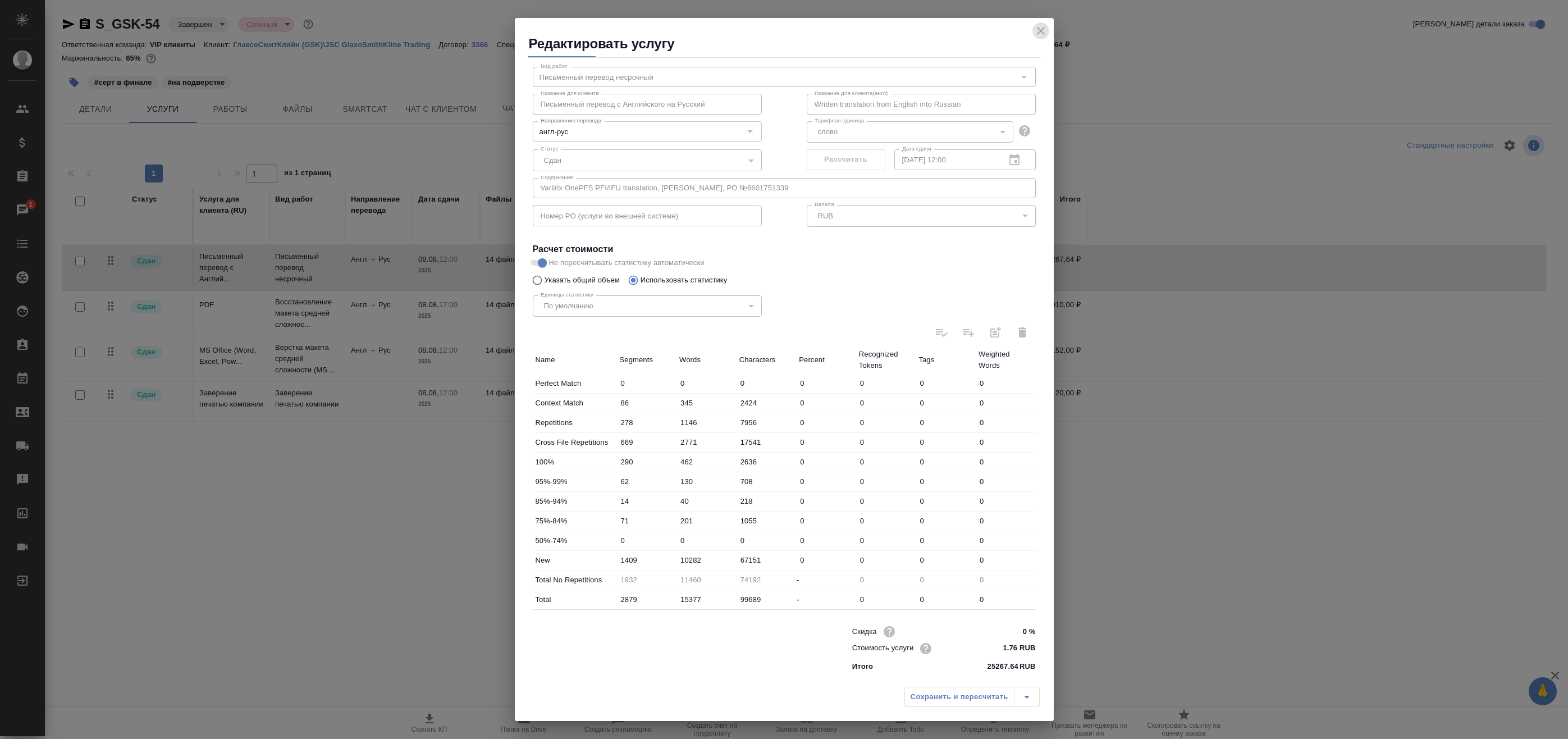
click at [1038, 27] on icon "close" at bounding box center [1041, 31] width 14 height 14
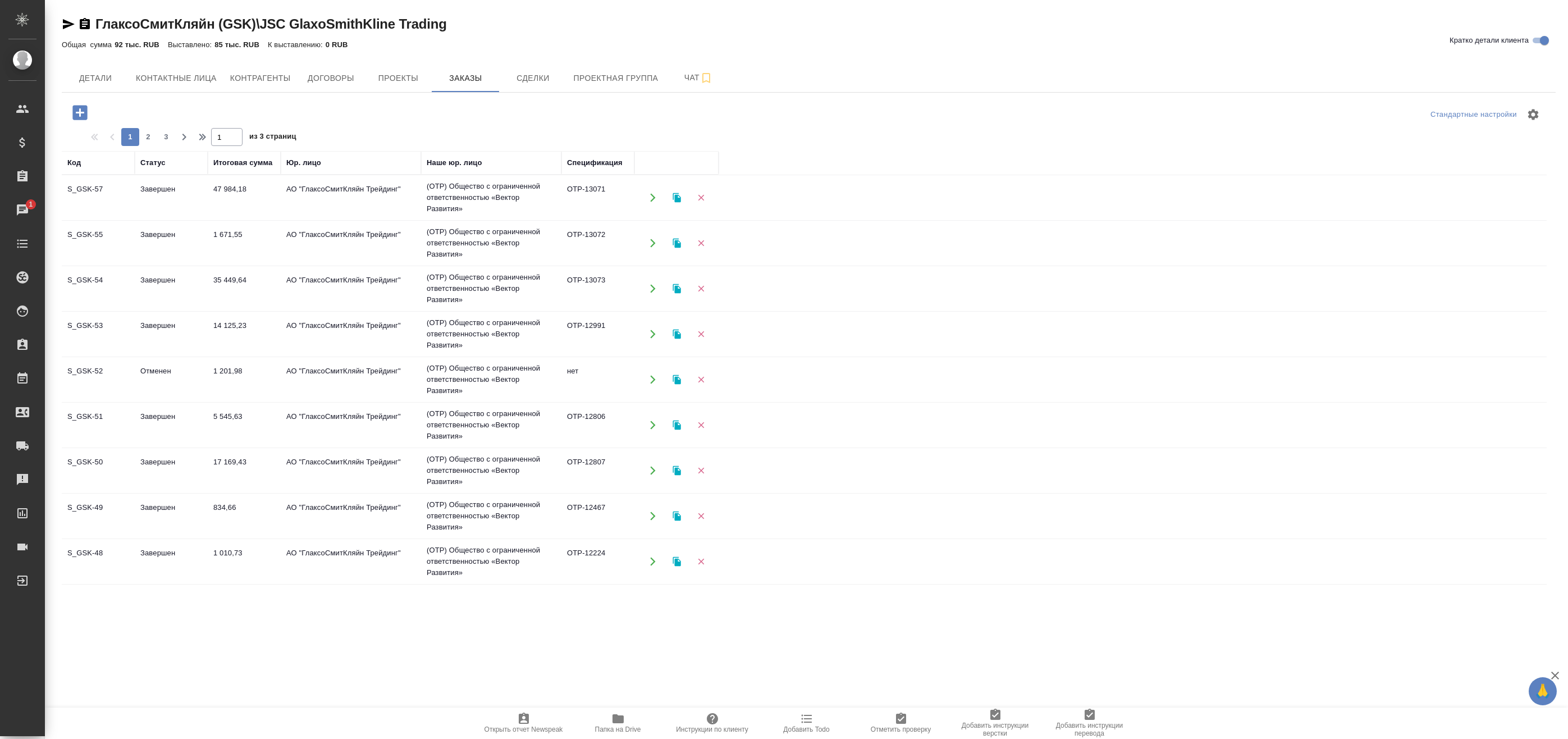
click at [78, 113] on icon "button" at bounding box center [80, 112] width 19 height 19
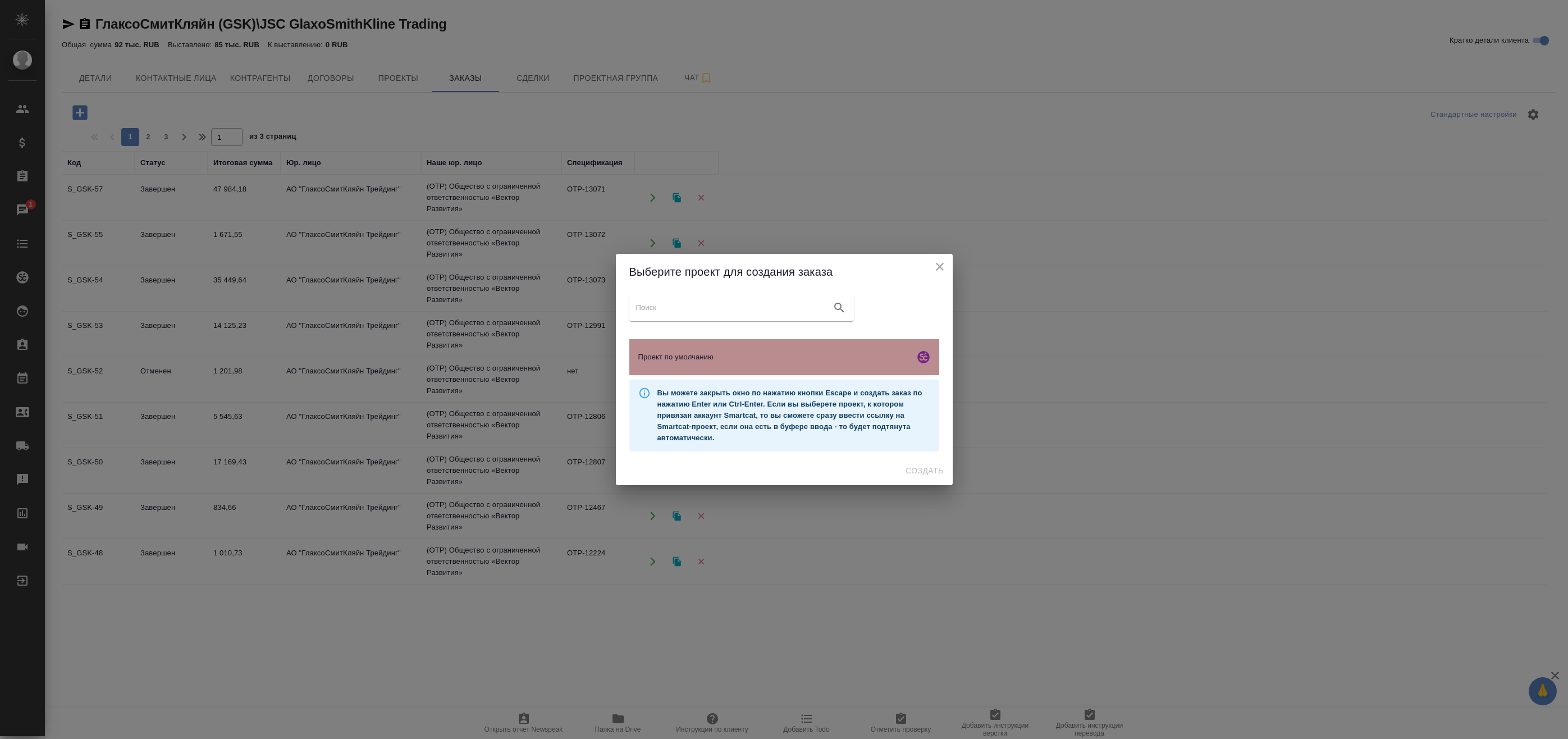
click at [782, 355] on span "Проект по умолчанию" at bounding box center [773, 357] width 271 height 12
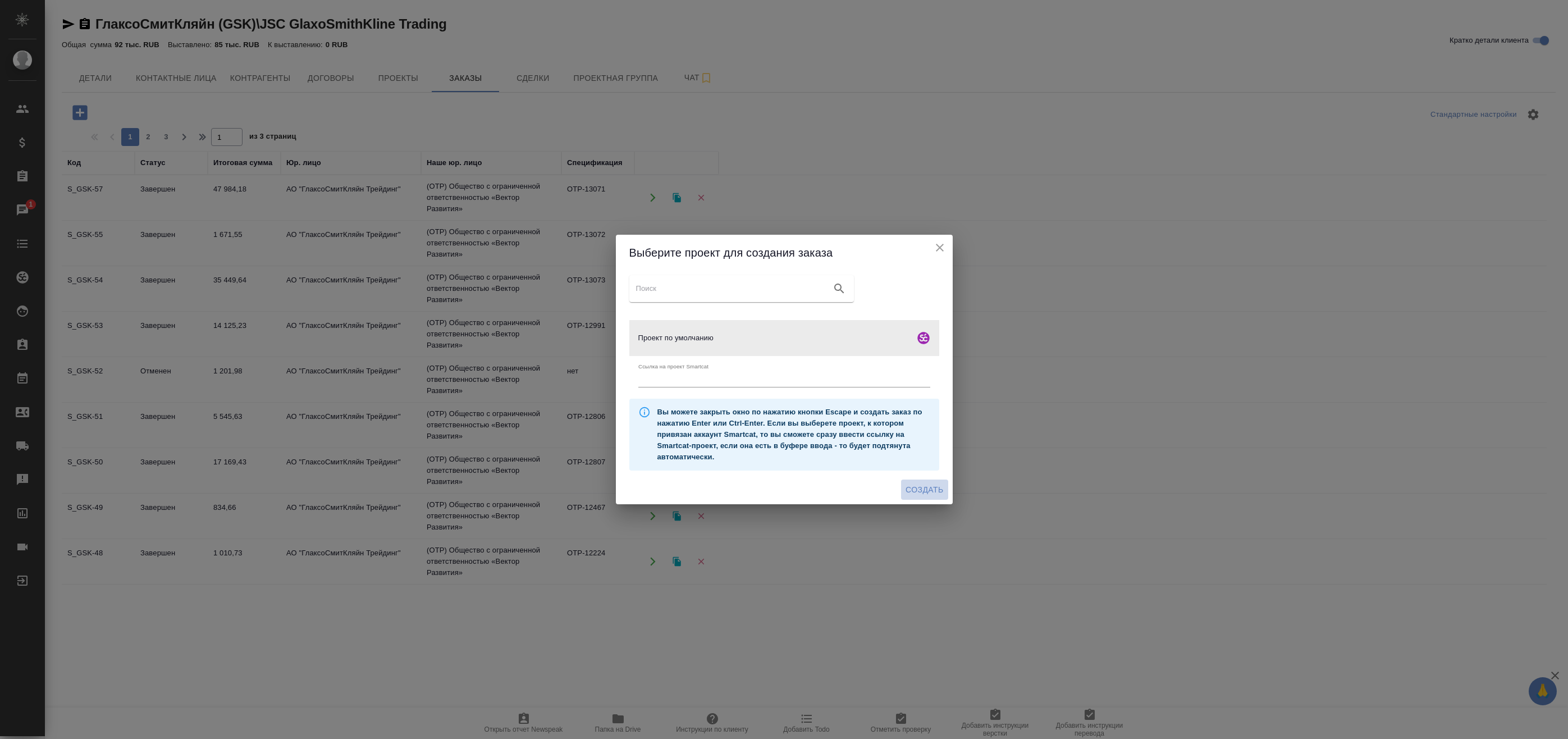
click at [910, 483] on span "Создать" at bounding box center [924, 490] width 38 height 14
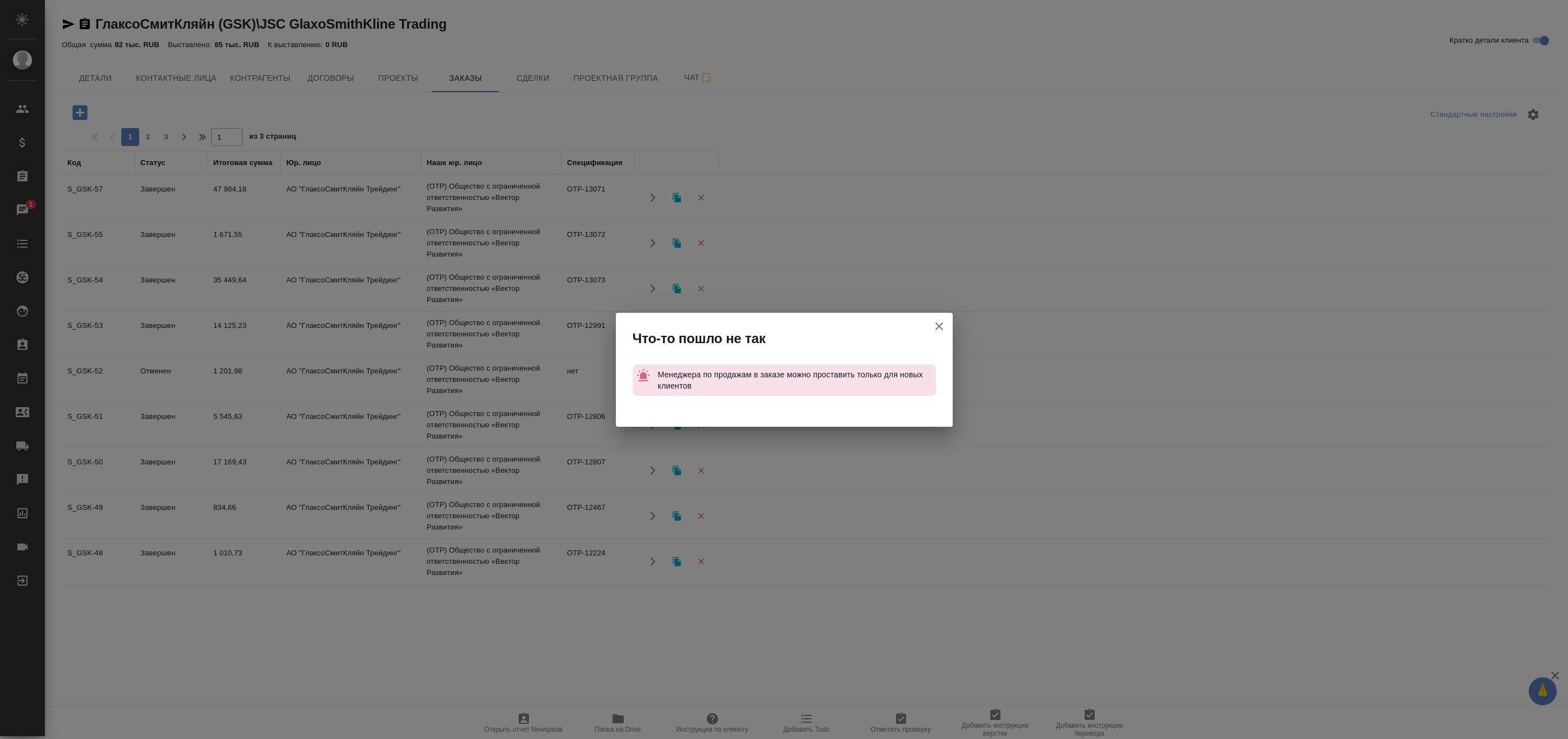
drag, startPoint x: 947, startPoint y: 691, endPoint x: 948, endPoint y: 699, distance: 8.1
click at [947, 690] on div "Что-то пошло не так Менеджера по продажам в заказе можно проставить только для …" at bounding box center [784, 369] width 1568 height 739
click at [1146, 457] on div "Что-то пошло не так Менеджера по продажам в заказе можно проставить только для …" at bounding box center [784, 369] width 1568 height 739
click at [599, 646] on div "Что-то пошло не так Менеджера по продажам в заказе можно проставить только для …" at bounding box center [784, 369] width 1568 height 739
click at [938, 327] on icon "button" at bounding box center [939, 327] width 8 height 8
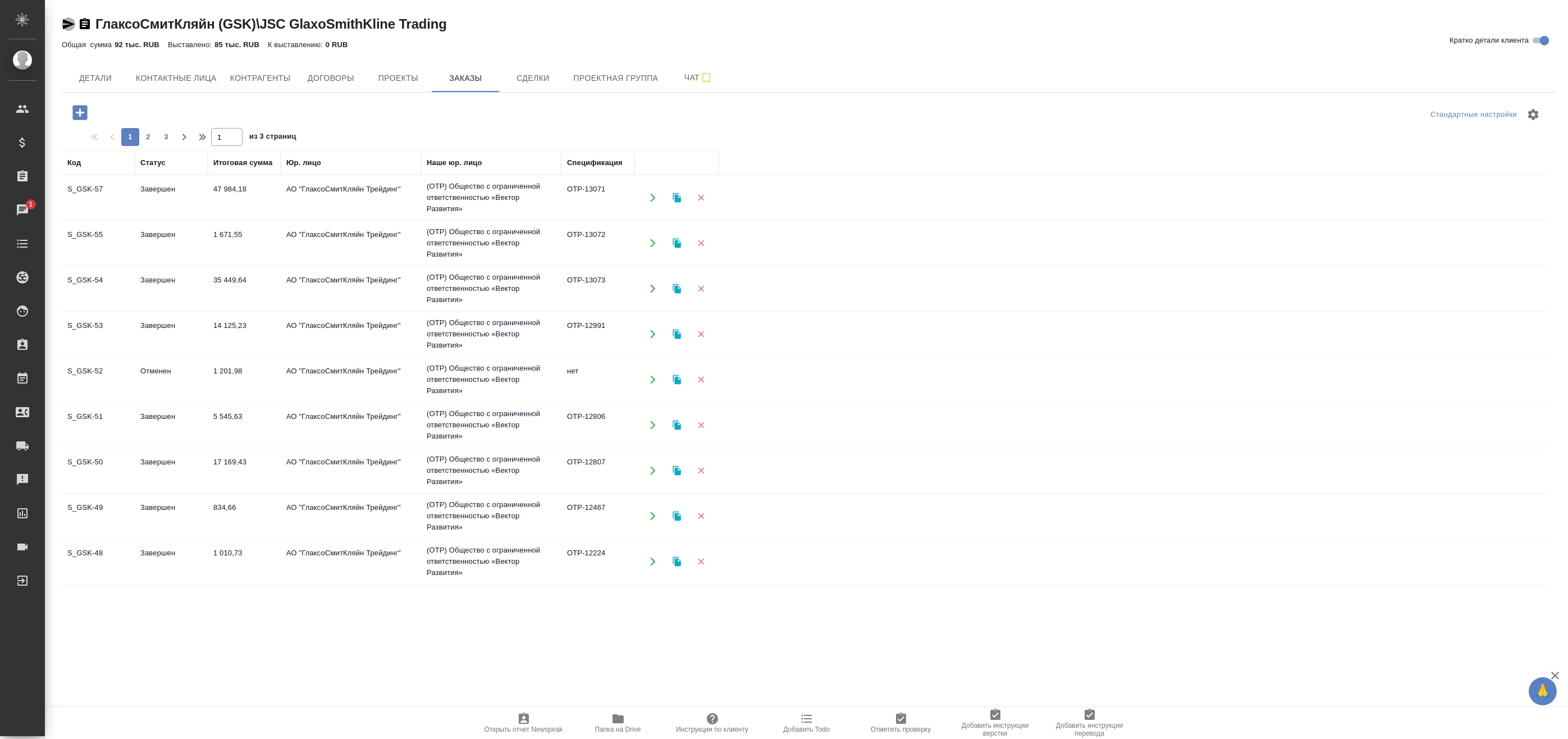
click at [68, 24] on icon "button" at bounding box center [69, 24] width 14 height 14
click at [88, 113] on icon "button" at bounding box center [80, 112] width 19 height 19
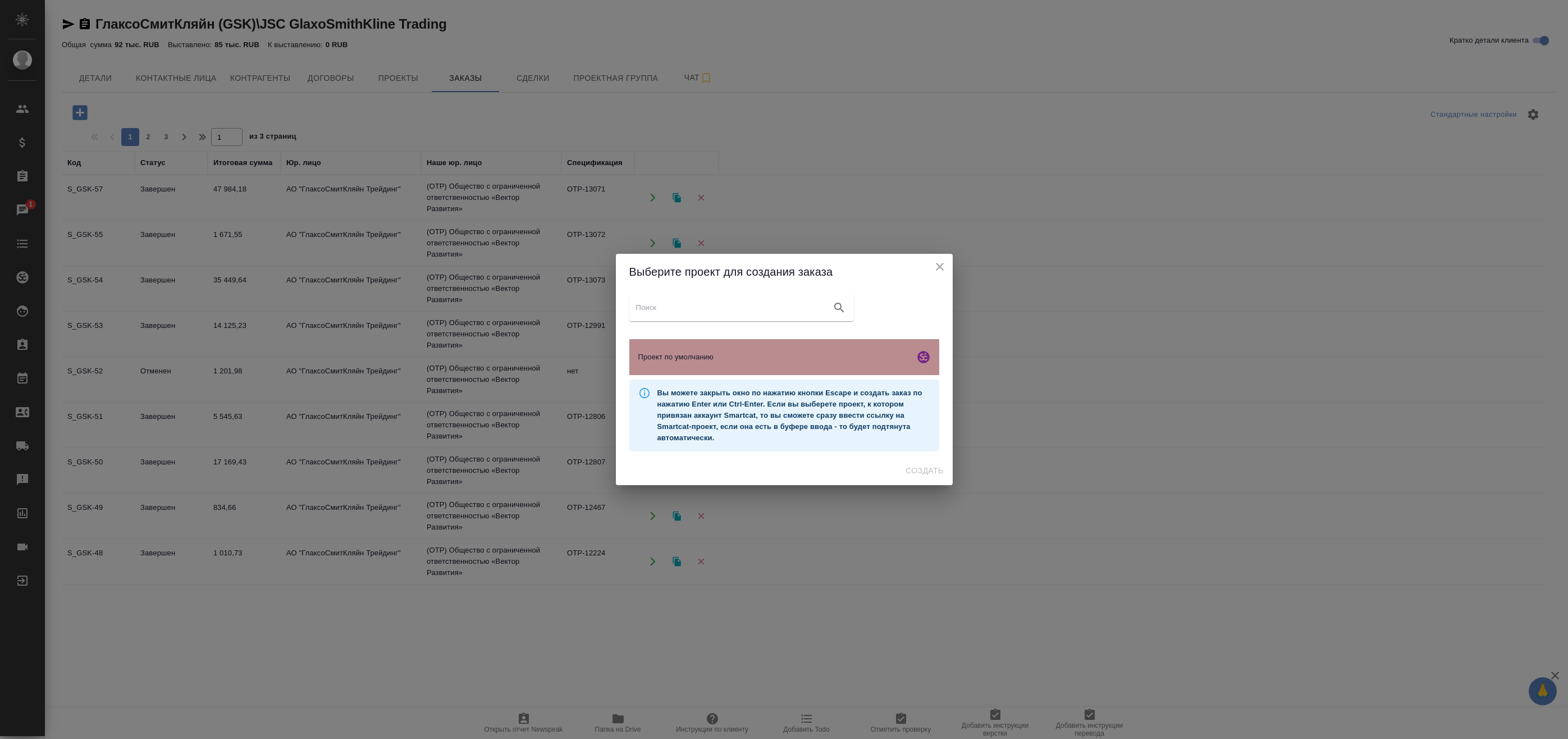
click at [867, 342] on div "Проект по умолчанию" at bounding box center [784, 356] width 310 height 36
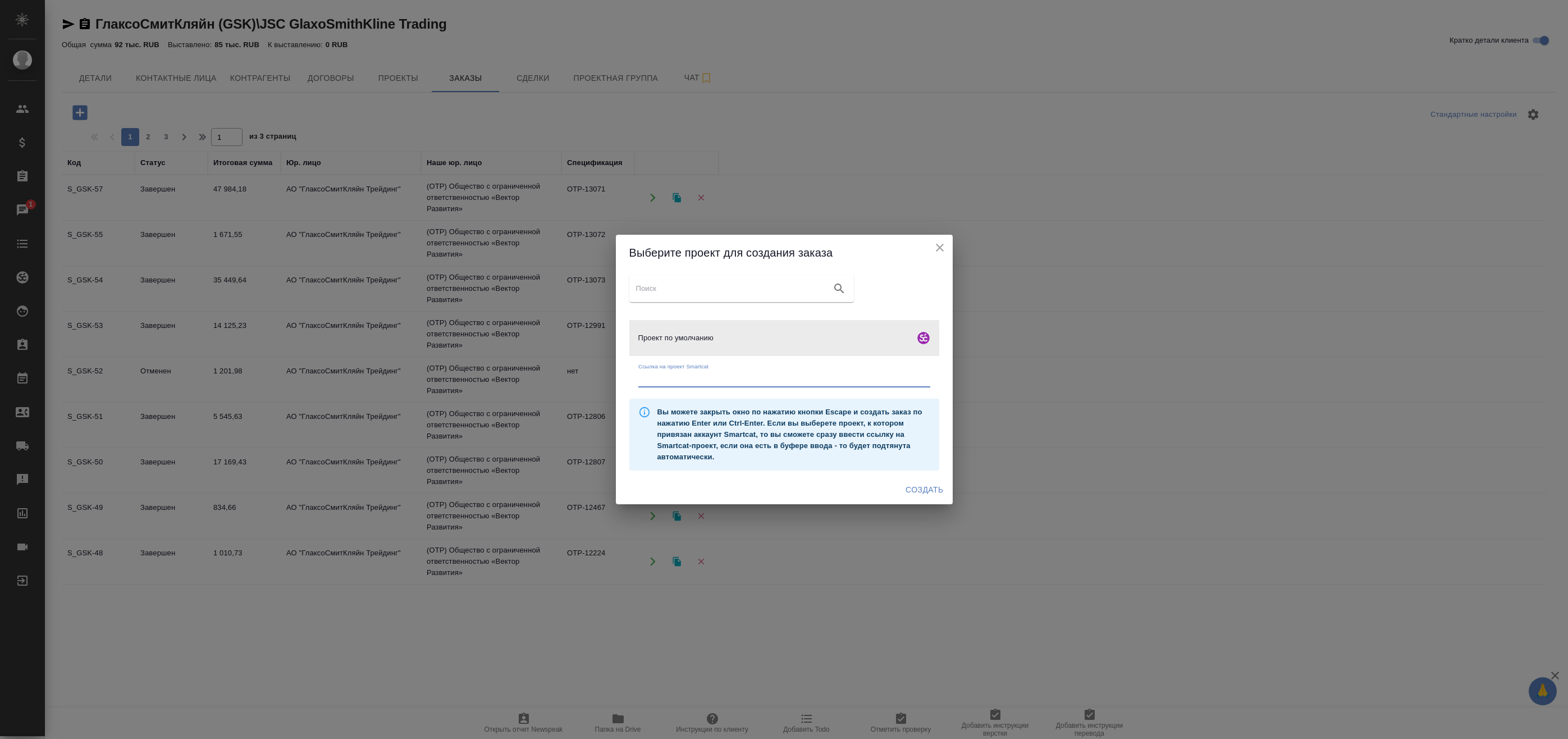
click at [805, 382] on input "text" at bounding box center [784, 380] width 292 height 15
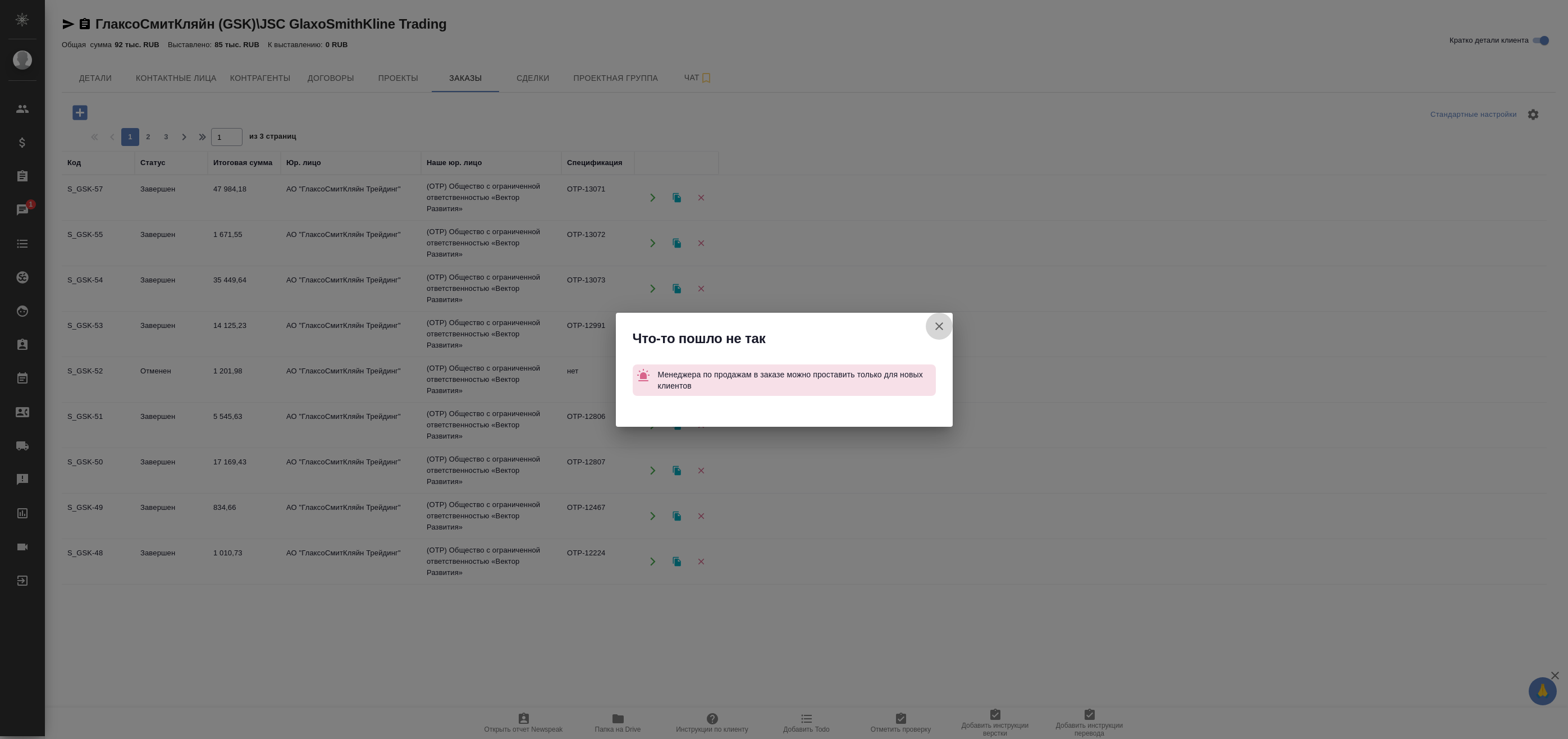
click at [936, 331] on icon "button" at bounding box center [939, 327] width 14 height 14
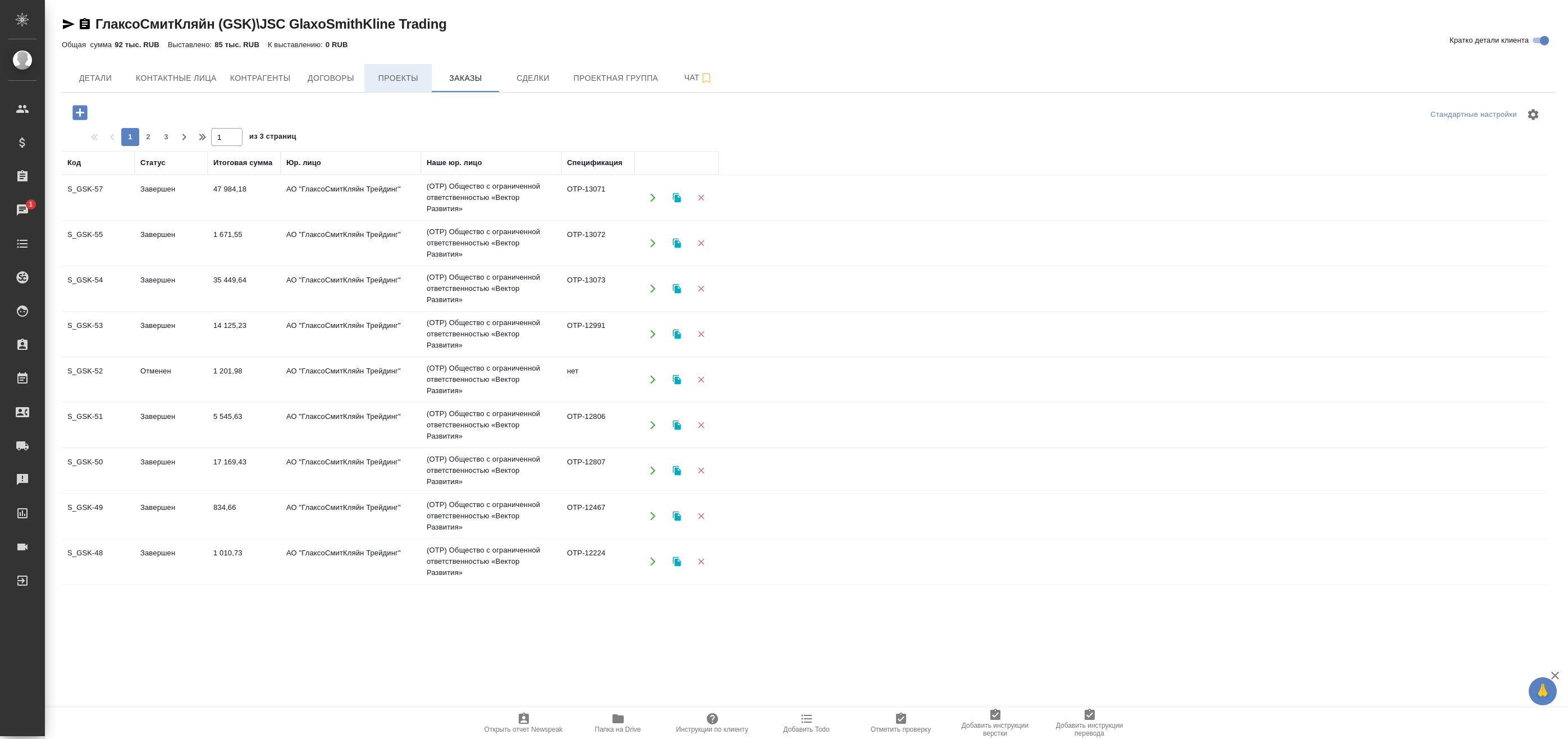
click at [403, 91] on button "Проекты" at bounding box center [398, 77] width 68 height 28
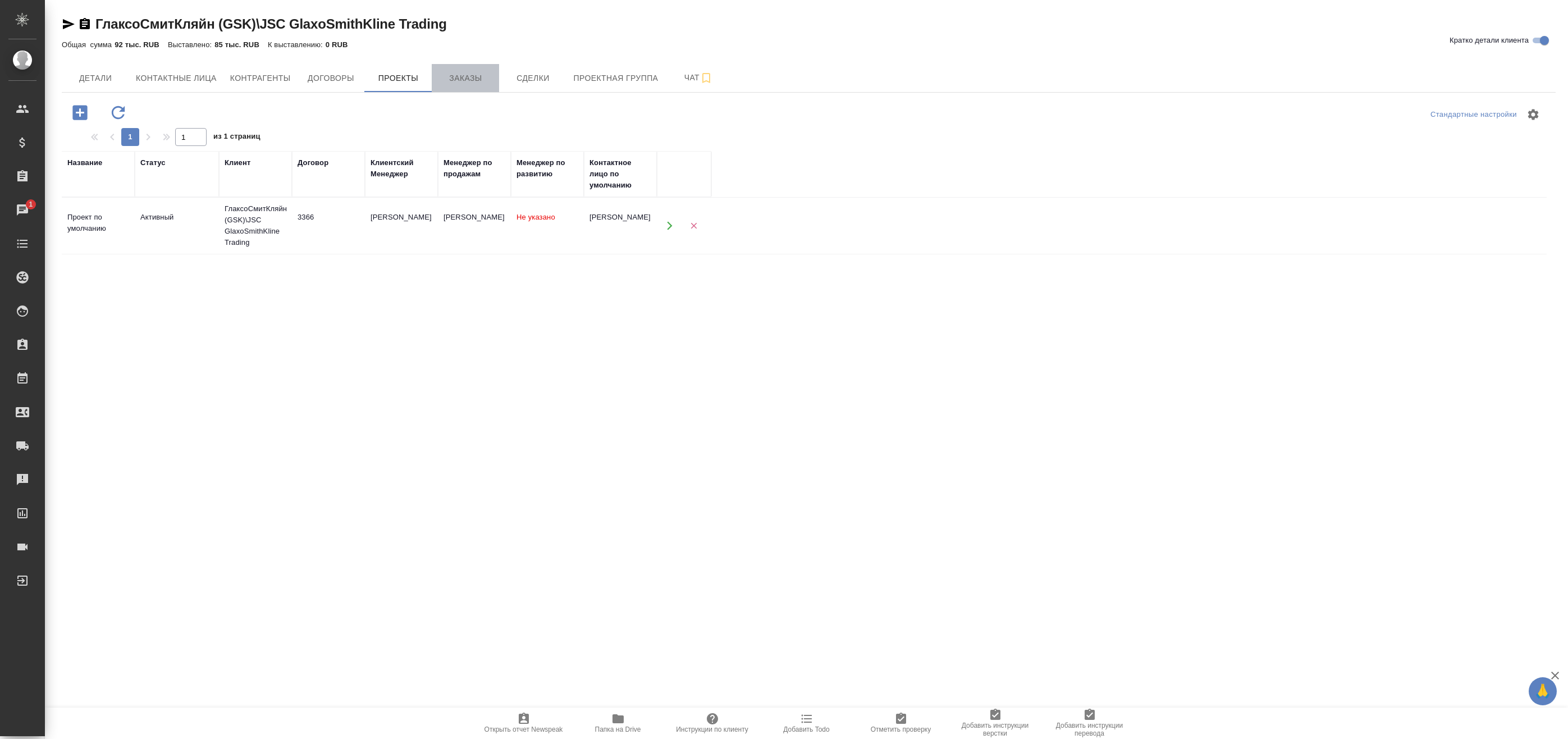
click at [488, 80] on span "Заказы" at bounding box center [465, 78] width 54 height 14
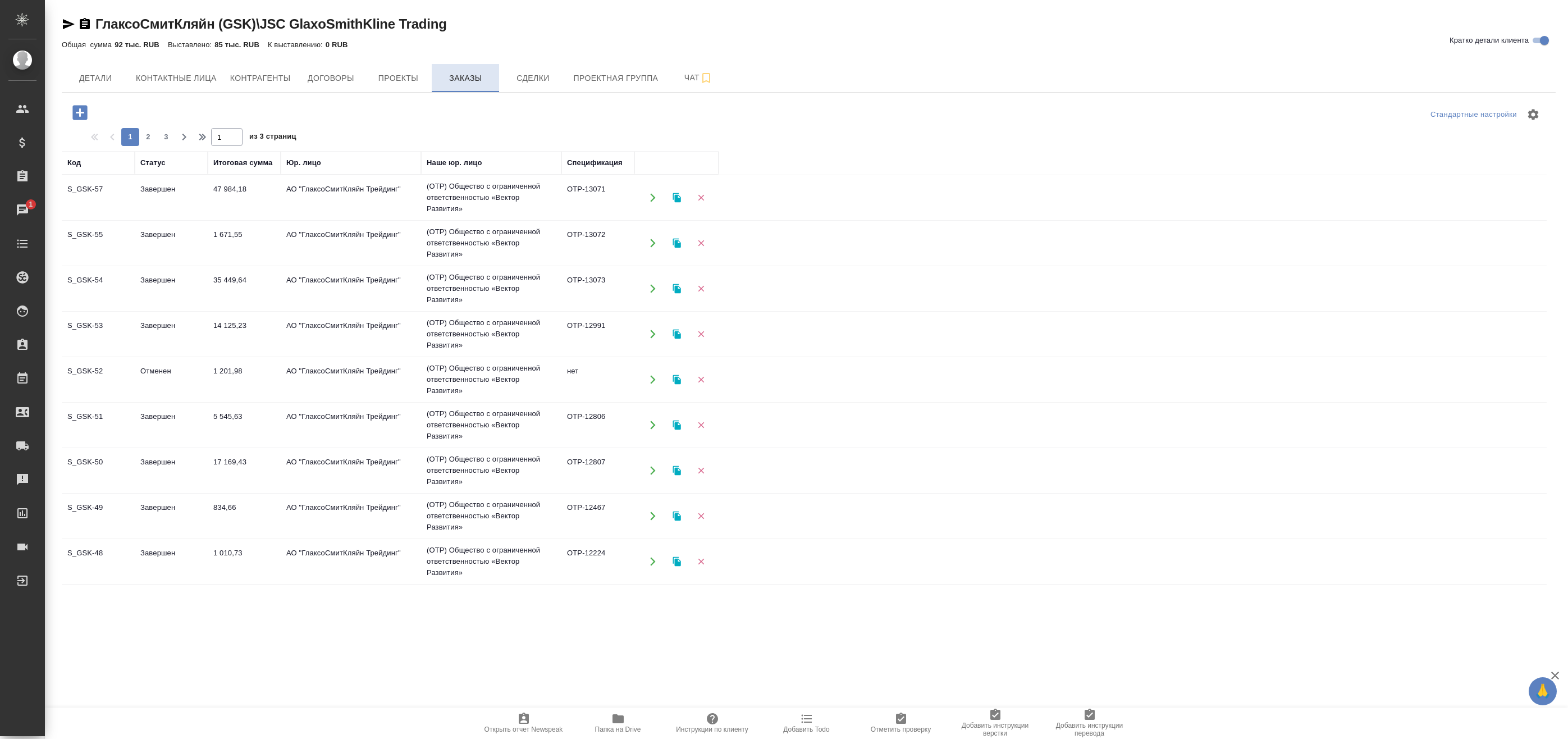
click at [432, 64] on button "Заказы" at bounding box center [465, 77] width 68 height 28
click at [537, 115] on div at bounding box center [311, 113] width 498 height 23
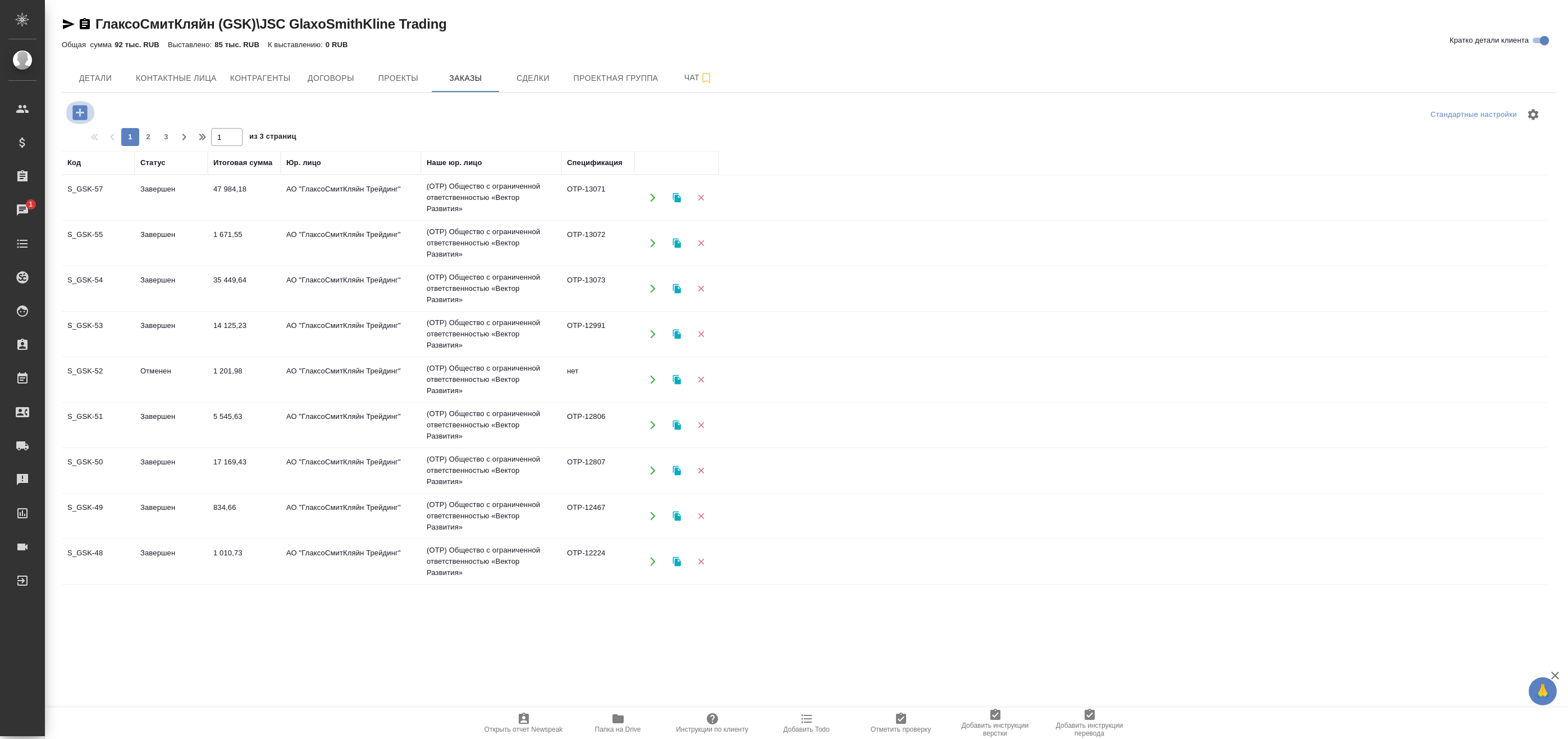
click at [87, 110] on icon "button" at bounding box center [79, 112] width 14 height 14
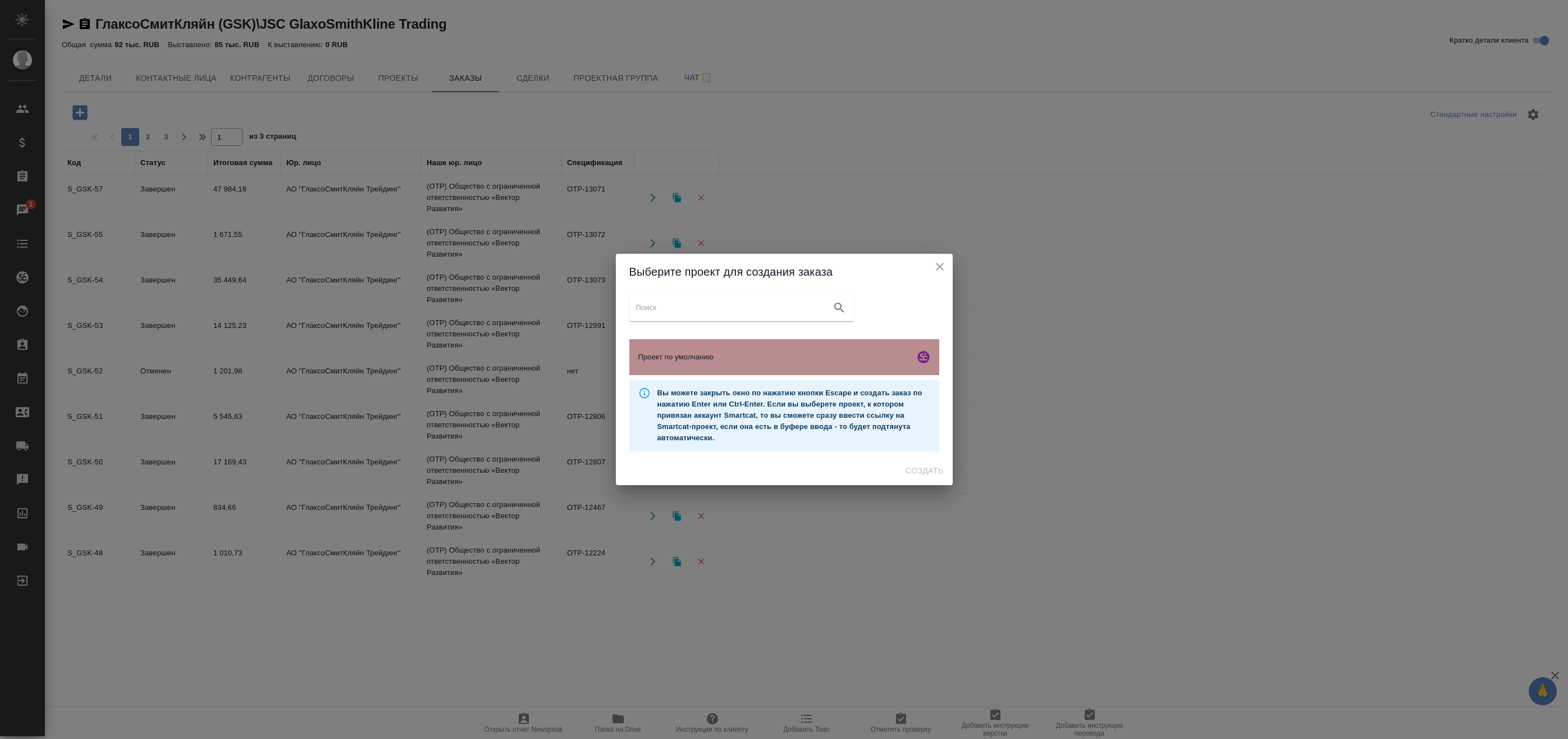
click at [734, 348] on div "Проект по умолчанию" at bounding box center [784, 356] width 310 height 36
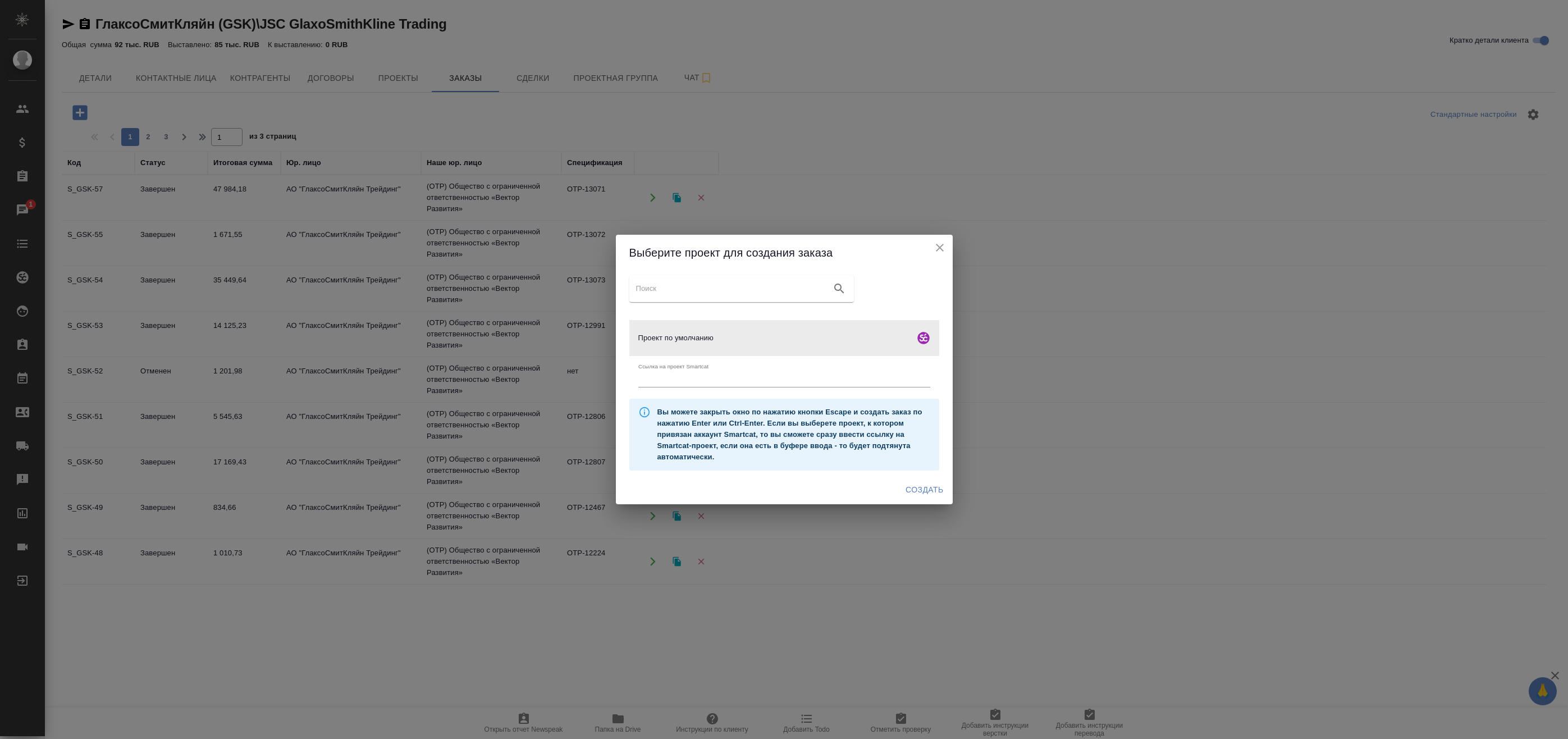
click at [946, 250] on icon "close" at bounding box center [939, 247] width 14 height 14
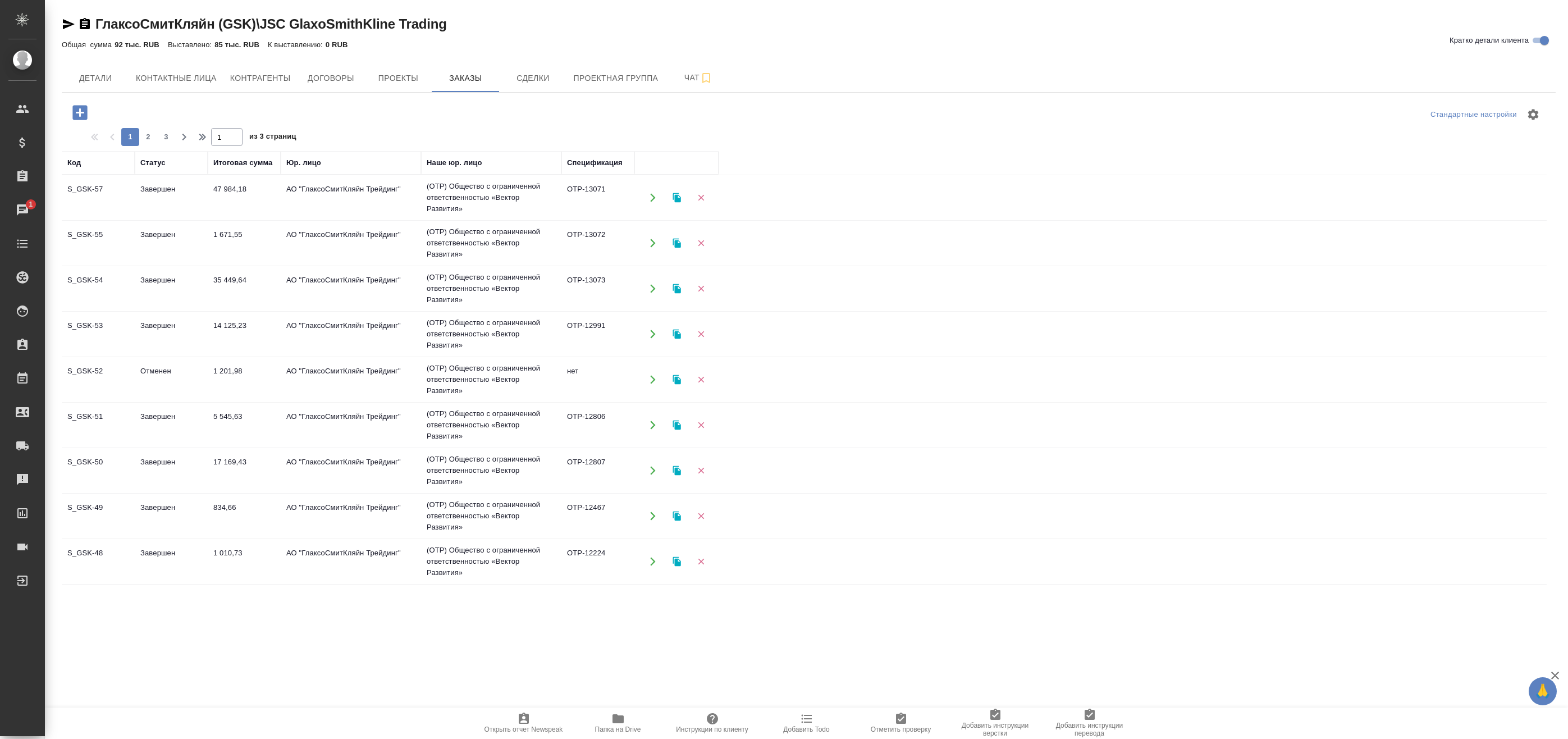
drag, startPoint x: 267, startPoint y: 292, endPoint x: 265, endPoint y: 596, distance: 304.0
click at [265, 596] on div "ГлаксоСмитКляйн (GSK)\JSC GlaxoSmithKline Trading Кратко детали клиента Общая с…" at bounding box center [809, 311] width 1506 height 623
click at [89, 73] on span "Детали" at bounding box center [96, 78] width 54 height 14
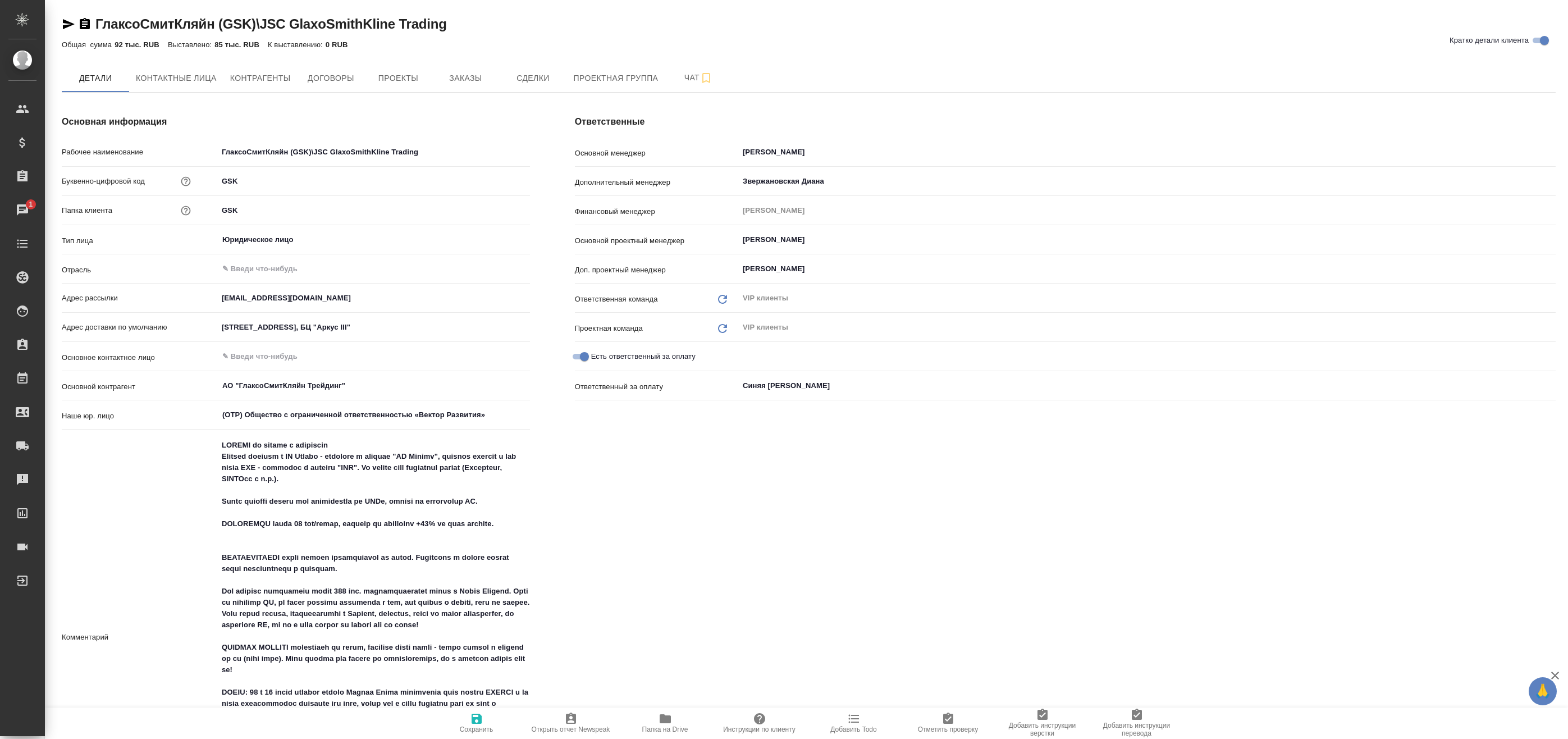
type textarea "x"
click at [182, 81] on span "Контактные лица" at bounding box center [177, 78] width 81 height 14
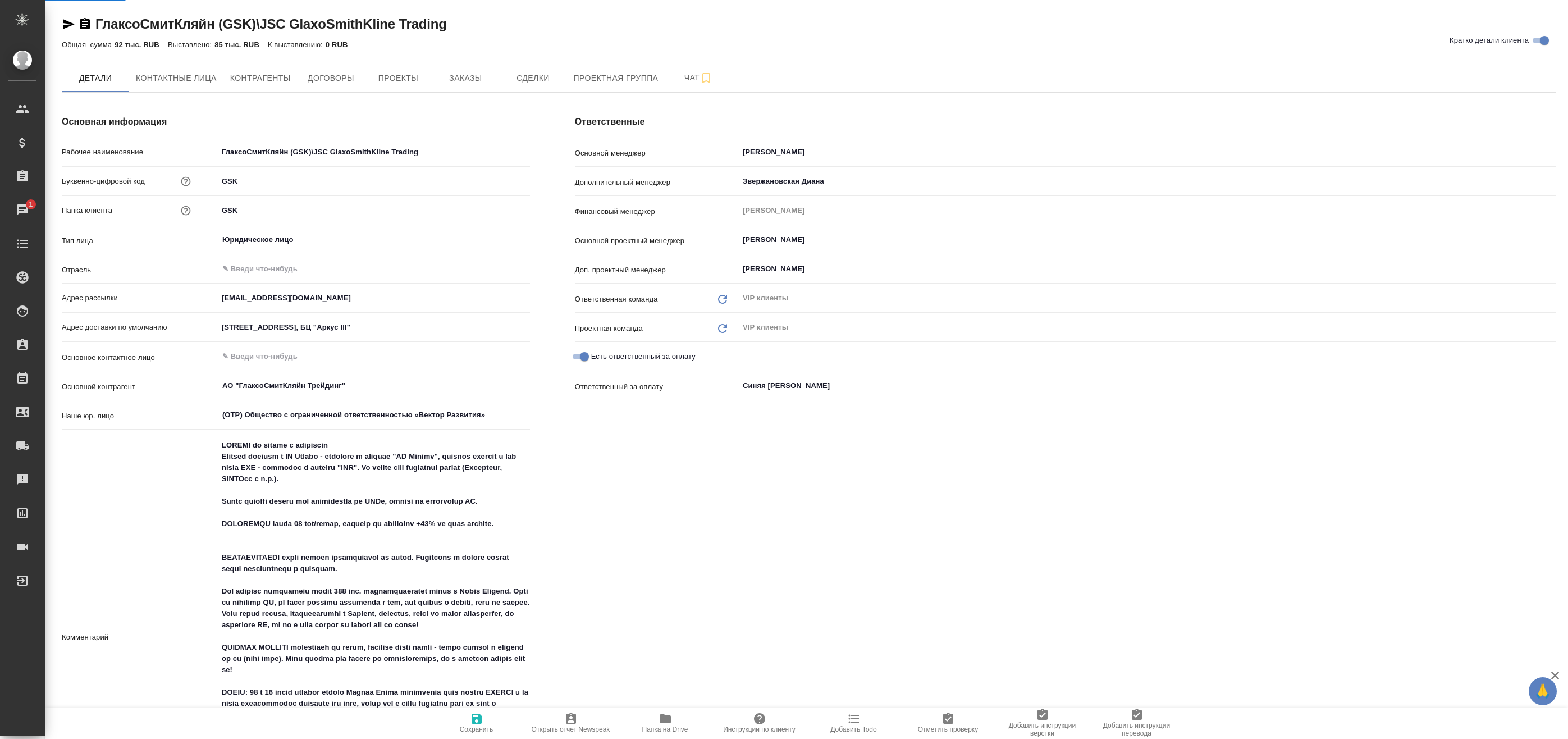
select select "RU"
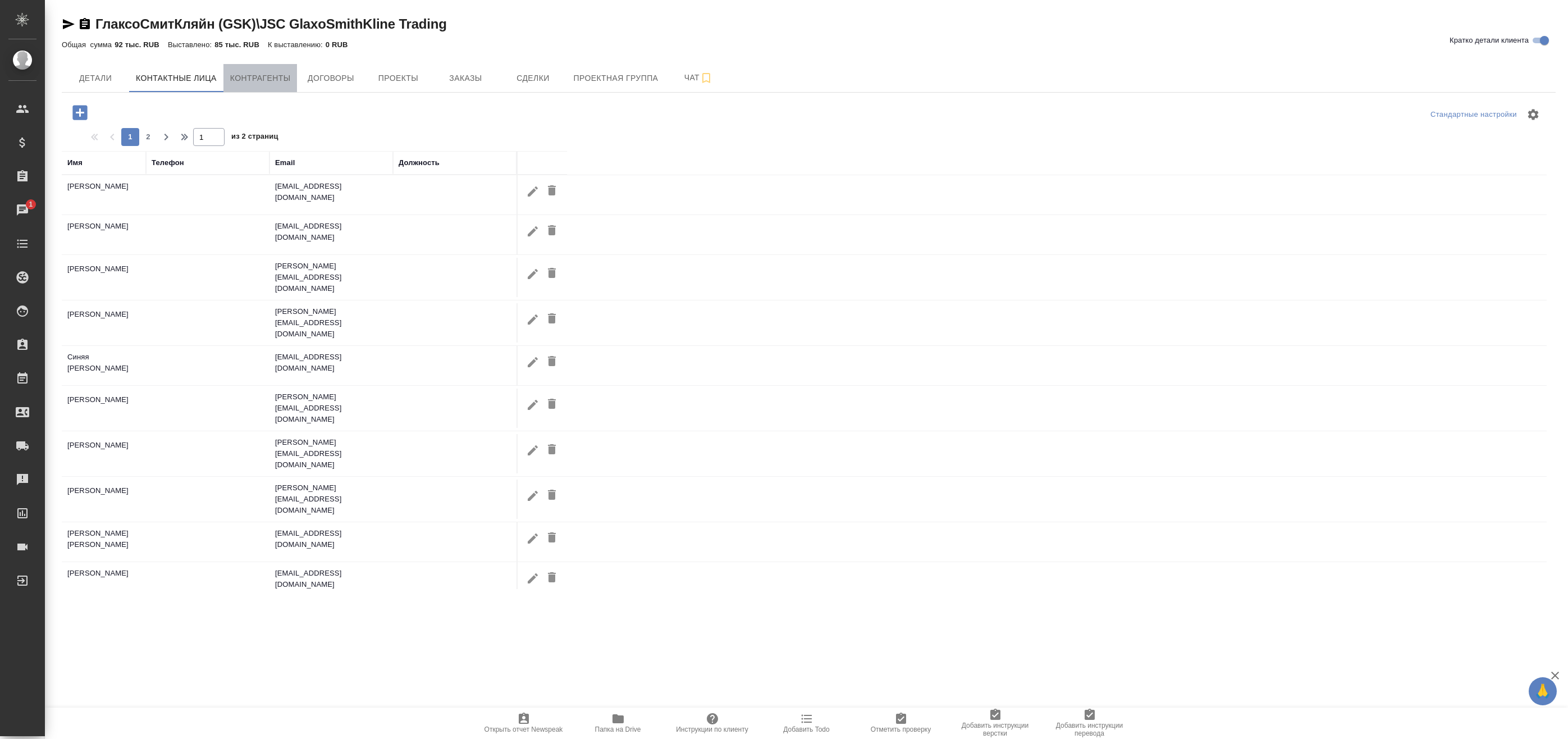
click at [274, 87] on button "Контрагенты" at bounding box center [260, 77] width 74 height 28
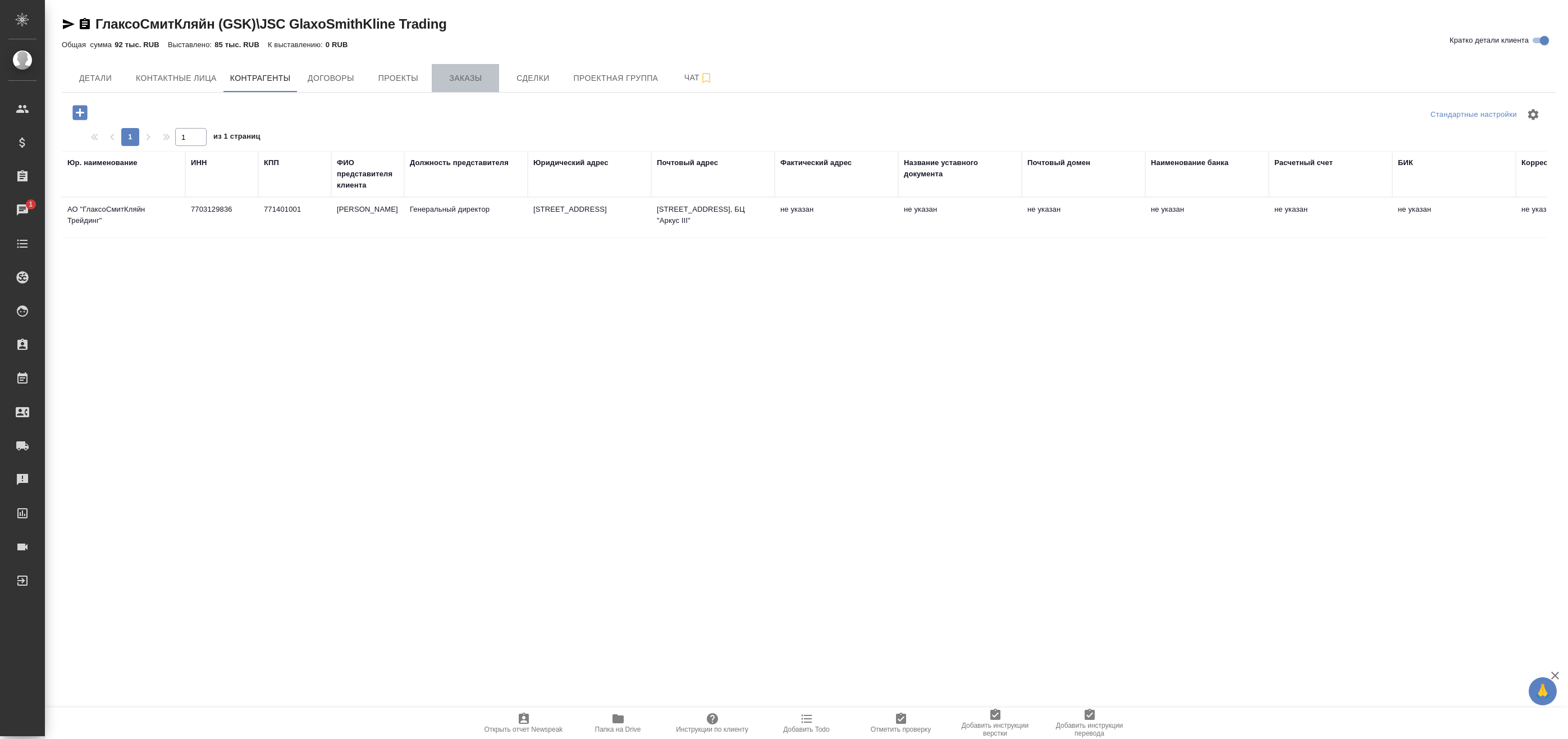
click at [488, 84] on span "Заказы" at bounding box center [465, 78] width 54 height 14
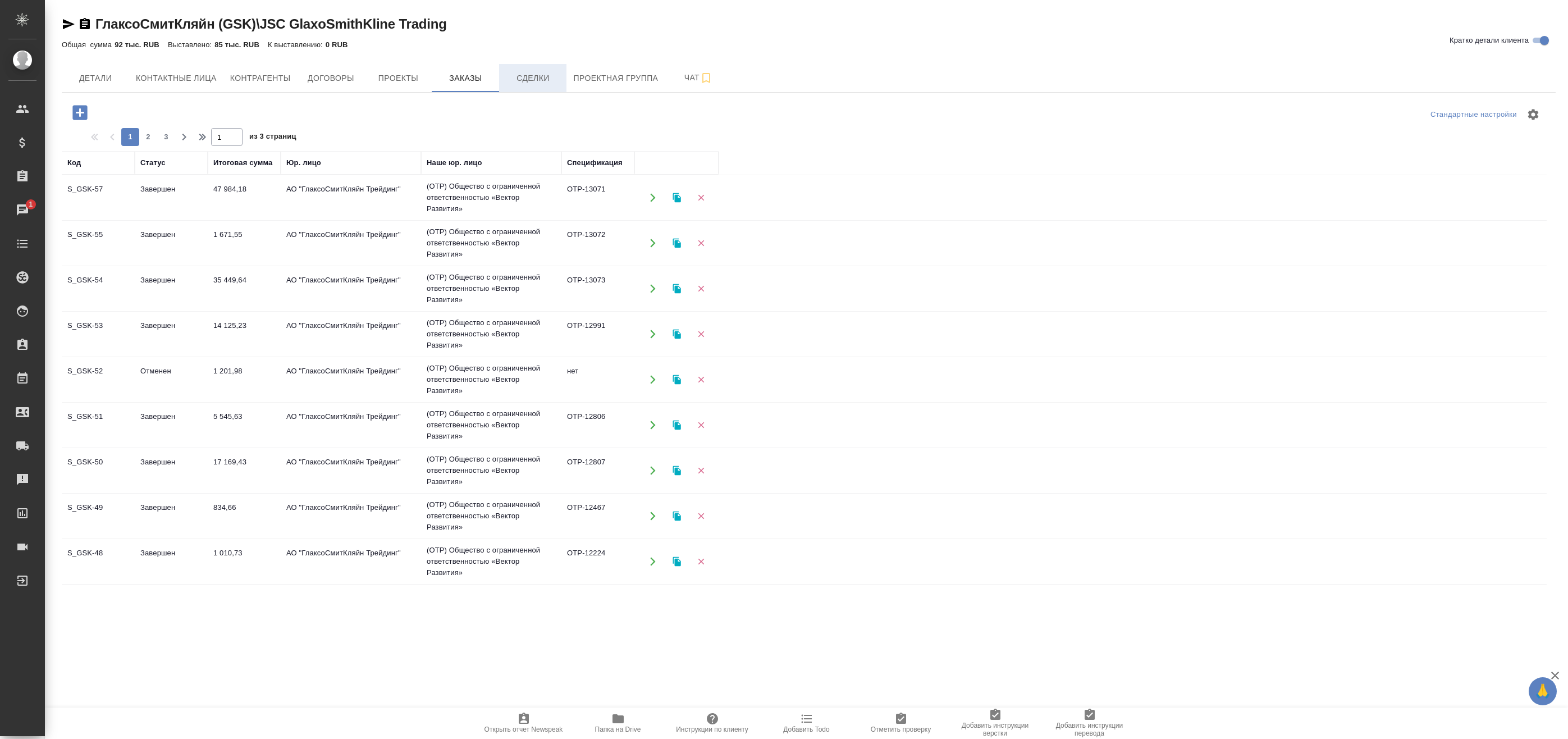
click at [541, 81] on span "Сделки" at bounding box center [533, 78] width 54 height 14
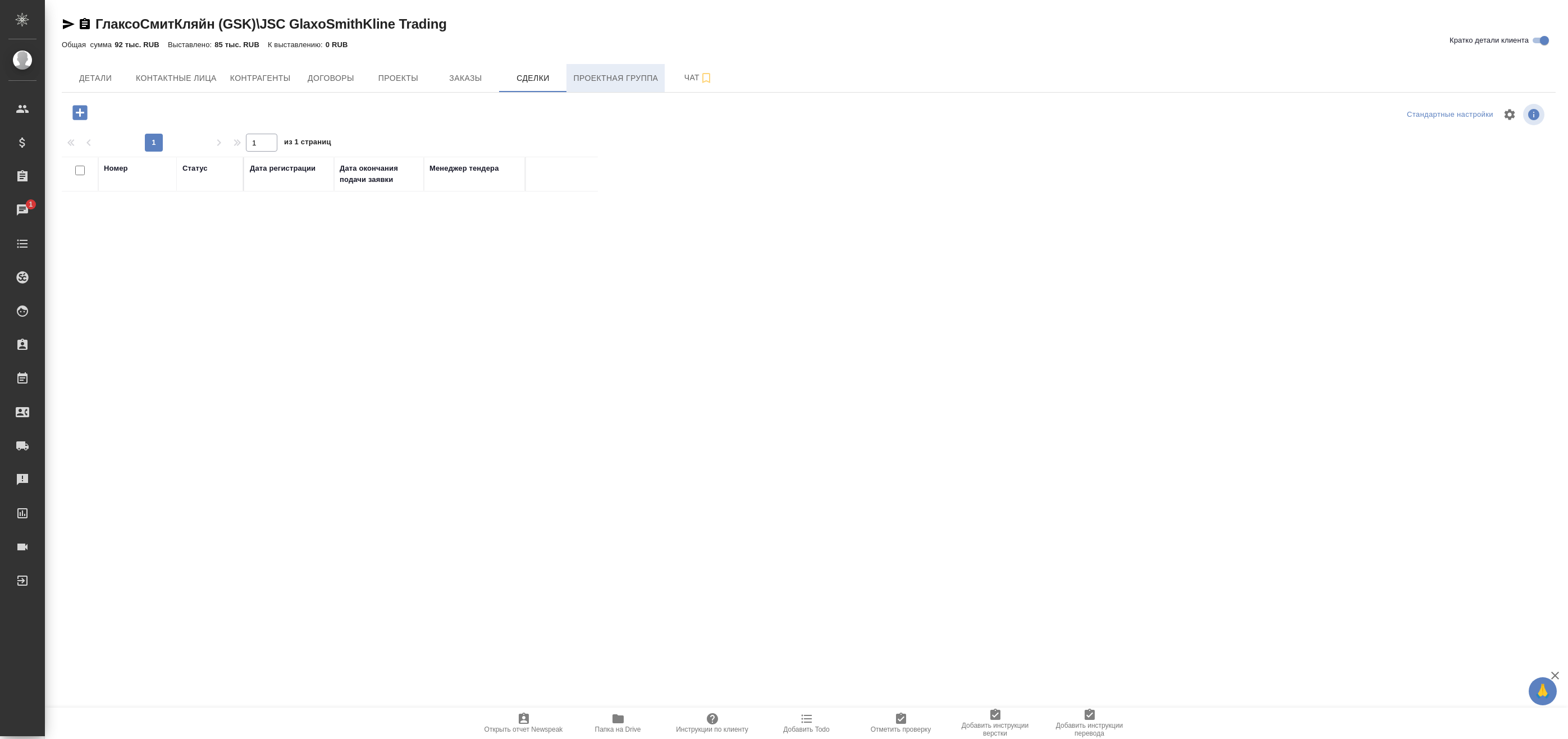
click at [591, 82] on span "Проектная группа" at bounding box center [616, 78] width 85 height 14
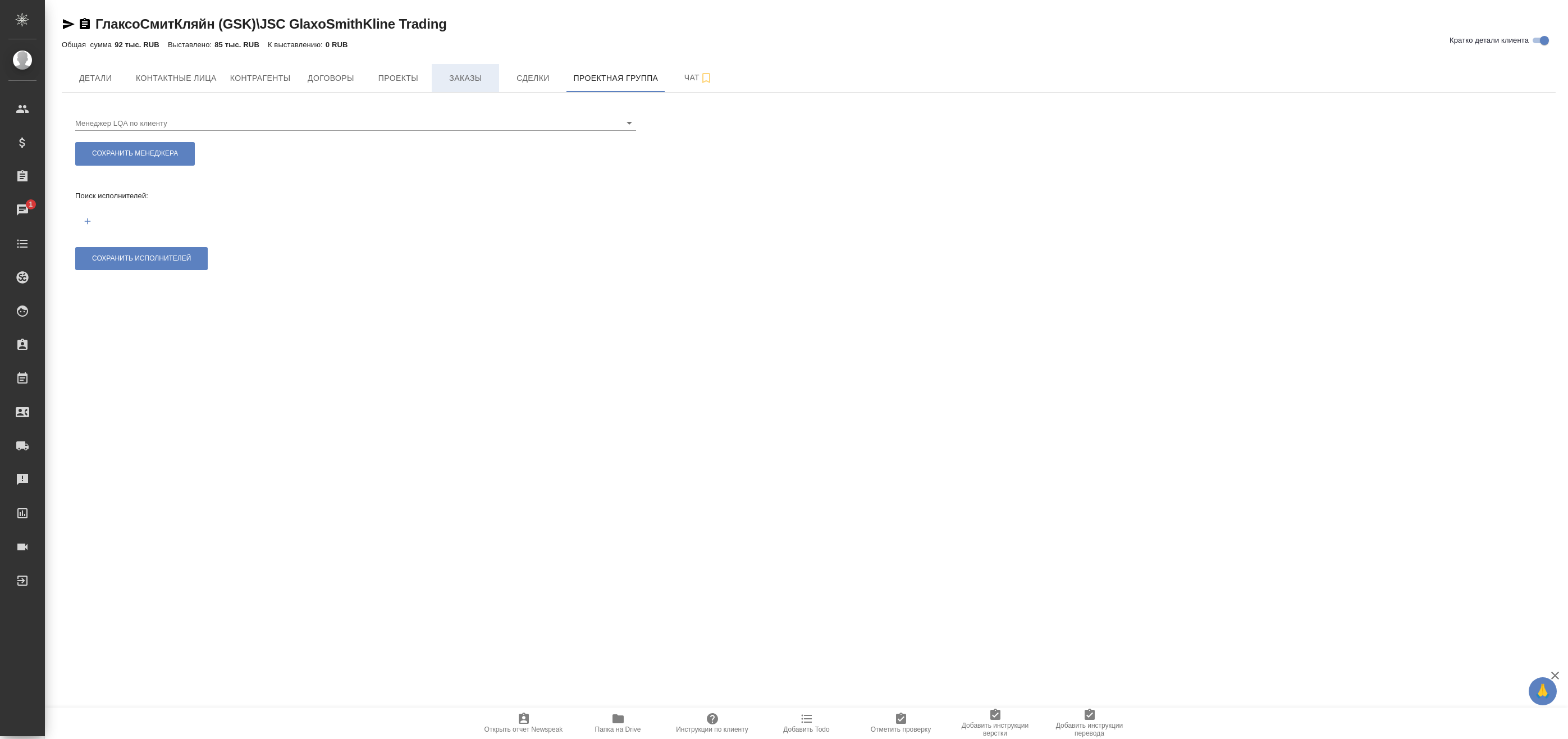
click at [491, 82] on span "Заказы" at bounding box center [465, 78] width 54 height 14
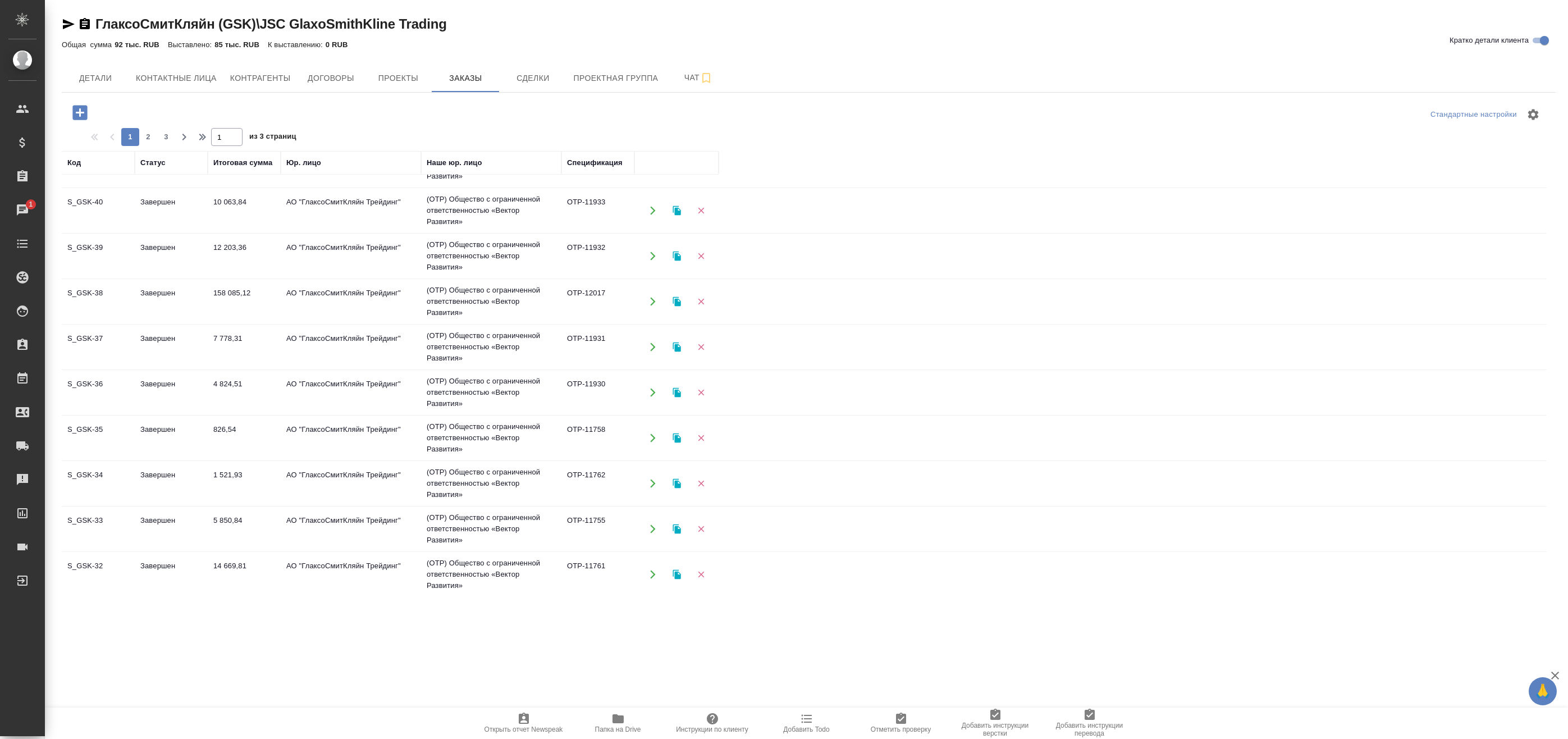
scroll to position [724, 0]
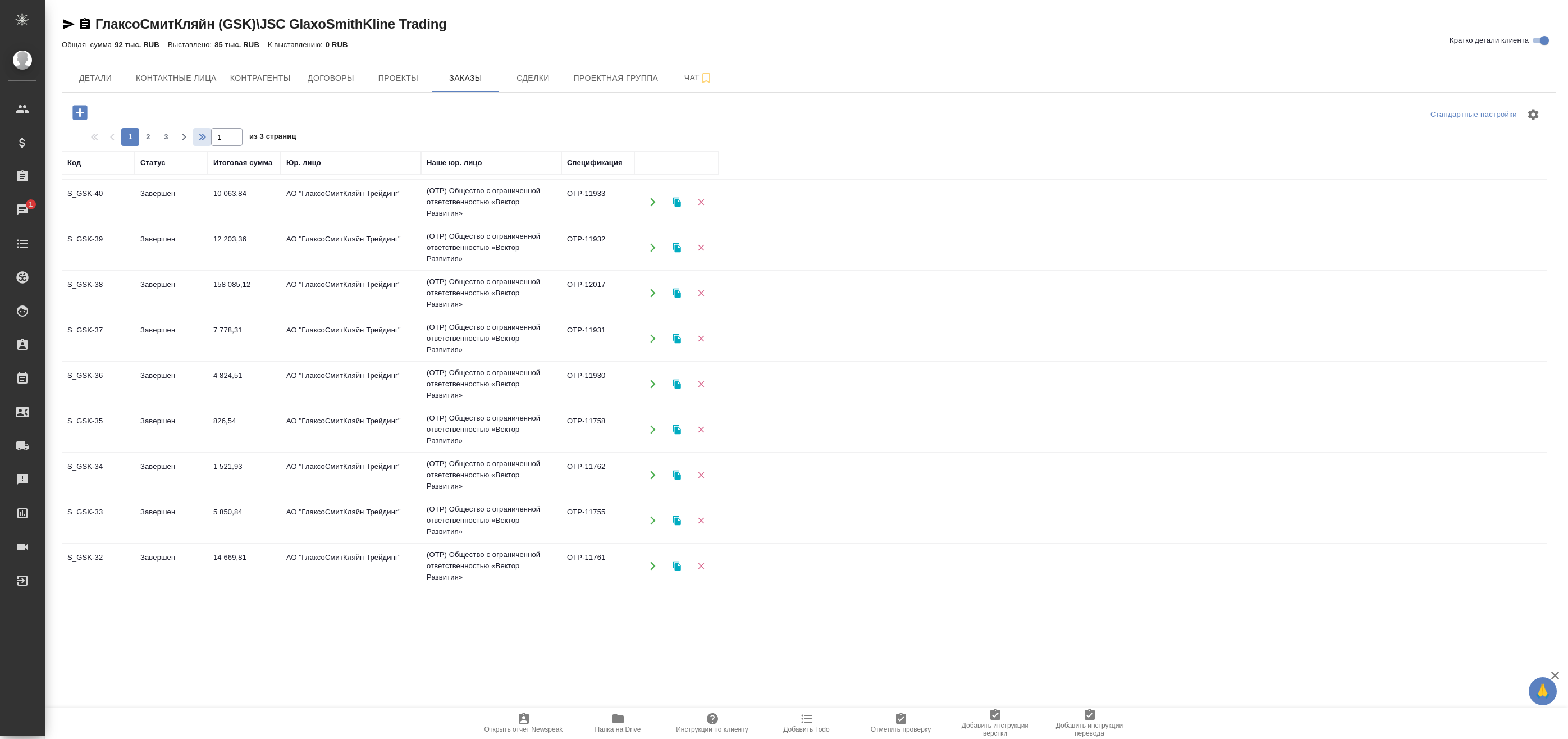
click at [194, 134] on span "button" at bounding box center [202, 137] width 18 height 14
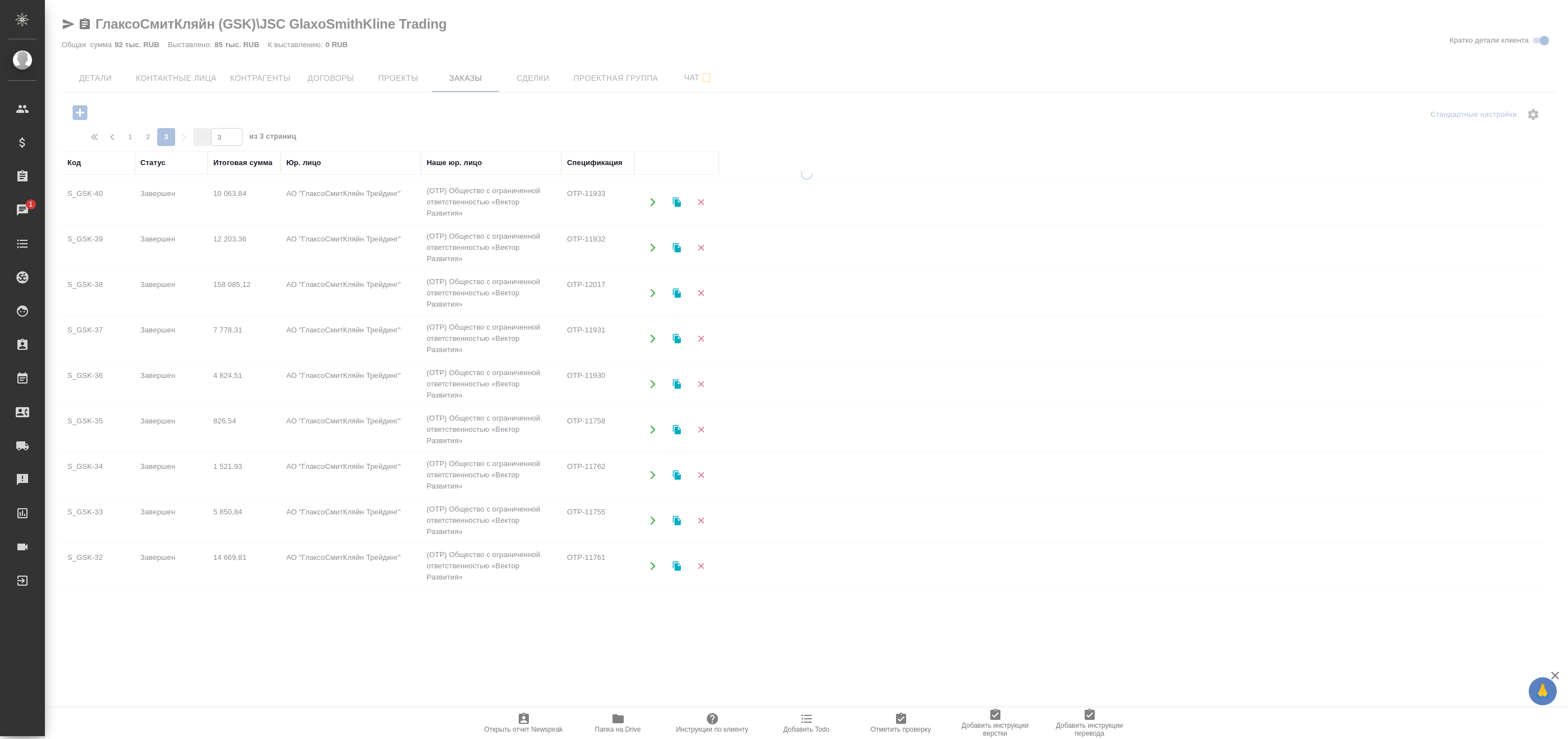
scroll to position [0, 0]
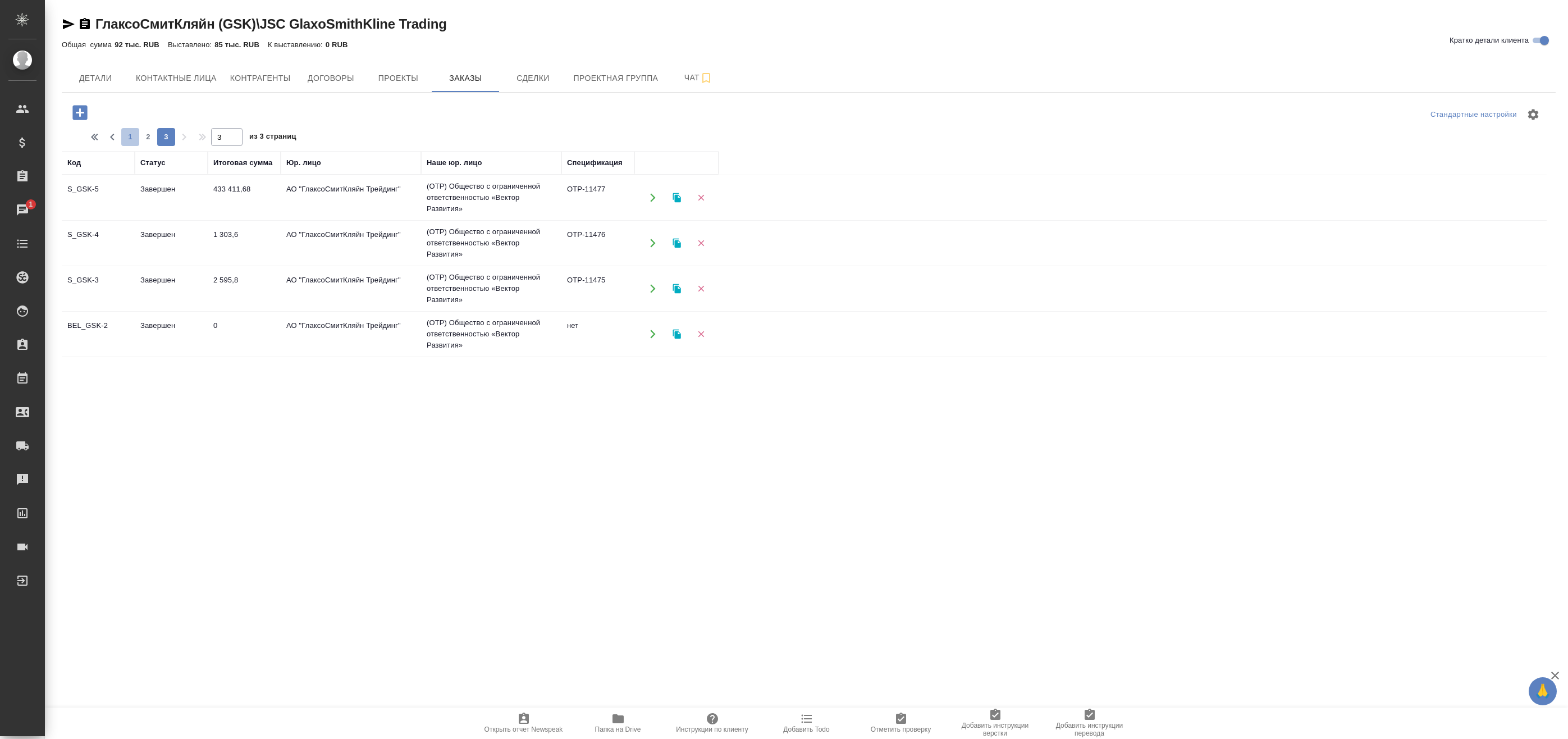
click at [139, 135] on span "1" at bounding box center [130, 137] width 18 height 12
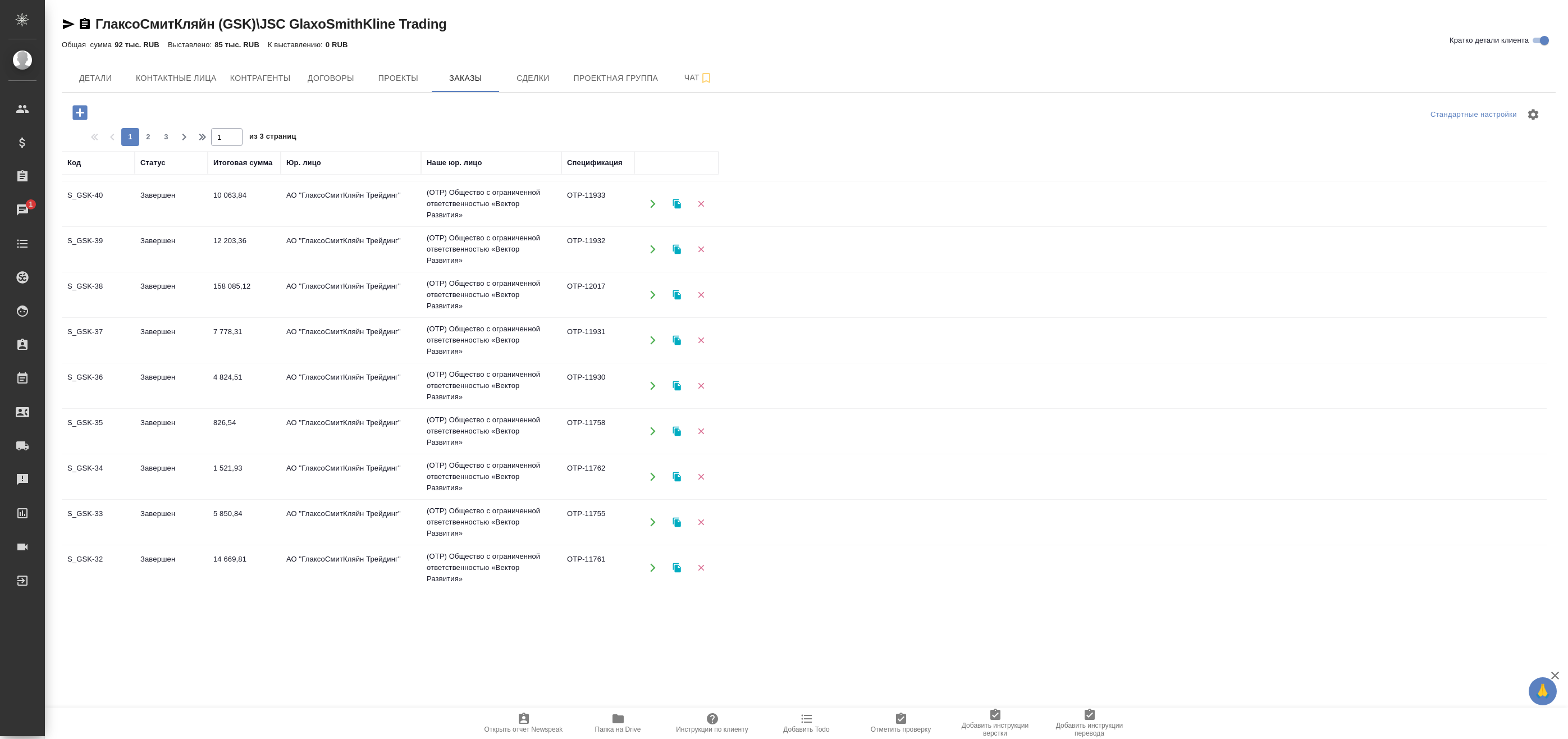
scroll to position [724, 0]
click at [139, 135] on span "2" at bounding box center [148, 137] width 18 height 12
click at [170, 140] on span "3" at bounding box center [166, 137] width 18 height 12
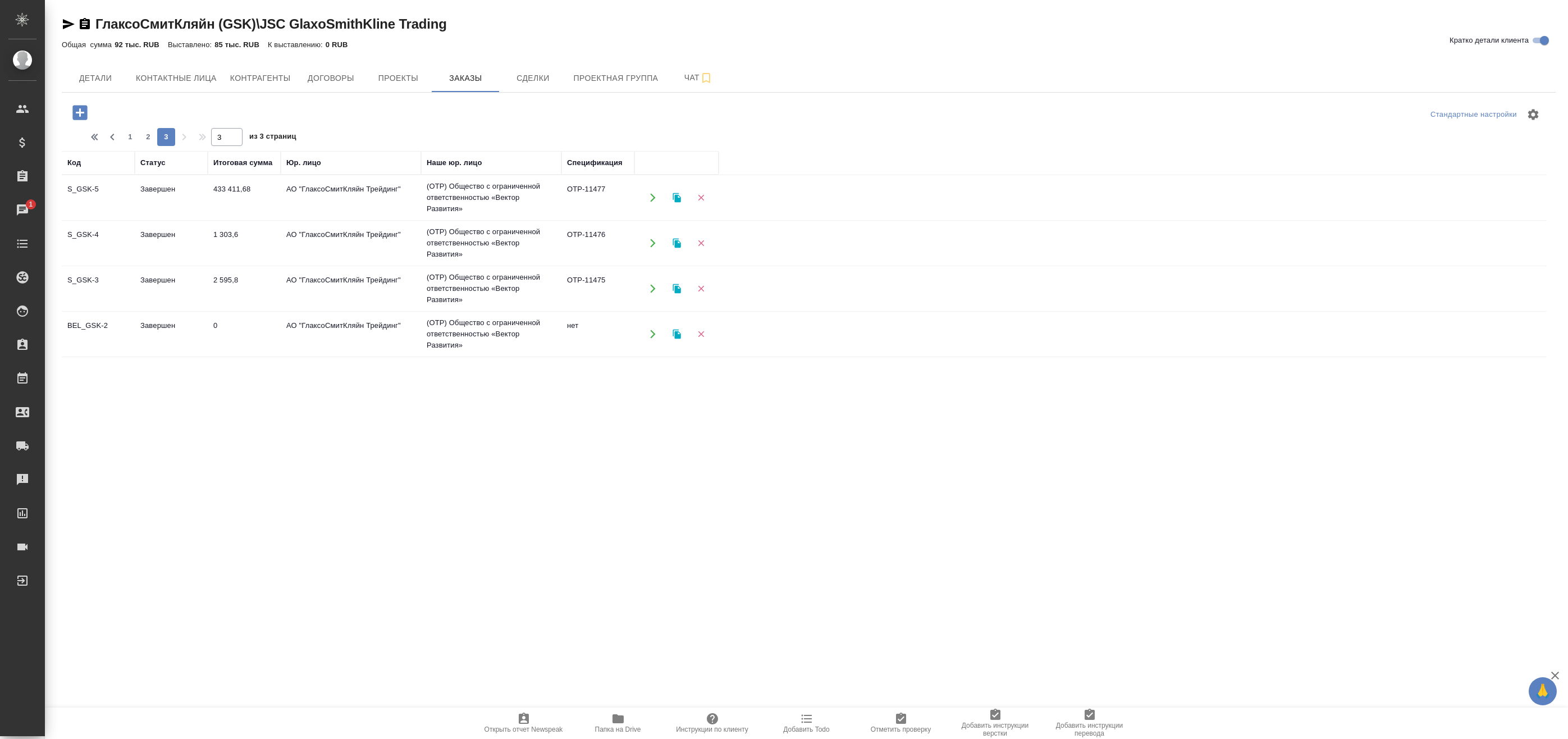
scroll to position [0, 0]
click at [125, 137] on span "1" at bounding box center [130, 137] width 18 height 12
type input "1"
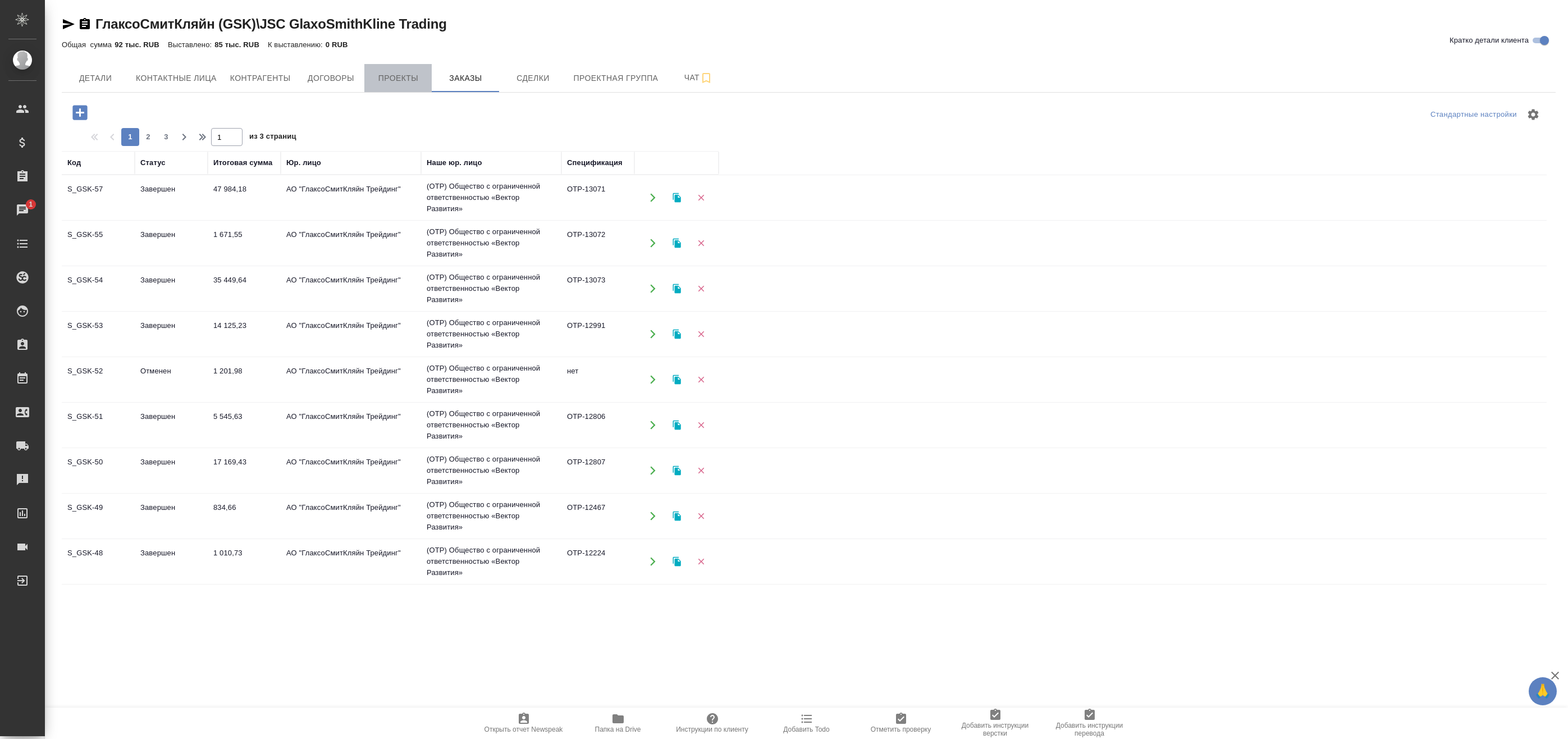
click at [406, 82] on span "Проекты" at bounding box center [398, 78] width 54 height 14
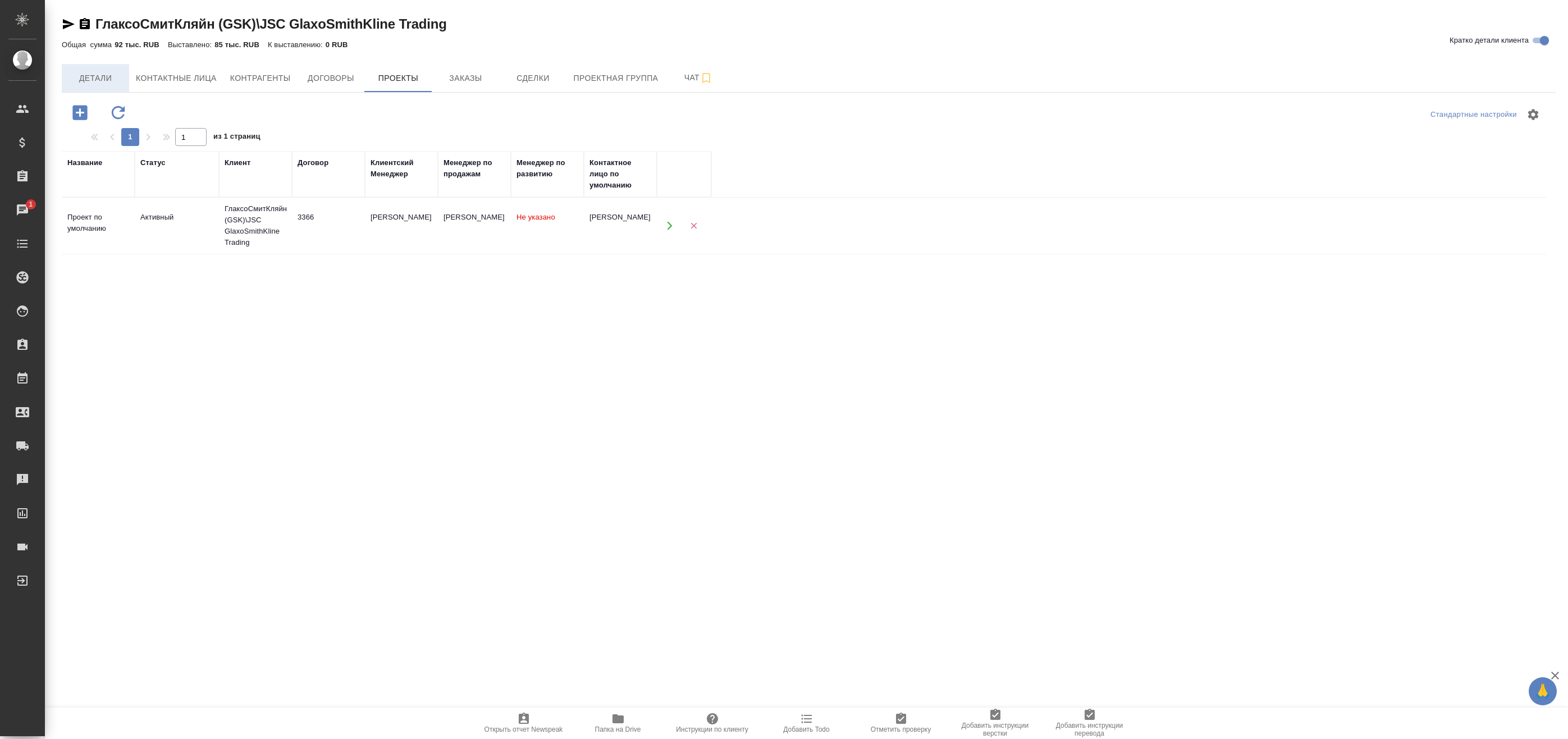
click at [120, 85] on button "Детали" at bounding box center [96, 77] width 68 height 28
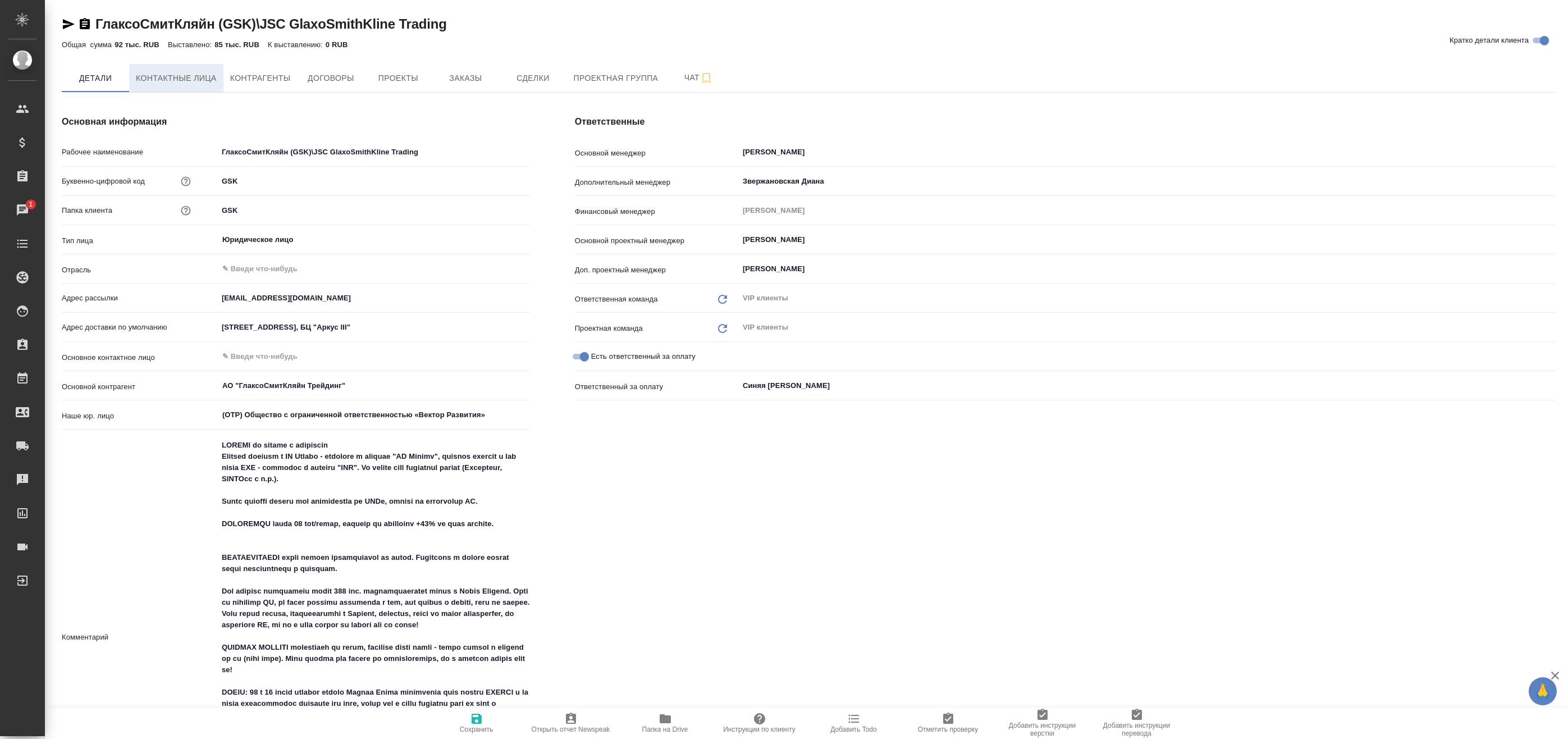
type textarea "x"
click at [170, 82] on span "Контактные лица" at bounding box center [177, 78] width 81 height 14
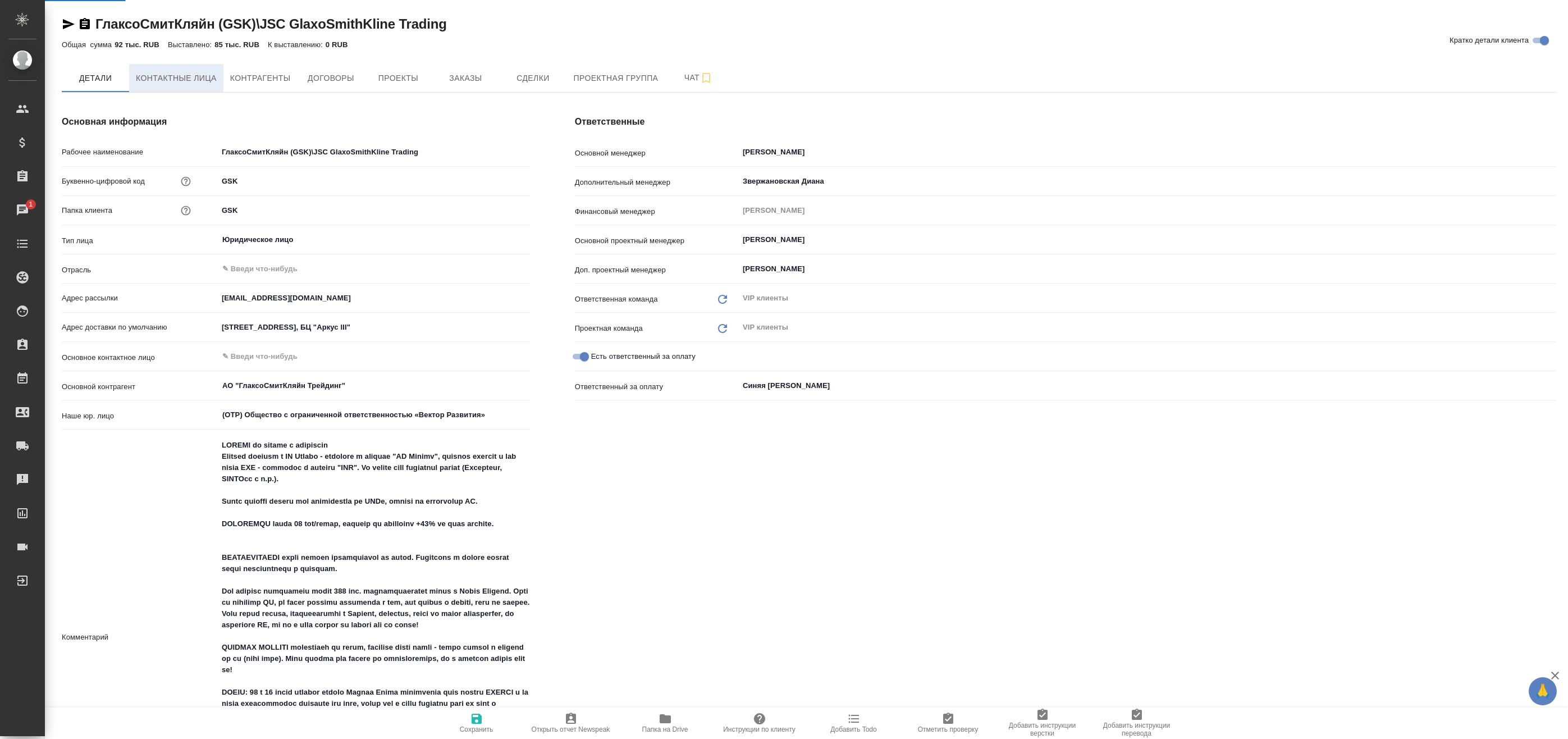
select select "RU"
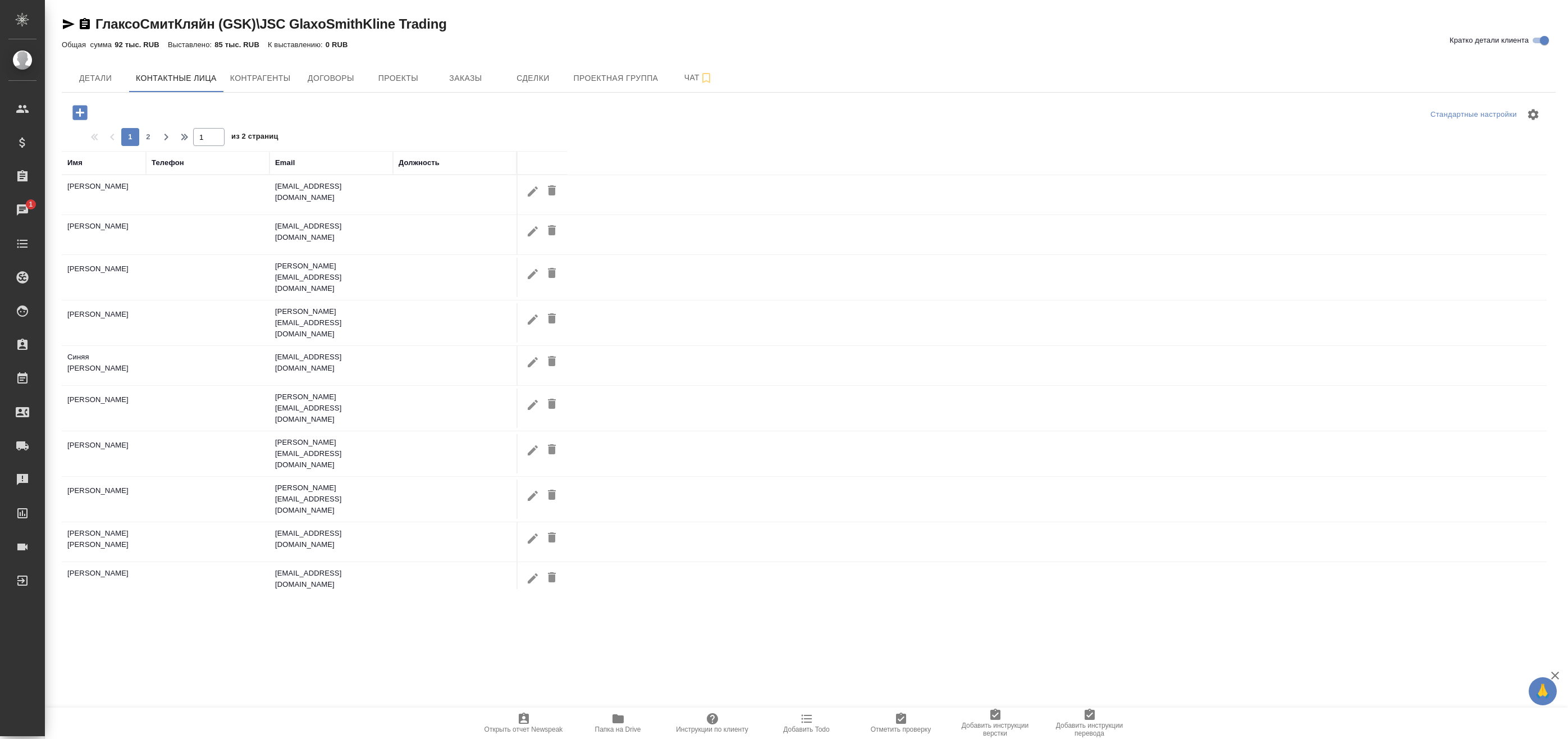
click at [76, 109] on icon "button" at bounding box center [79, 112] width 14 height 14
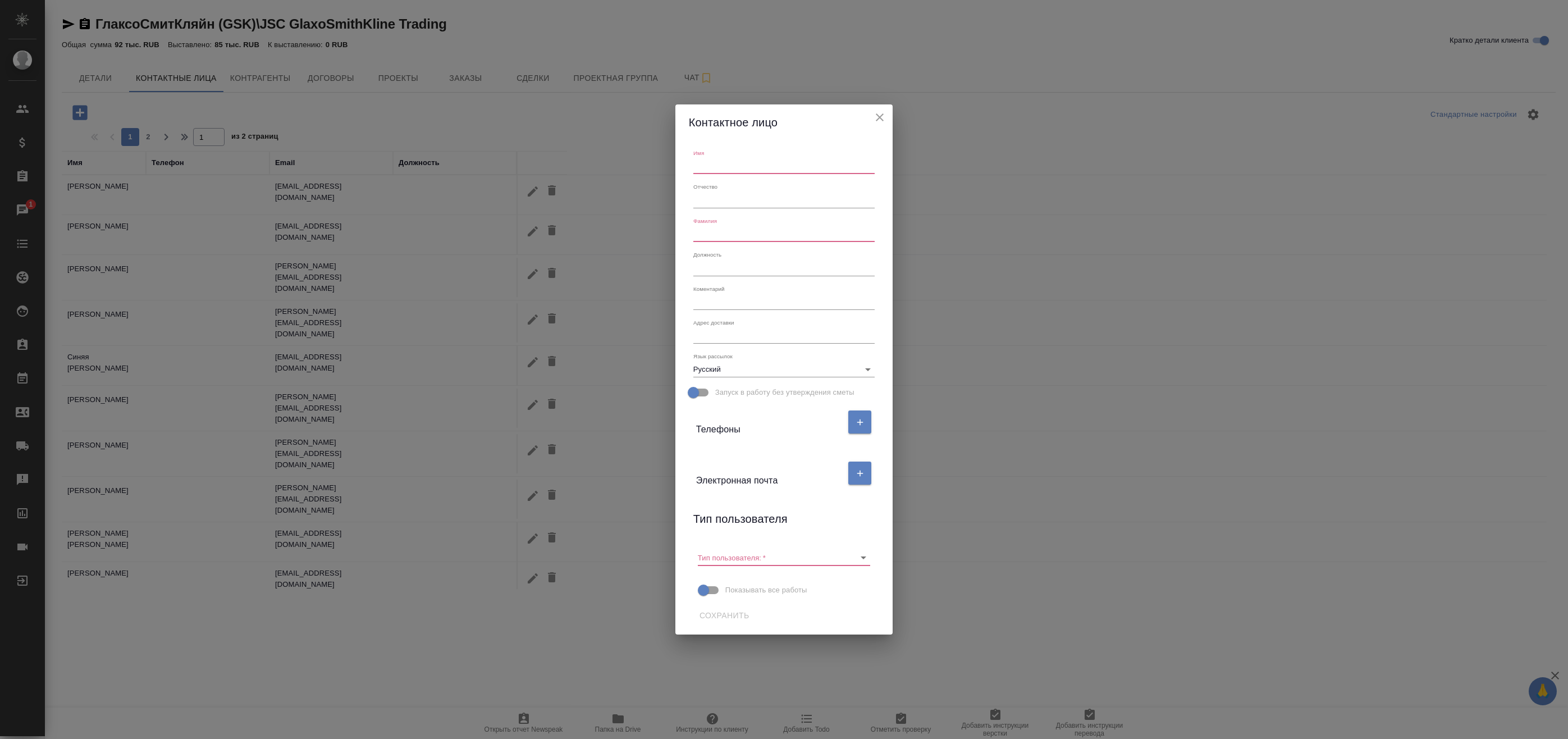
click at [883, 118] on icon "close" at bounding box center [880, 118] width 14 height 14
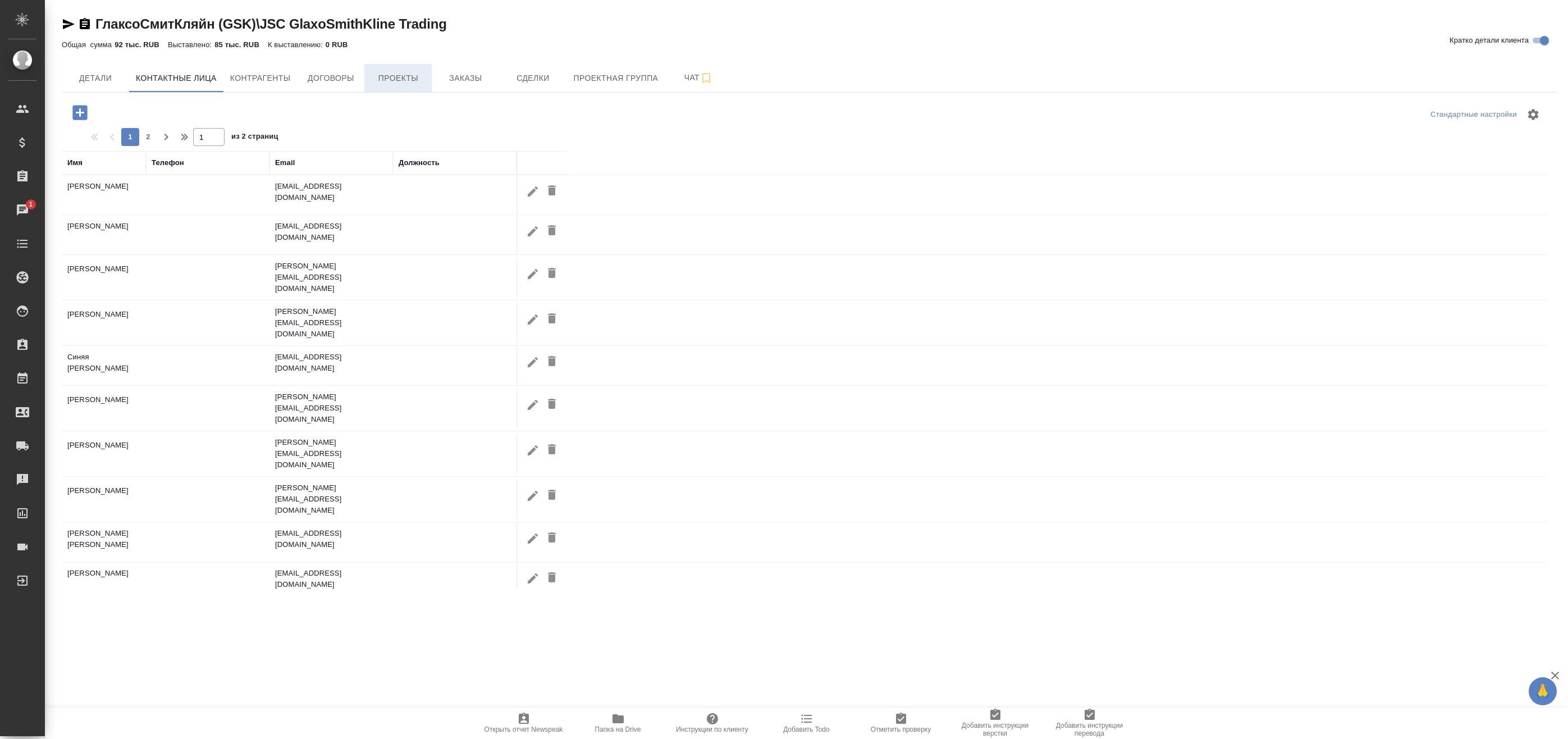
click at [393, 79] on span "Проекты" at bounding box center [398, 78] width 54 height 14
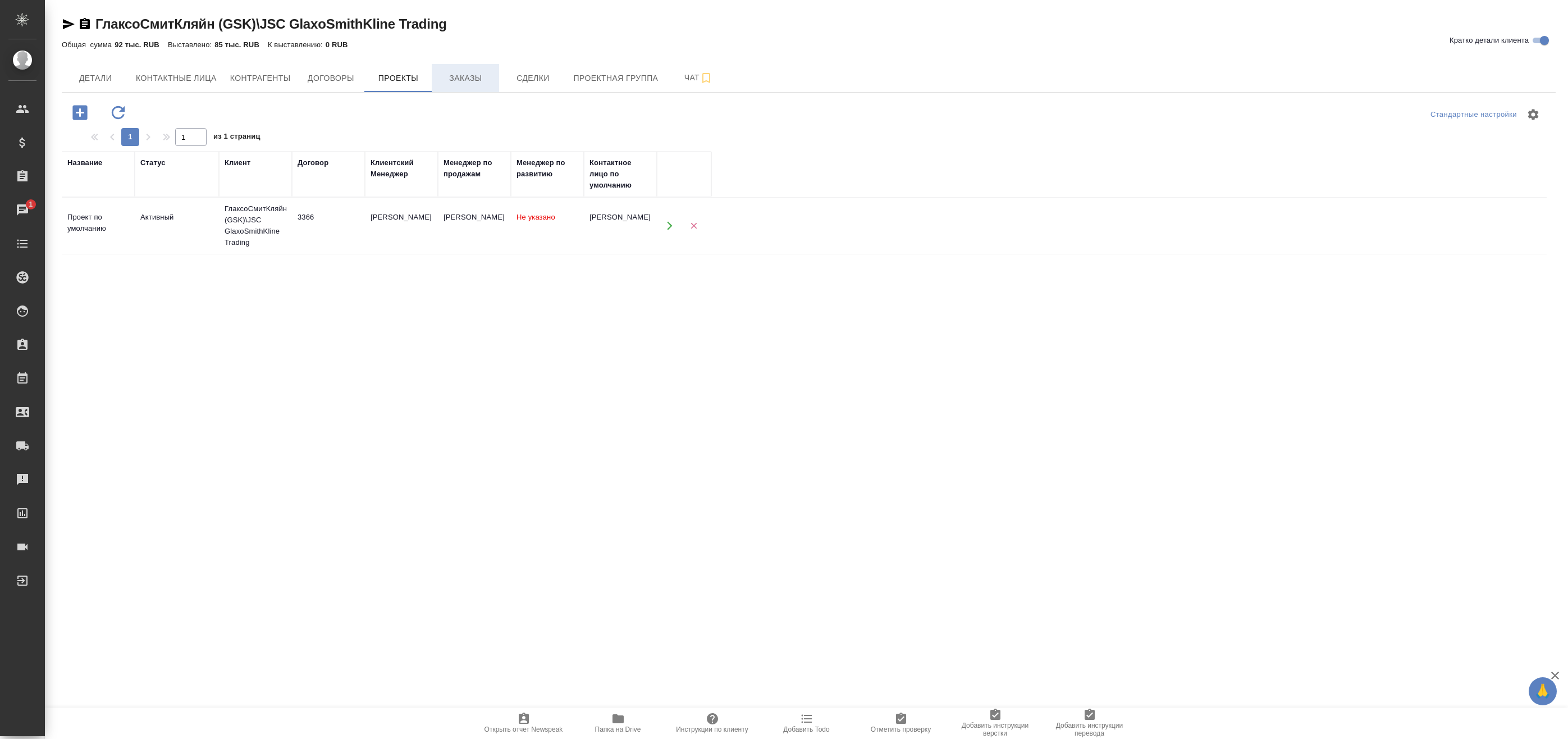
click at [466, 78] on span "Заказы" at bounding box center [465, 78] width 54 height 14
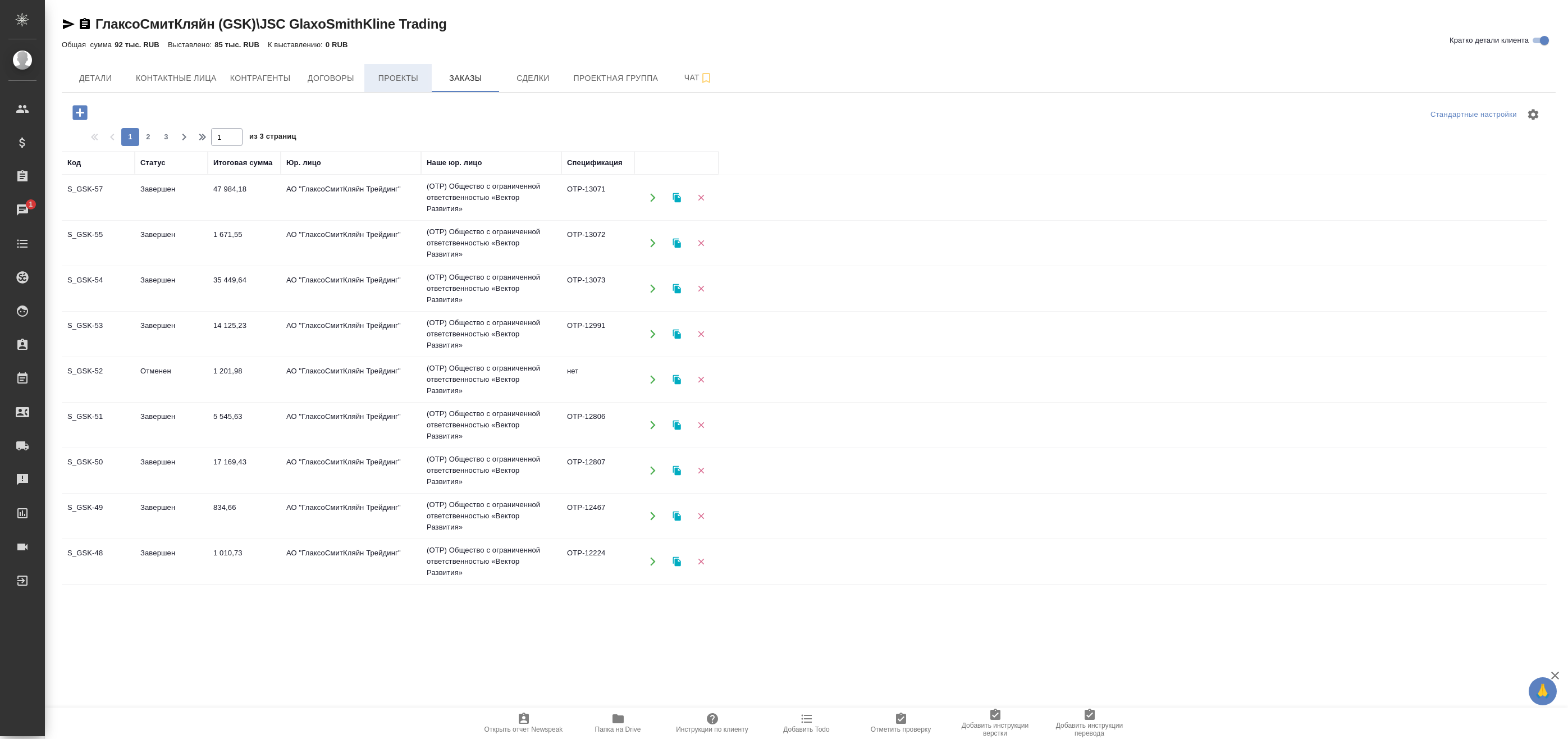
click at [406, 82] on span "Проекты" at bounding box center [398, 78] width 54 height 14
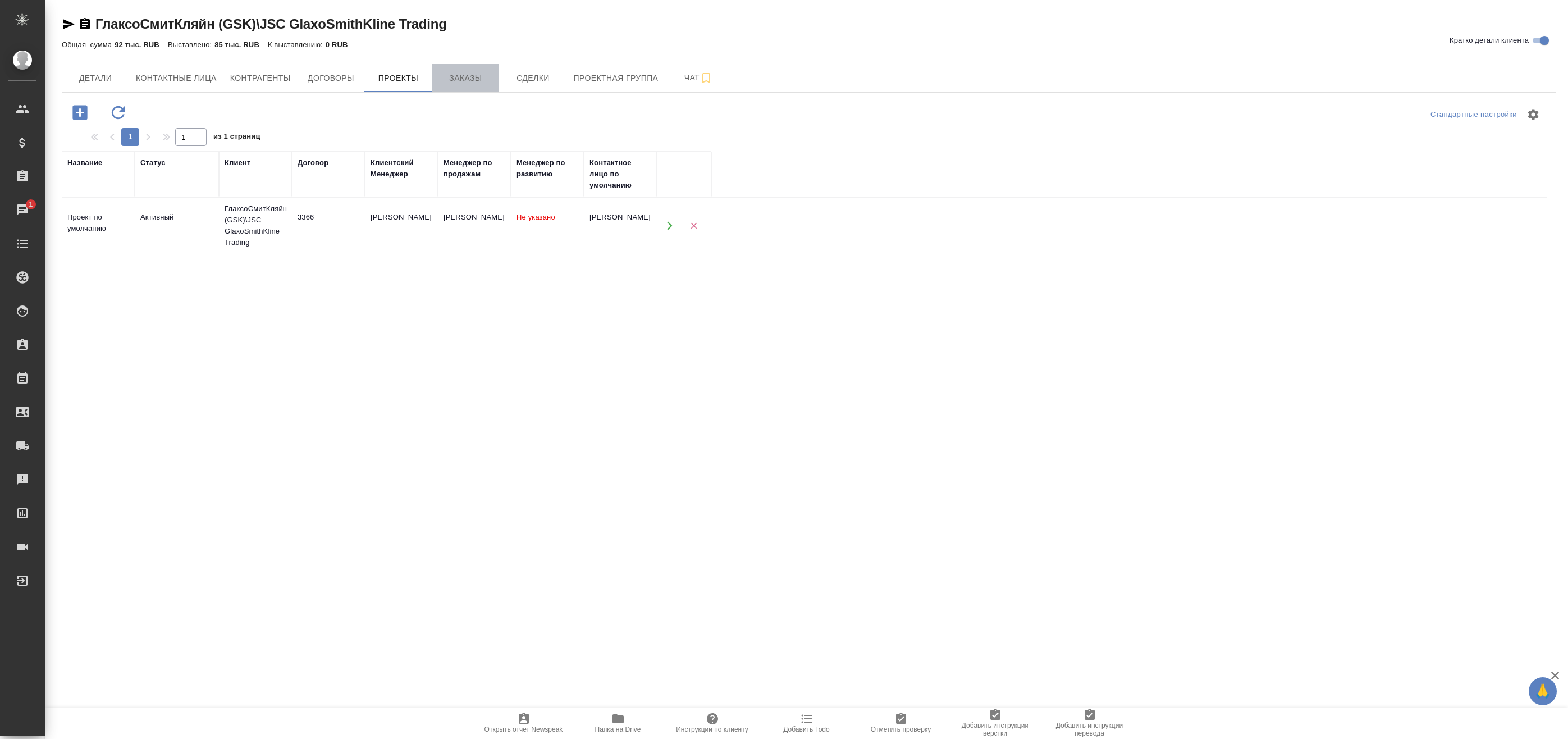
click at [454, 81] on span "Заказы" at bounding box center [465, 78] width 54 height 14
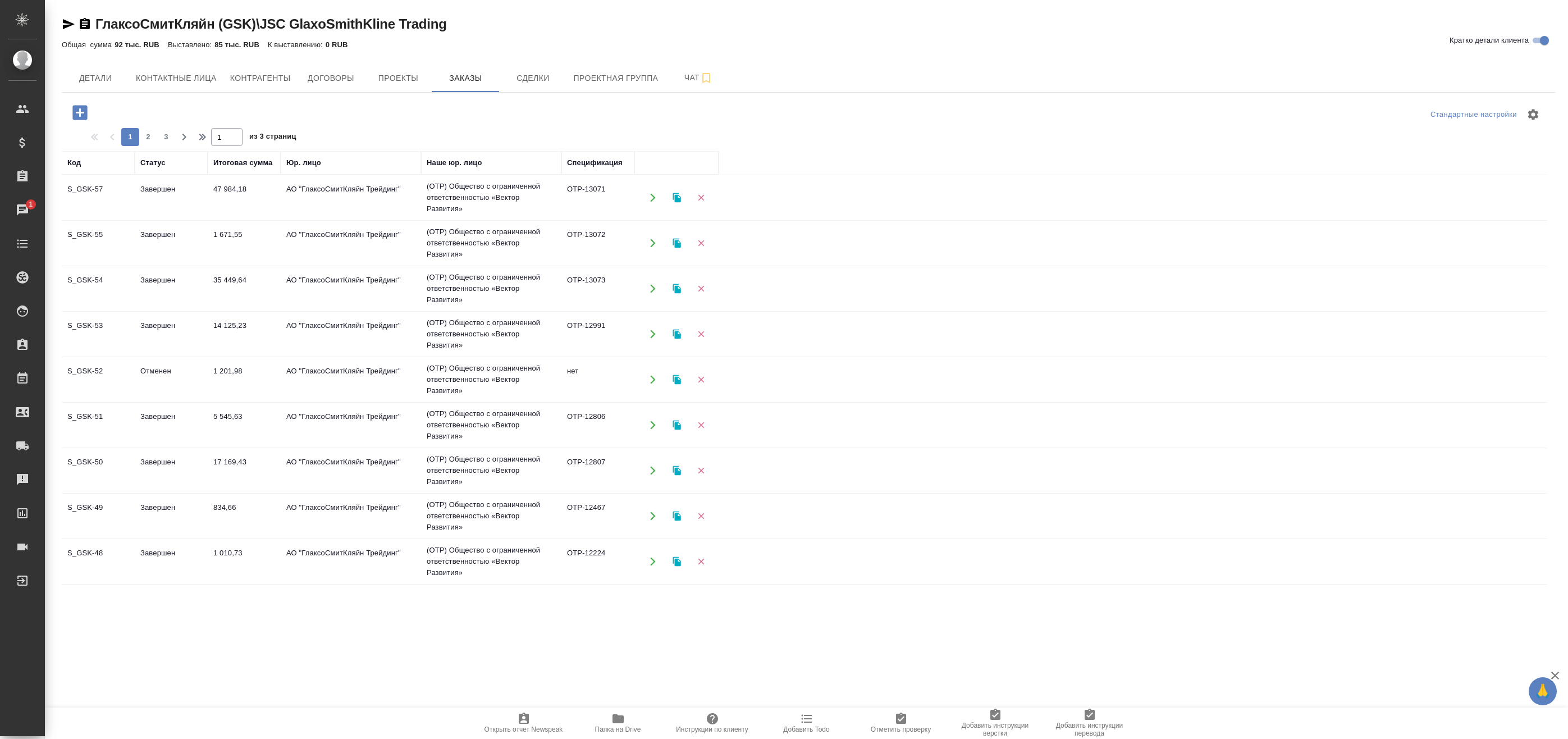
click at [82, 118] on icon "button" at bounding box center [79, 112] width 14 height 14
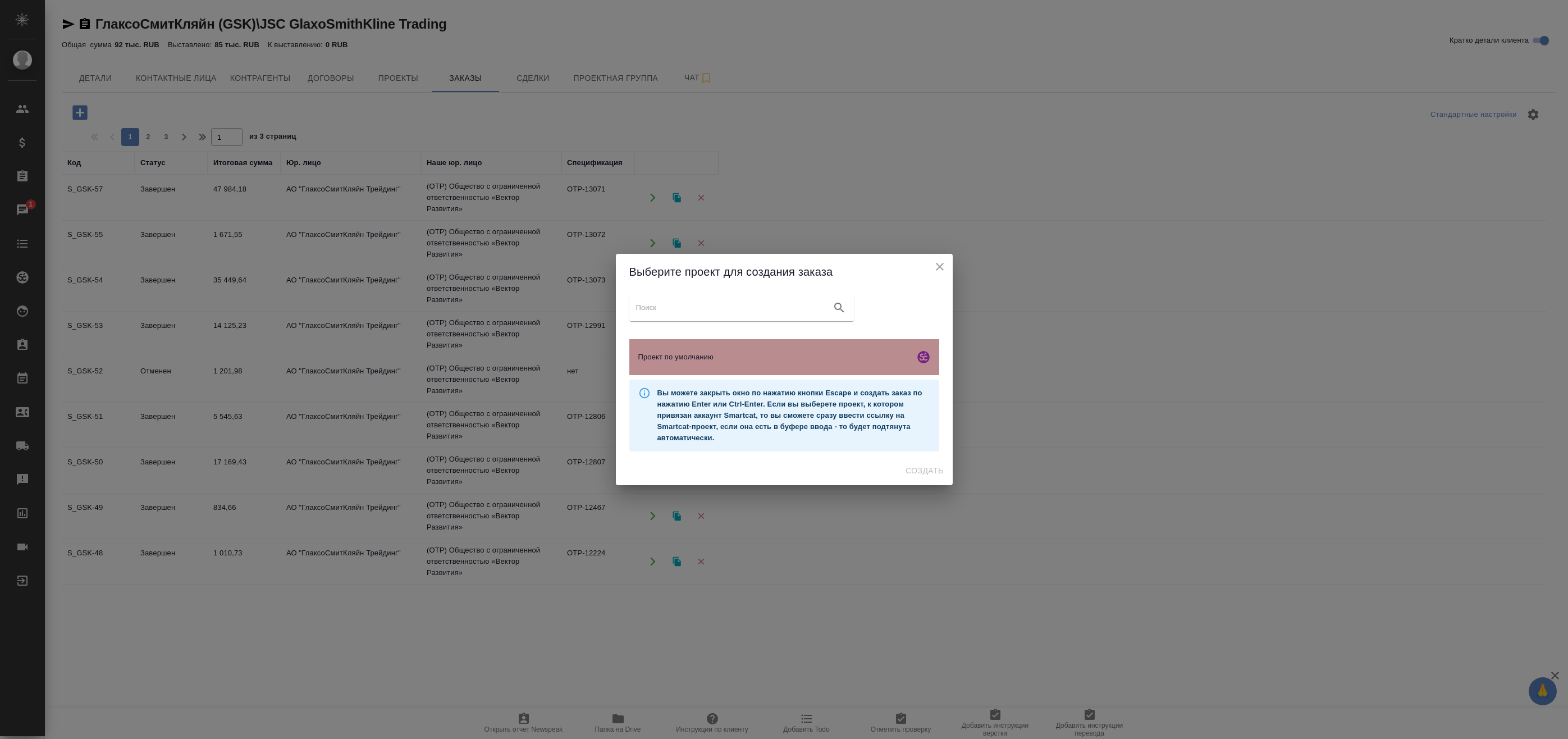
drag, startPoint x: 663, startPoint y: 341, endPoint x: 686, endPoint y: 355, distance: 26.9
click at [664, 343] on div "Проект по умолчанию" at bounding box center [784, 356] width 310 height 36
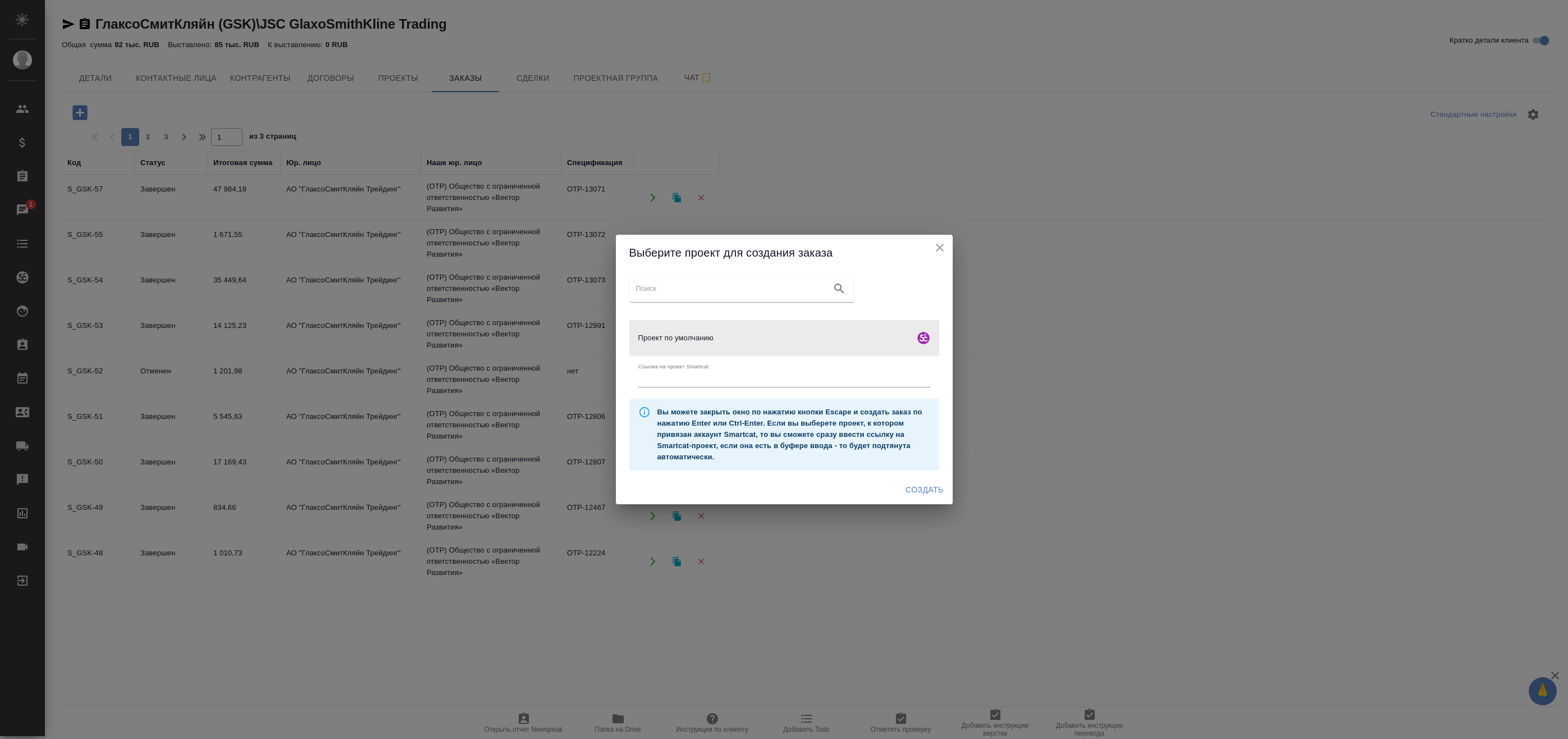
click at [923, 490] on span "Создать" at bounding box center [924, 490] width 38 height 14
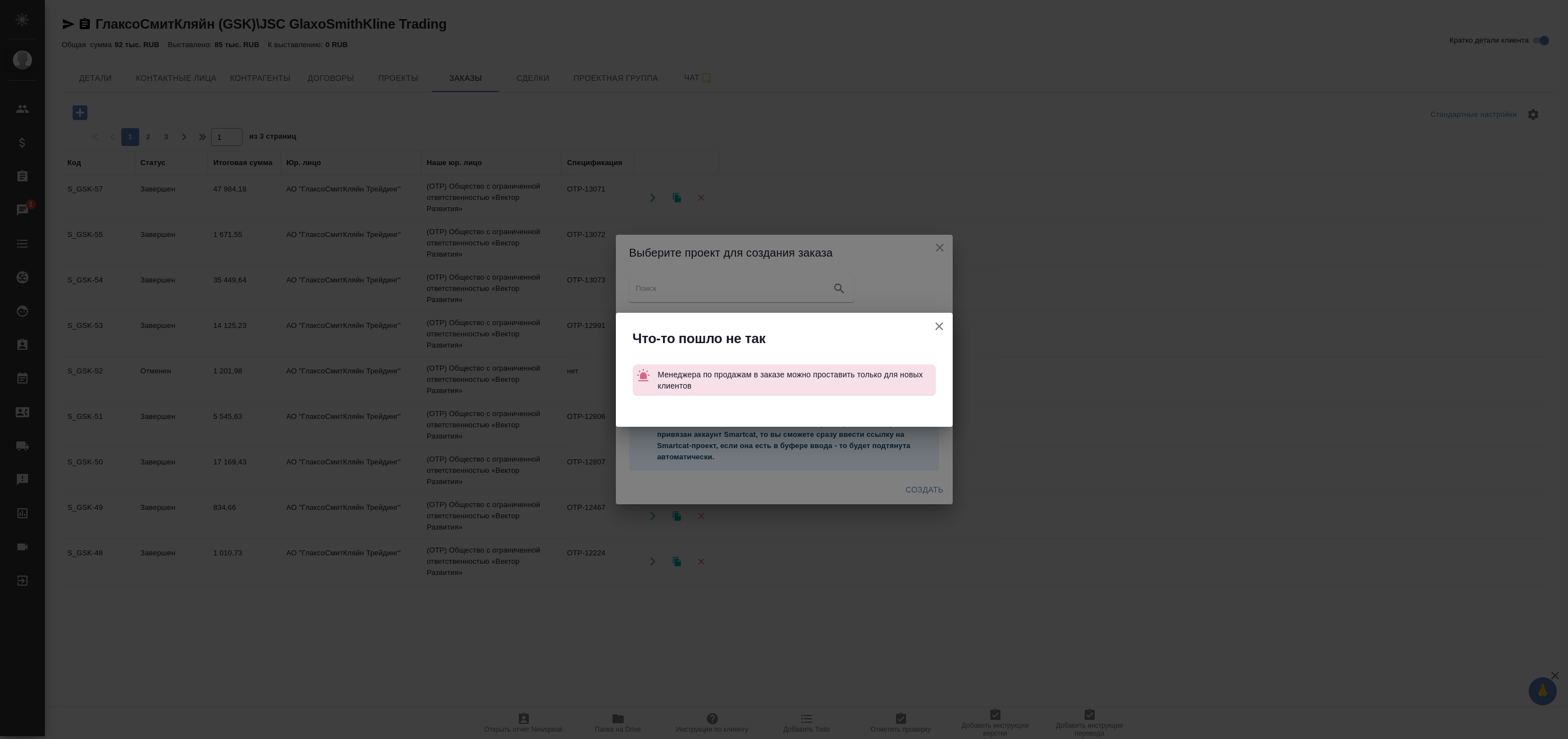
click at [904, 250] on div "Что-то пошло не так Менеджера по продажам в заказе можно проставить только для …" at bounding box center [784, 369] width 1568 height 739
click at [942, 252] on div "Что-то пошло не так Менеджера по продажам в заказе можно проставить только для …" at bounding box center [784, 369] width 1568 height 739
drag, startPoint x: 925, startPoint y: 329, endPoint x: 941, endPoint y: 327, distance: 16.1
click at [925, 329] on div "Что-то пошло не так" at bounding box center [792, 338] width 320 height 18
click at [941, 327] on icon "button" at bounding box center [939, 327] width 14 height 14
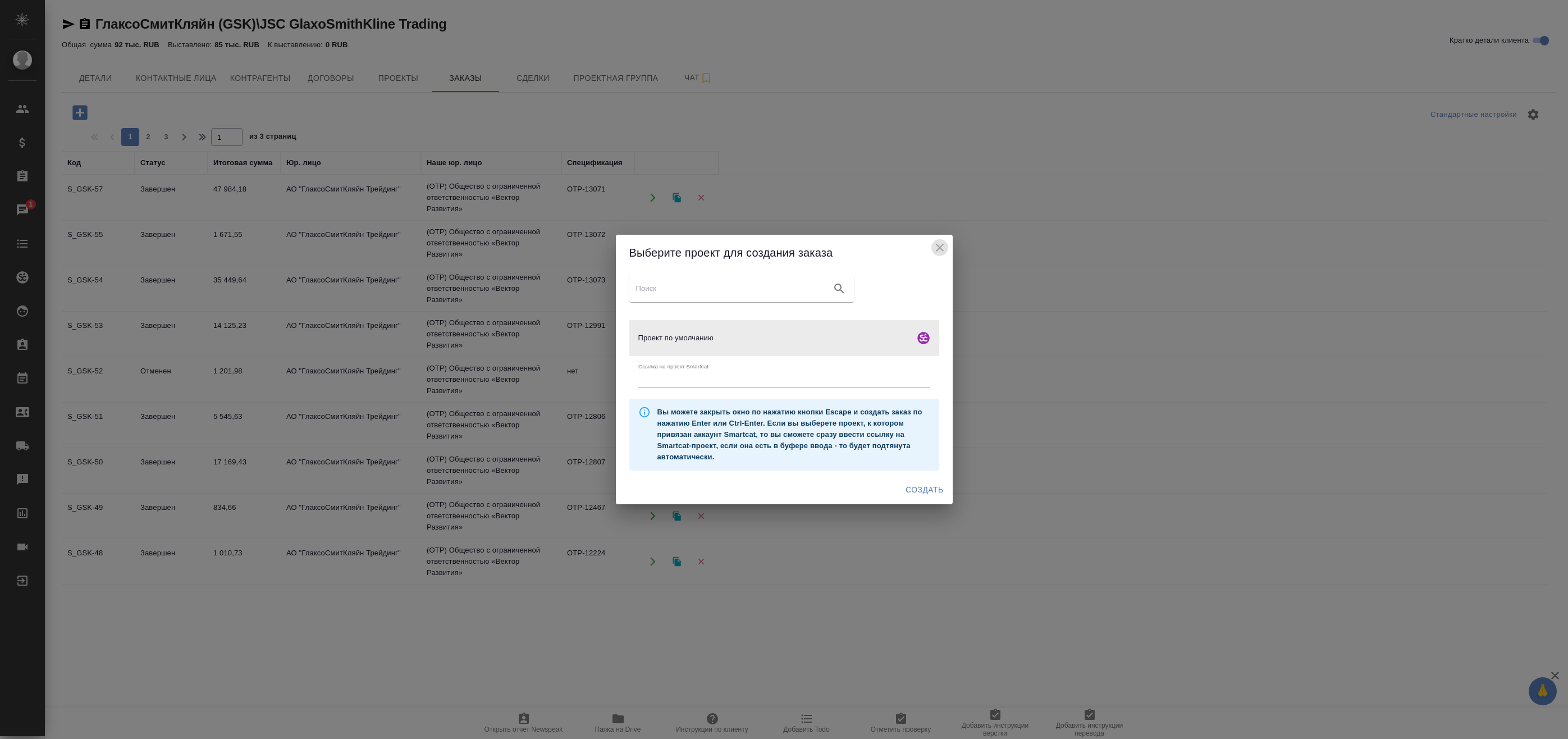
click at [938, 251] on icon "close" at bounding box center [939, 247] width 14 height 14
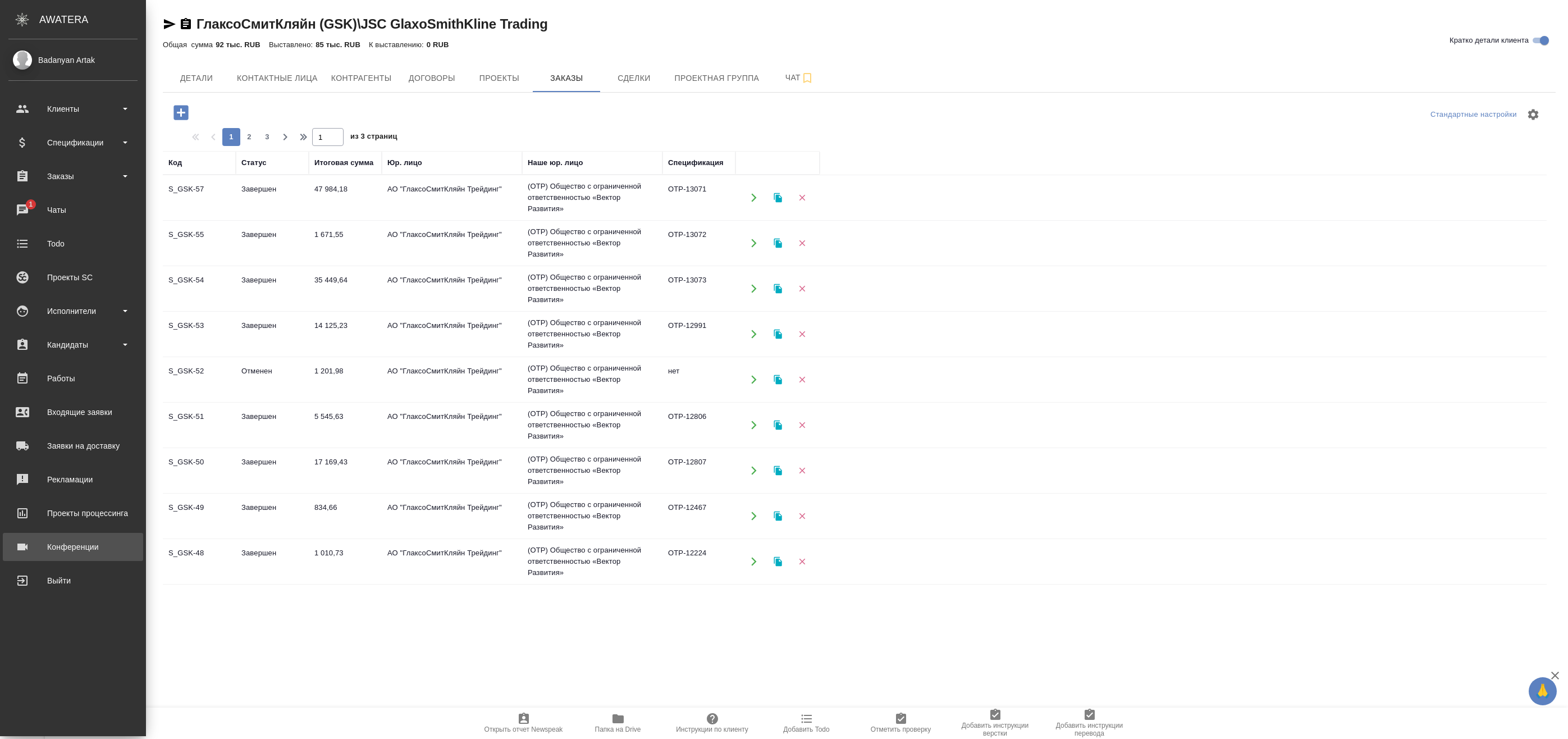
click at [22, 547] on div "Конференции" at bounding box center [73, 547] width 129 height 16
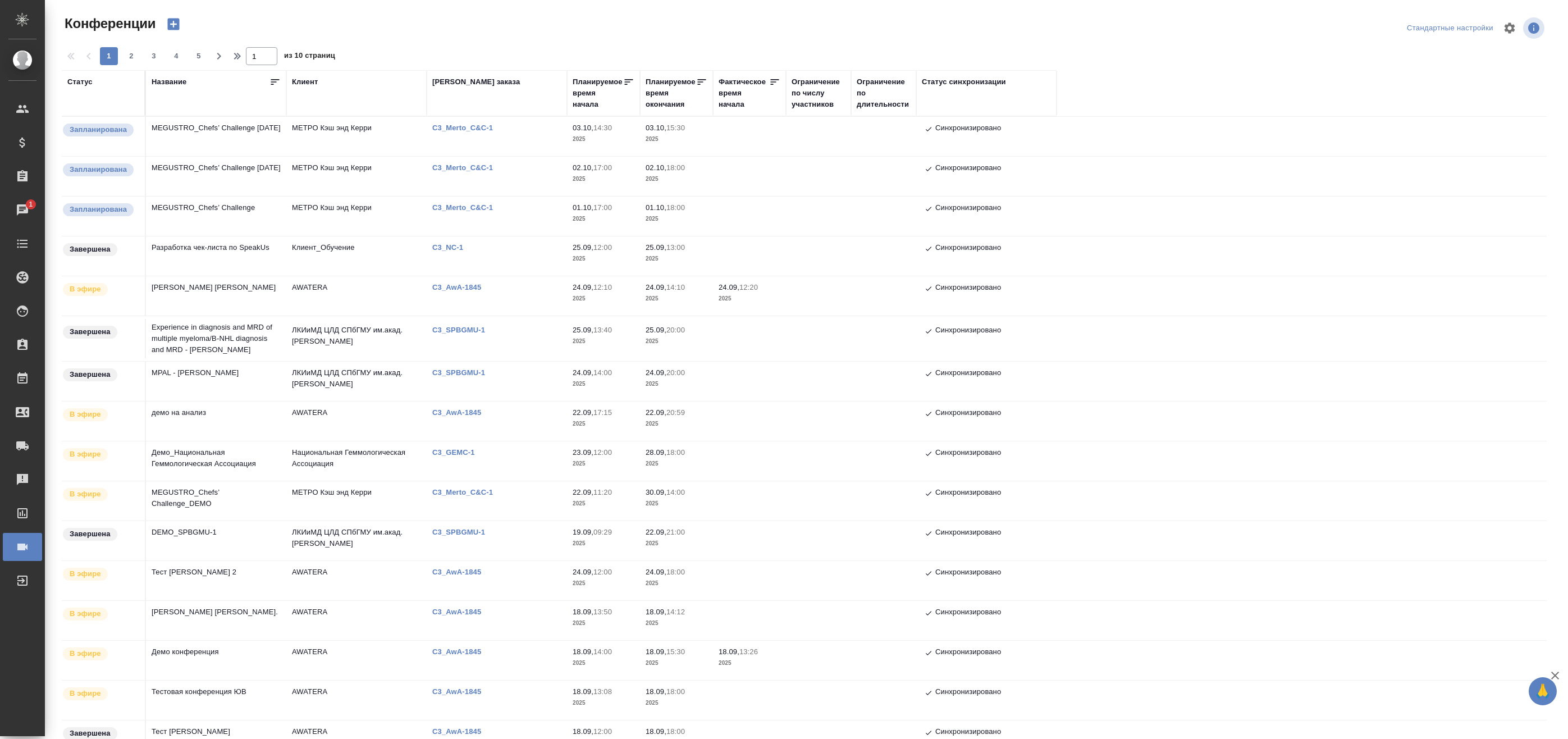
click at [229, 539] on td "DEMO_SPBGMU-1" at bounding box center [215, 541] width 140 height 40
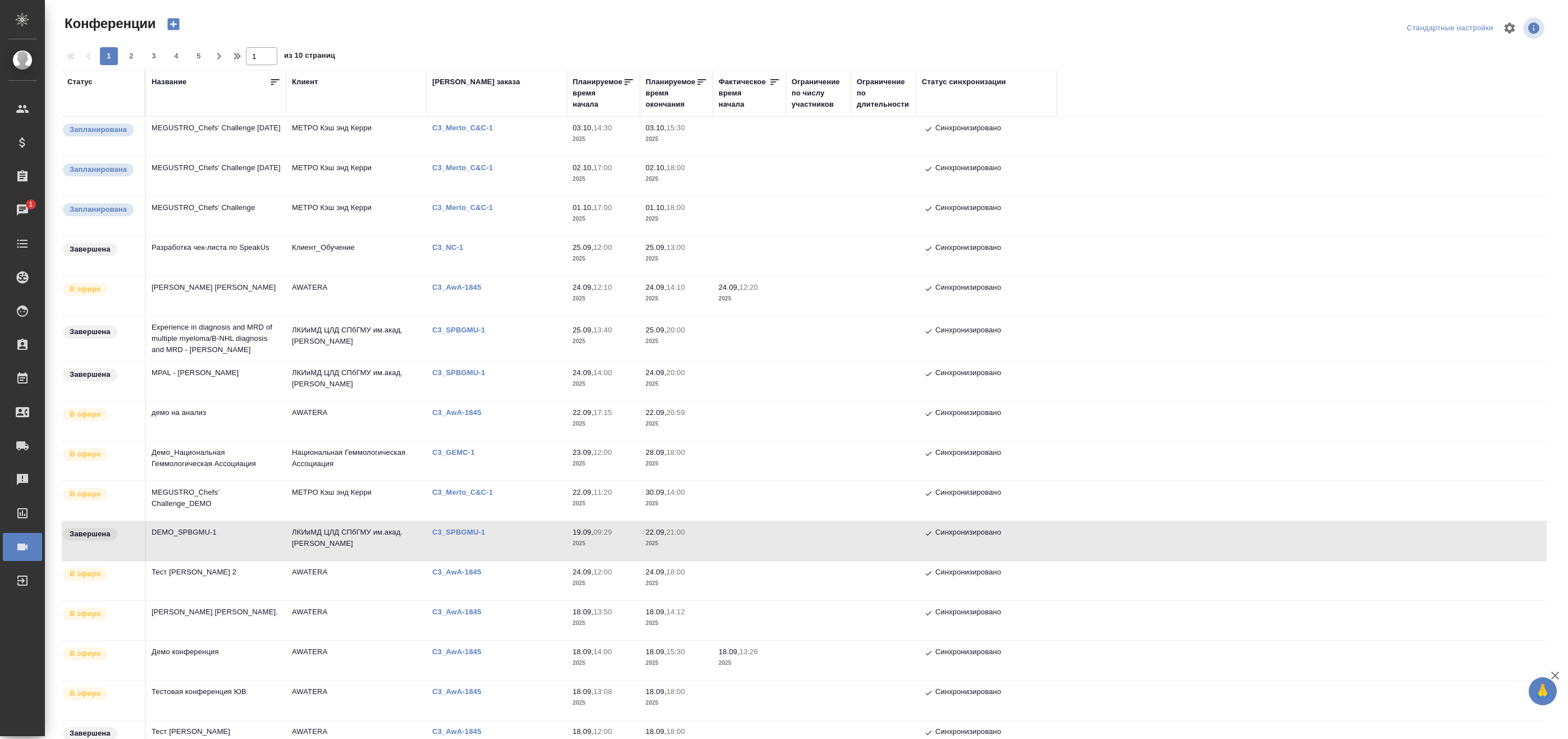
click at [229, 539] on td "DEMO_SPBGMU-1" at bounding box center [215, 541] width 140 height 40
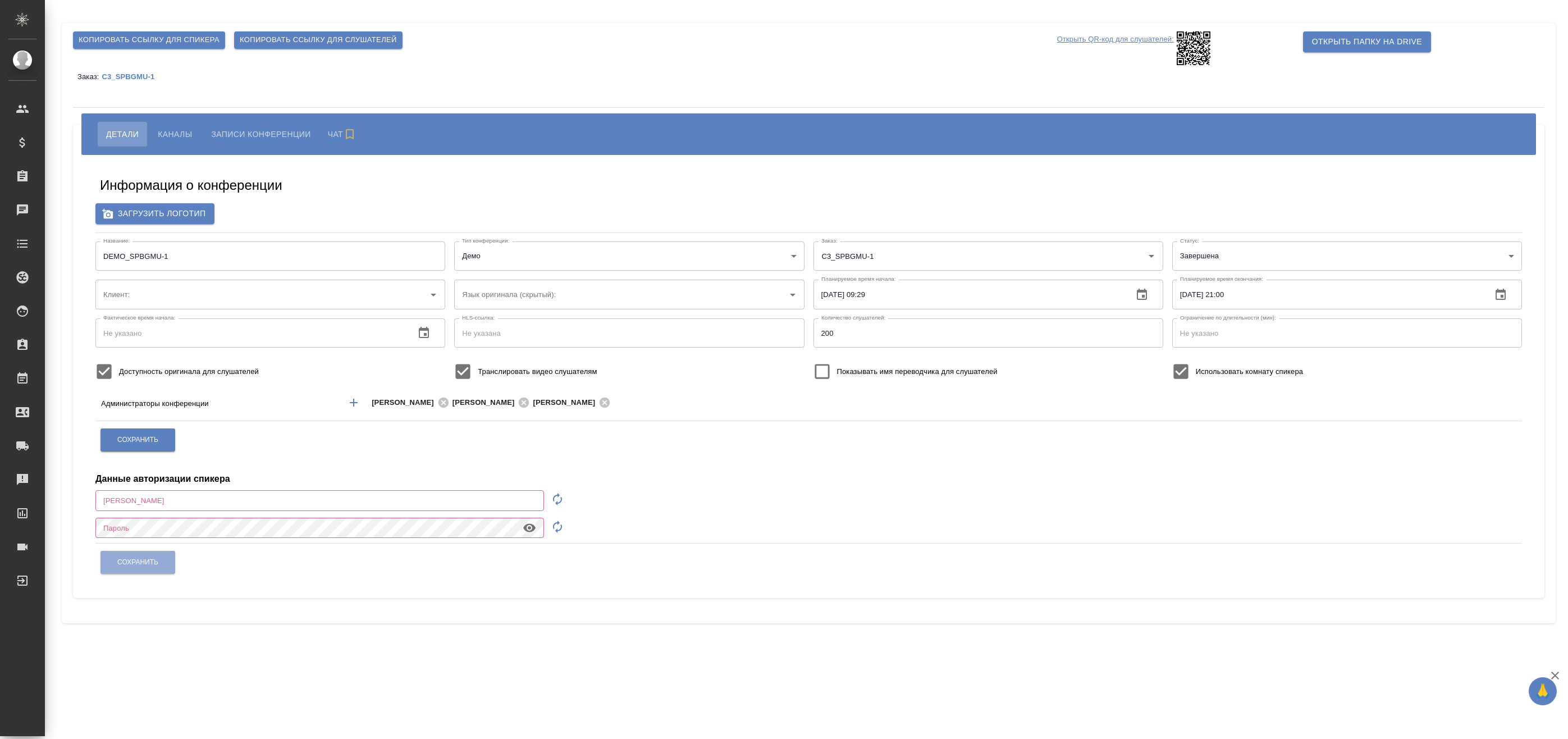
type input "[EMAIL_ADDRESS][DOMAIN_NAME]"
type input "ЛКИиМД ЦЛД СПбГМУ им.акад. [PERSON_NAME]"
click at [135, 74] on p "C3_SPBGMU-1" at bounding box center [131, 76] width 61 height 9
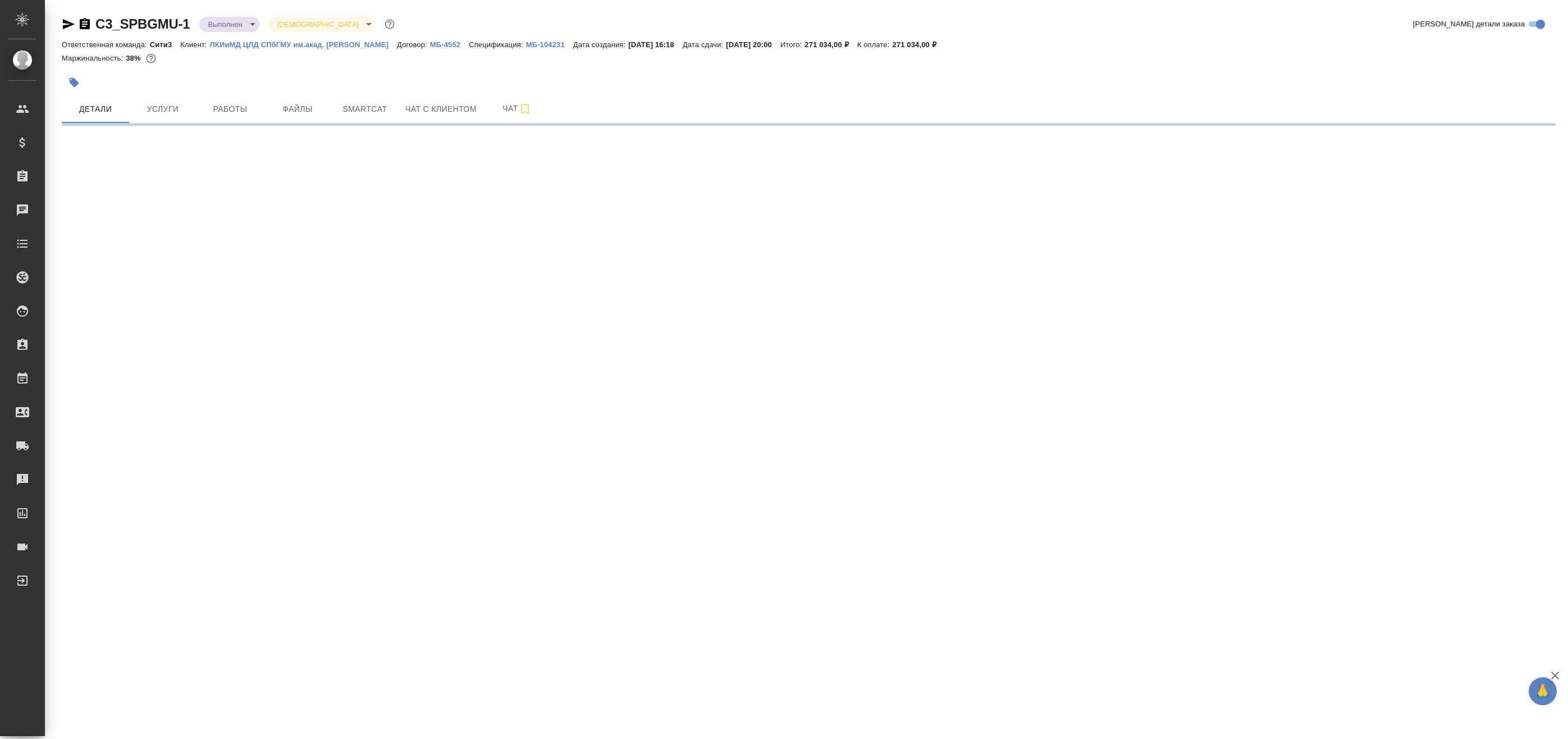
select select "RU"
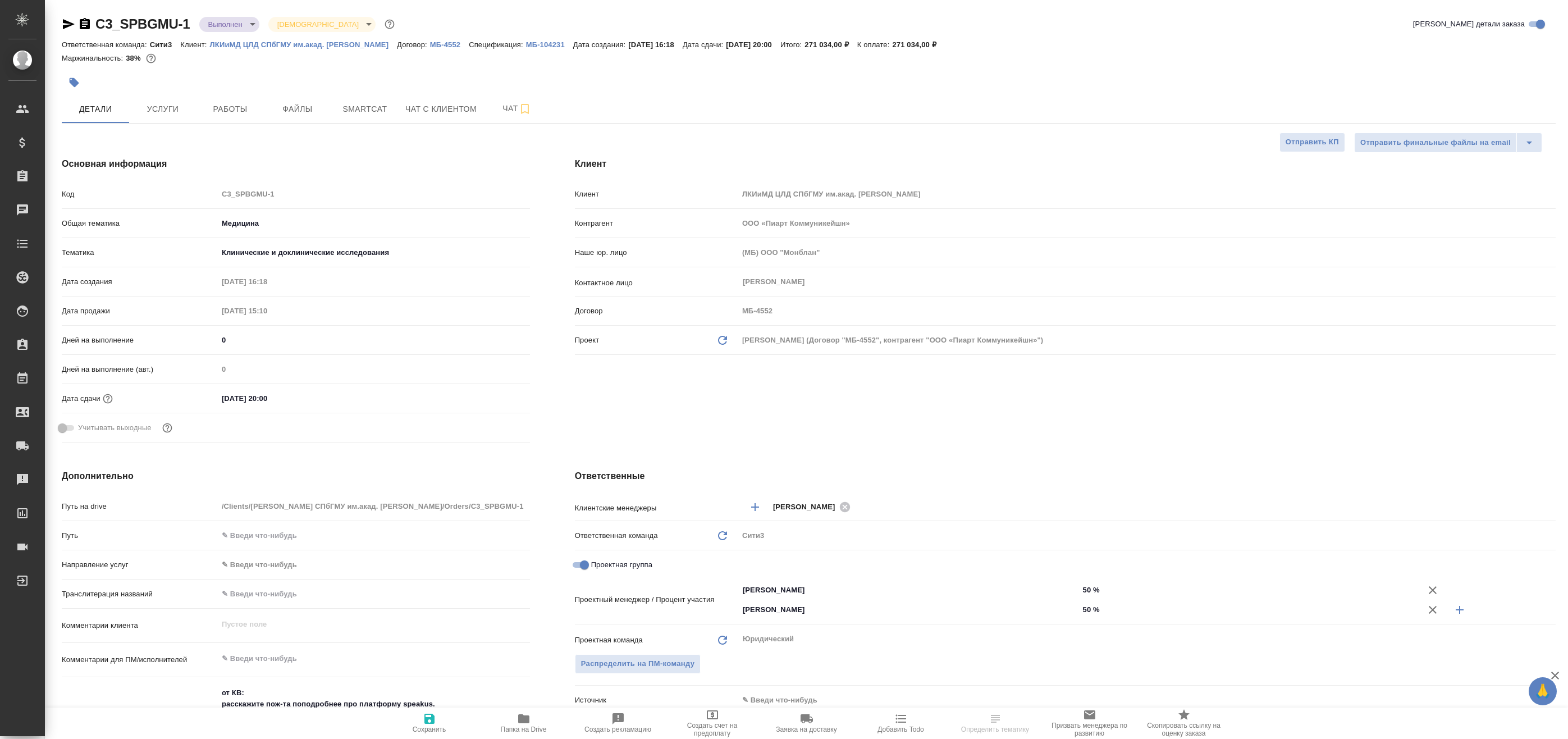
type textarea "x"
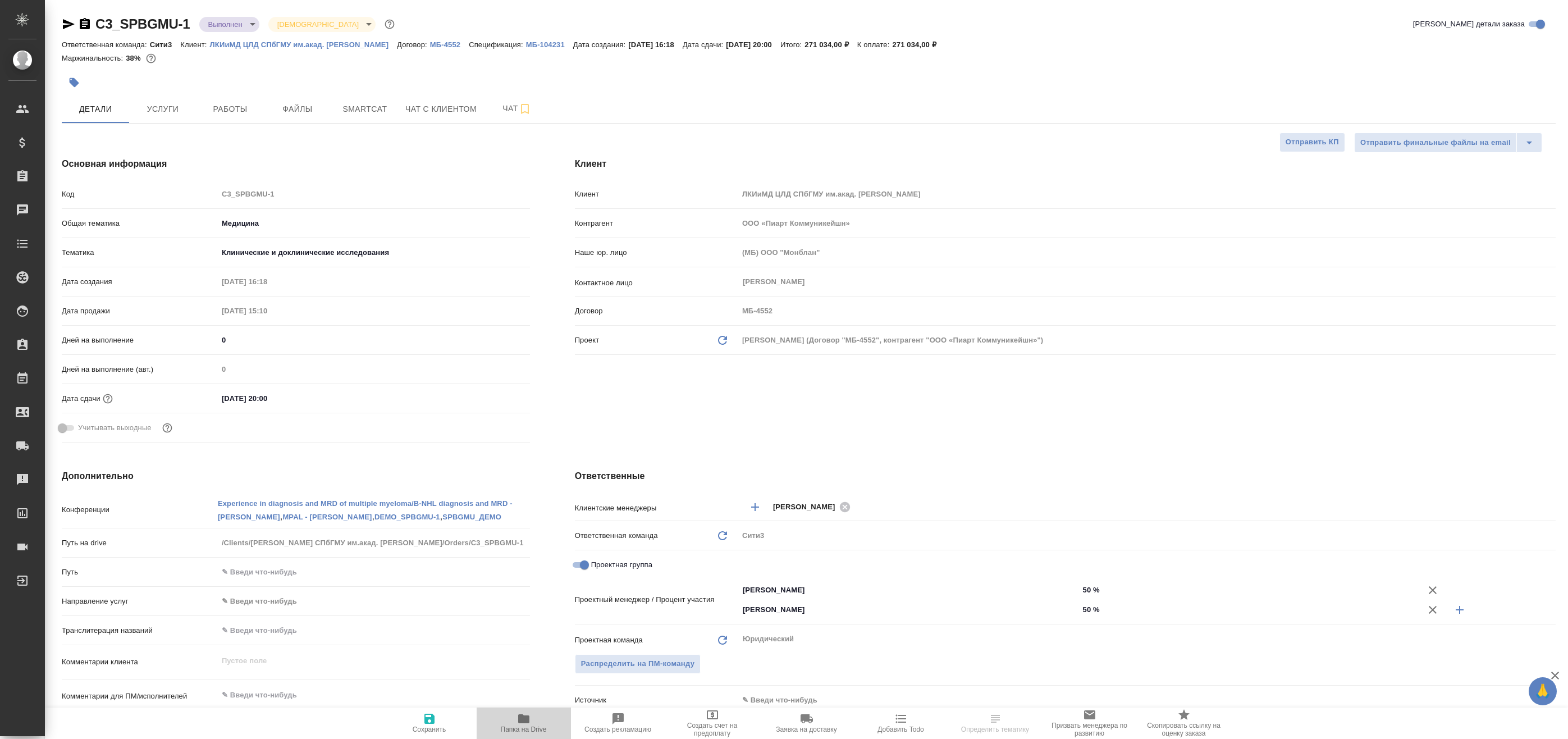
click at [546, 715] on span "Папка на Drive" at bounding box center [524, 723] width 81 height 21
type textarea "x"
select select "RU"
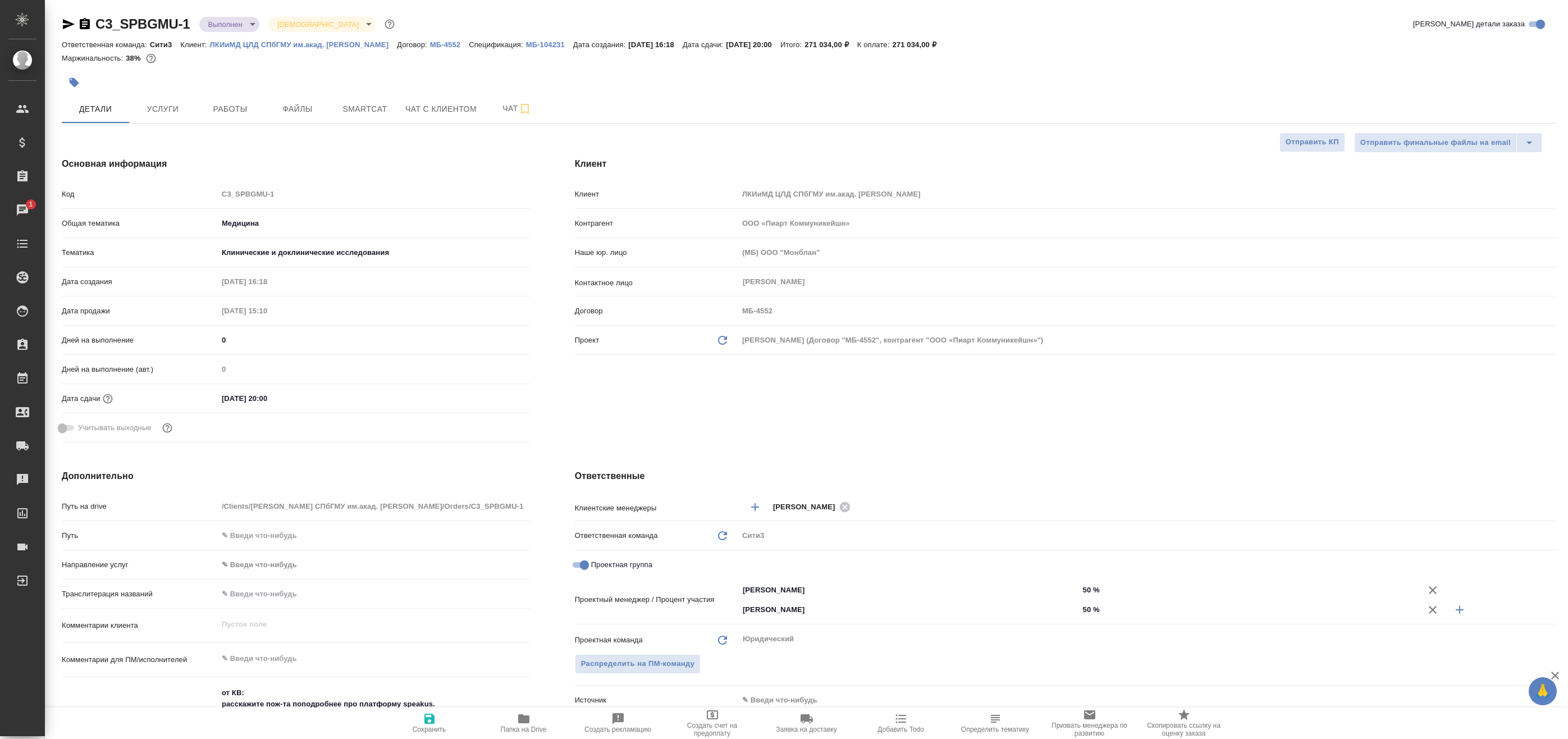
type textarea "x"
